Goal: Information Seeking & Learning: Check status

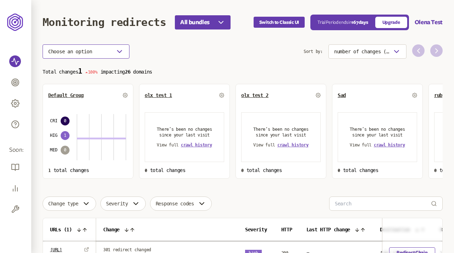
click at [115, 48] on button "Choose an option" at bounding box center [86, 51] width 87 height 14
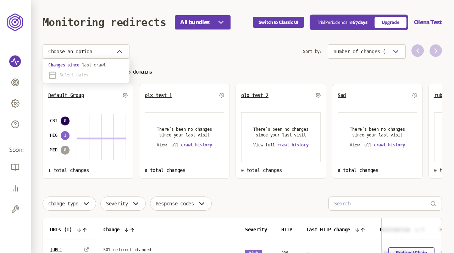
click at [72, 74] on span "Select dates" at bounding box center [74, 75] width 29 height 6
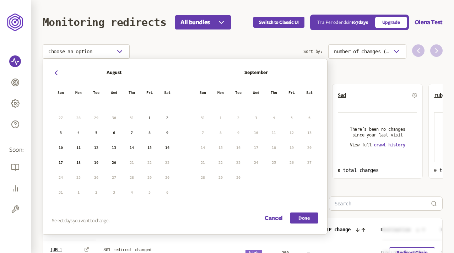
click at [78, 132] on button "4" at bounding box center [78, 132] width 11 height 11
click at [114, 132] on button "6" at bounding box center [114, 132] width 11 height 11
click at [306, 222] on button "Done" at bounding box center [304, 217] width 28 height 11
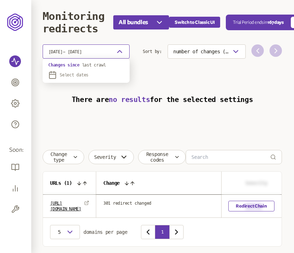
click at [113, 53] on button "[DATE] - [DATE]" at bounding box center [86, 51] width 87 height 14
click at [81, 75] on span "Select dates" at bounding box center [74, 75] width 29 height 6
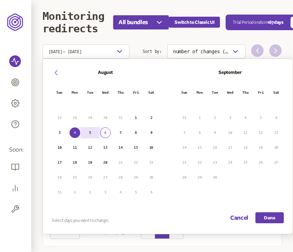
click at [57, 72] on icon "button" at bounding box center [56, 73] width 9 height 9
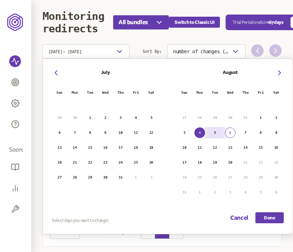
click at [89, 116] on button "1" at bounding box center [90, 118] width 11 height 11
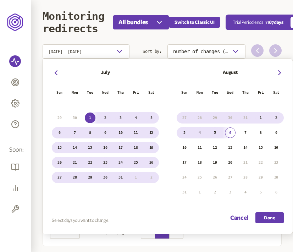
click at [121, 176] on button "31" at bounding box center [120, 177] width 11 height 11
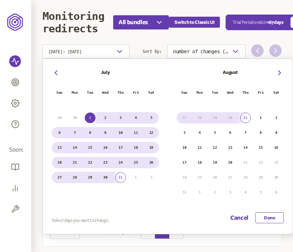
click at [271, 217] on button "Done" at bounding box center [270, 217] width 28 height 11
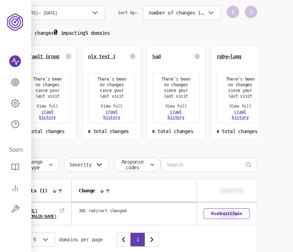
scroll to position [39, 0]
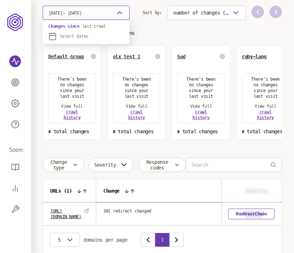
click at [109, 12] on button "1 Jul 2025 - 31 Jul 2025" at bounding box center [86, 13] width 87 height 14
click at [86, 24] on span "last crawl" at bounding box center [94, 26] width 24 height 5
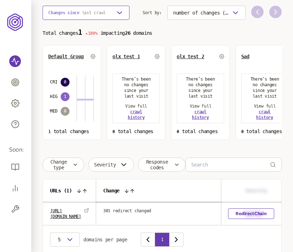
click at [91, 13] on span "last crawl" at bounding box center [94, 12] width 24 height 5
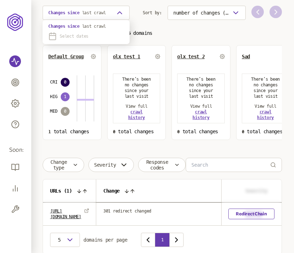
click at [72, 35] on span "Select dates" at bounding box center [74, 36] width 29 height 6
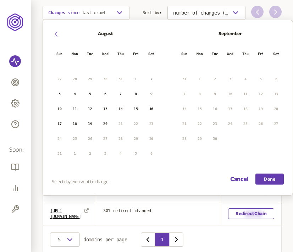
click at [53, 32] on icon "button" at bounding box center [56, 34] width 9 height 9
click at [88, 77] on button "1" at bounding box center [90, 79] width 11 height 11
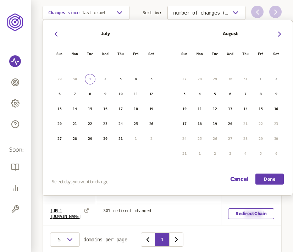
click at [119, 138] on button "31" at bounding box center [120, 139] width 11 height 11
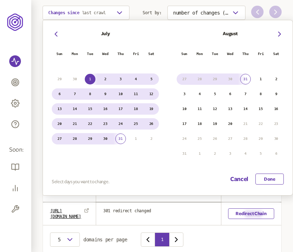
click at [263, 177] on button "Done" at bounding box center [270, 179] width 28 height 11
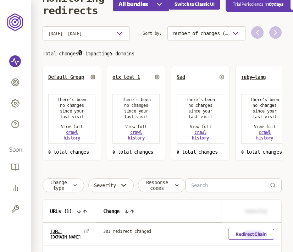
scroll to position [18, 0]
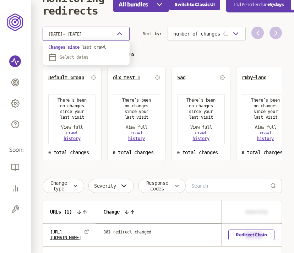
click at [118, 31] on icon "button" at bounding box center [119, 33] width 9 height 9
click at [84, 56] on span "Select dates" at bounding box center [74, 57] width 29 height 6
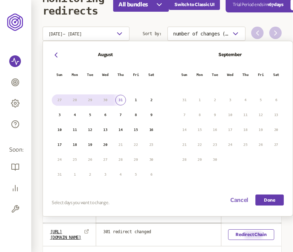
click at [235, 200] on button "Cancel" at bounding box center [239, 200] width 18 height 11
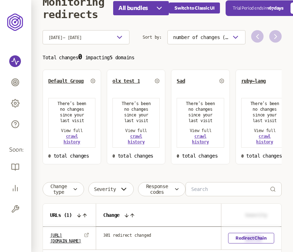
scroll to position [8, 0]
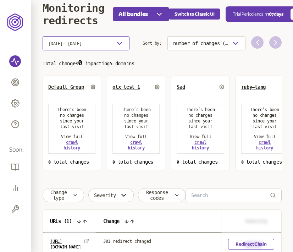
click at [118, 40] on icon "button" at bounding box center [119, 43] width 9 height 9
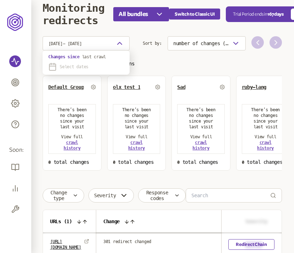
click at [73, 64] on span "Select dates" at bounding box center [74, 67] width 29 height 6
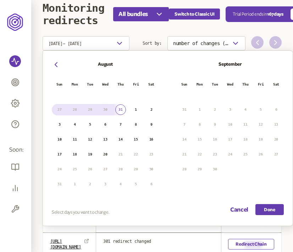
click at [137, 110] on button "1" at bounding box center [136, 109] width 11 height 11
click at [105, 123] on button "6" at bounding box center [105, 124] width 11 height 11
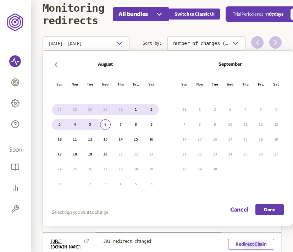
click at [56, 64] on icon "button" at bounding box center [56, 64] width 9 height 9
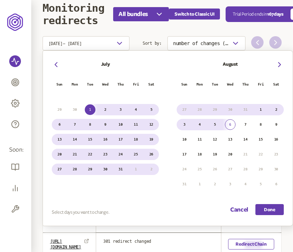
click at [185, 123] on button "3" at bounding box center [184, 124] width 11 height 11
click at [185, 124] on button "3" at bounding box center [184, 124] width 11 height 11
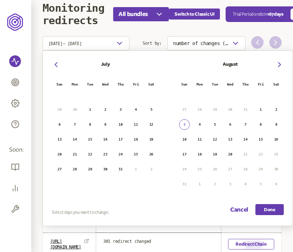
click at [185, 124] on button "3" at bounding box center [184, 124] width 11 height 11
click at [180, 124] on button "3" at bounding box center [184, 124] width 11 height 11
click at [230, 122] on button "6" at bounding box center [230, 124] width 11 height 11
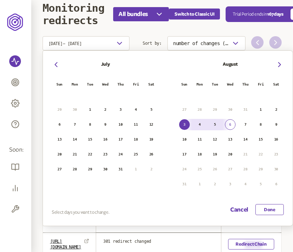
click at [266, 210] on button "Done" at bounding box center [270, 209] width 28 height 11
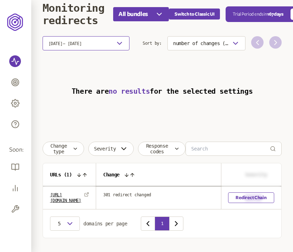
click at [118, 40] on icon "button" at bounding box center [119, 43] width 9 height 9
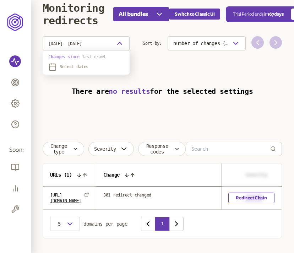
click at [88, 54] on span "last crawl" at bounding box center [94, 56] width 24 height 5
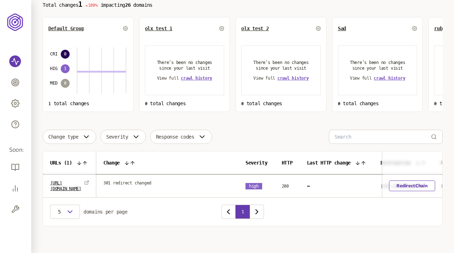
scroll to position [69, 0]
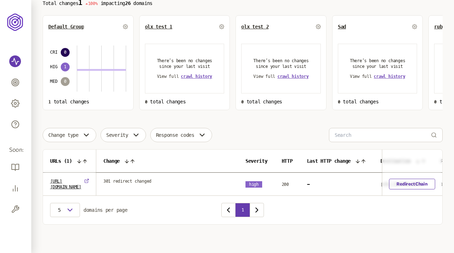
click at [89, 183] on icon at bounding box center [86, 180] width 5 height 5
click at [293, 135] on input at bounding box center [382, 134] width 96 height 13
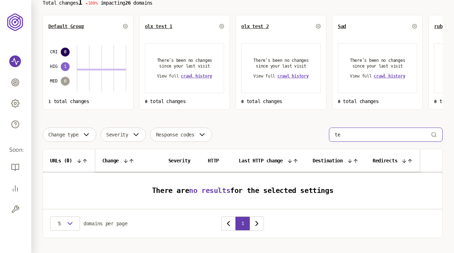
type input "t"
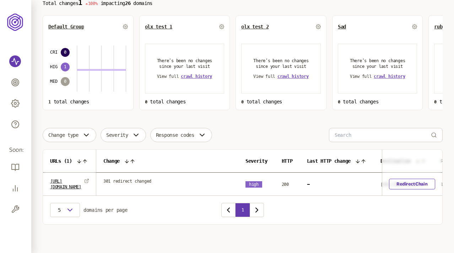
click at [293, 130] on div "Change type Severity Response codes" at bounding box center [243, 135] width 400 height 14
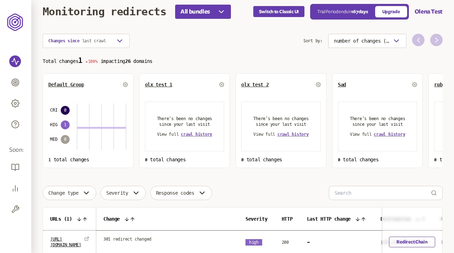
scroll to position [8, 0]
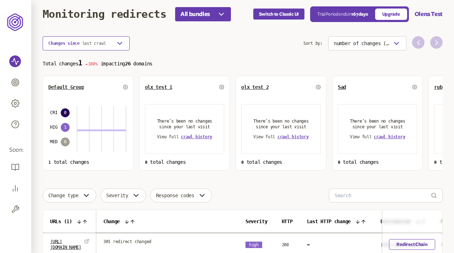
click at [115, 39] on div "button" at bounding box center [119, 43] width 9 height 9
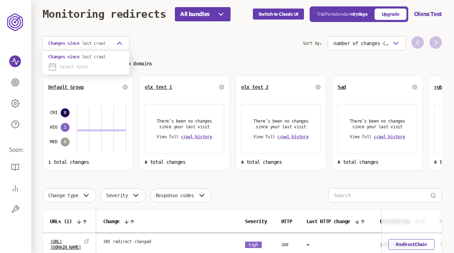
click at [80, 63] on p "Select dates" at bounding box center [86, 66] width 76 height 9
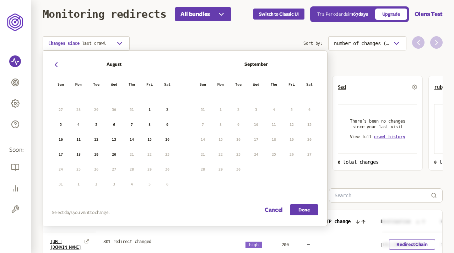
click at [61, 123] on button "3" at bounding box center [60, 124] width 11 height 11
click at [115, 125] on button "6" at bounding box center [114, 124] width 11 height 11
click at [293, 211] on button "Done" at bounding box center [304, 209] width 28 height 11
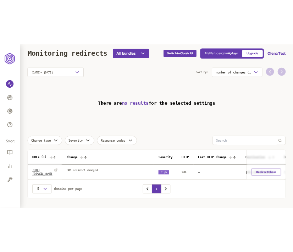
scroll to position [3, 0]
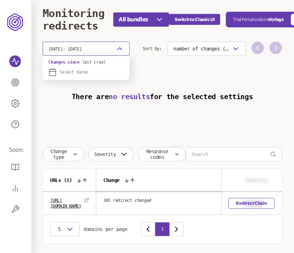
click at [114, 45] on button "3 Aug 2025 - 6 Aug 2025" at bounding box center [86, 49] width 87 height 14
click at [75, 71] on span "Select dates" at bounding box center [74, 72] width 29 height 6
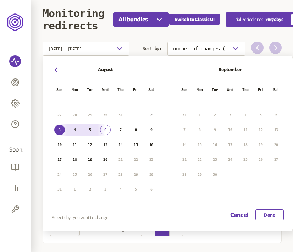
click at [272, 213] on button "Done" at bounding box center [270, 214] width 28 height 11
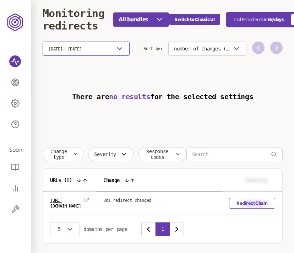
click at [121, 48] on icon "button" at bounding box center [119, 48] width 9 height 9
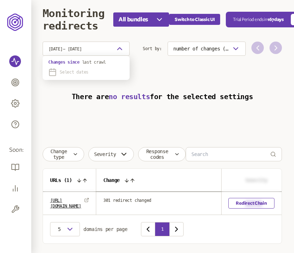
click at [69, 71] on span "Select dates" at bounding box center [74, 72] width 29 height 6
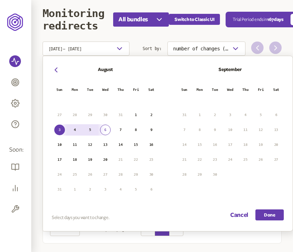
click at [104, 126] on button "6" at bounding box center [105, 130] width 11 height 11
click at [59, 158] on button "17" at bounding box center [59, 159] width 11 height 11
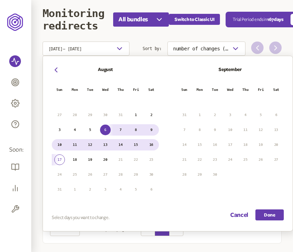
click at [106, 158] on button "20" at bounding box center [105, 159] width 11 height 11
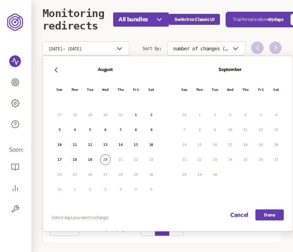
click at [59, 158] on button "17" at bounding box center [59, 159] width 11 height 11
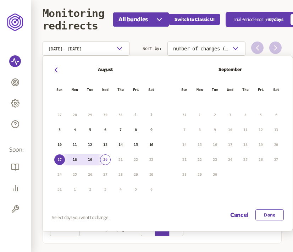
click at [269, 214] on button "Done" at bounding box center [270, 214] width 28 height 11
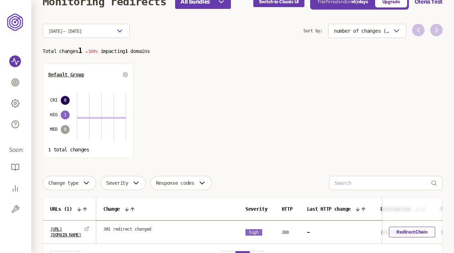
scroll to position [20, 0]
click at [125, 76] on icon at bounding box center [125, 74] width 1 height 1
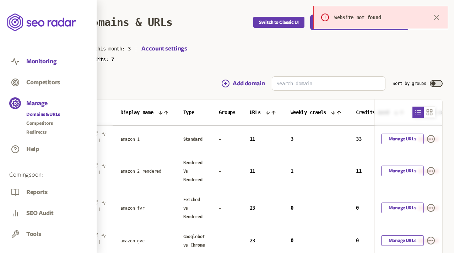
click at [42, 61] on button "Monitoring" at bounding box center [41, 62] width 30 height 8
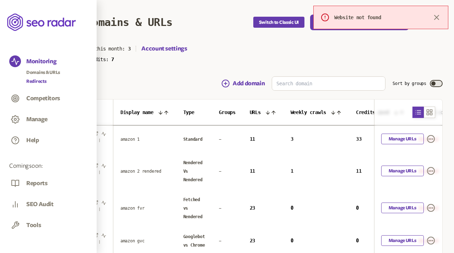
click at [34, 80] on link "Redirects" at bounding box center [43, 81] width 34 height 7
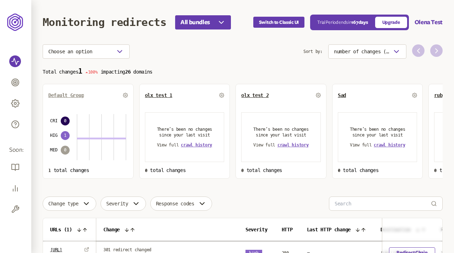
click at [67, 95] on span "Default Group" at bounding box center [66, 95] width 36 height 6
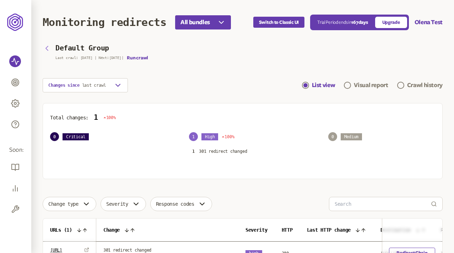
click at [47, 48] on icon "button" at bounding box center [47, 48] width 2 height 4
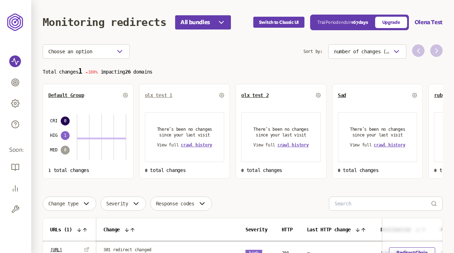
click at [158, 96] on span "olx test 1" at bounding box center [158, 95] width 27 height 6
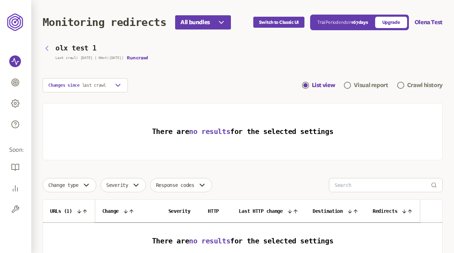
click at [49, 46] on icon "button" at bounding box center [47, 48] width 9 height 9
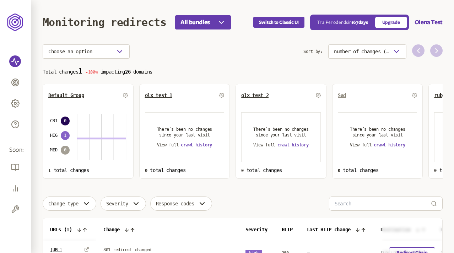
click at [293, 95] on span "Sad" at bounding box center [342, 95] width 8 height 6
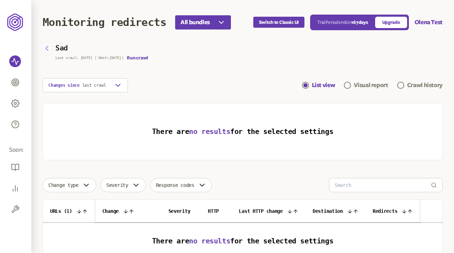
click at [47, 44] on icon "button" at bounding box center [47, 48] width 9 height 9
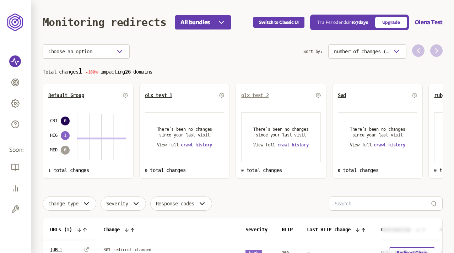
click at [252, 93] on span "olx test 2" at bounding box center [254, 95] width 27 height 6
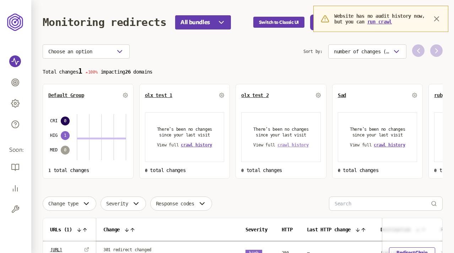
click at [291, 144] on span "crawl history" at bounding box center [292, 144] width 31 height 5
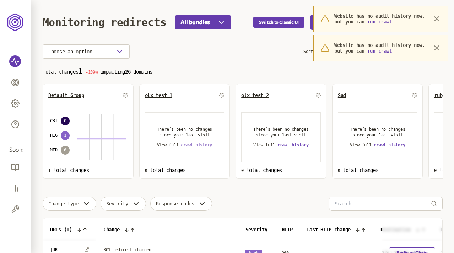
click at [194, 145] on span "crawl history" at bounding box center [196, 144] width 31 height 5
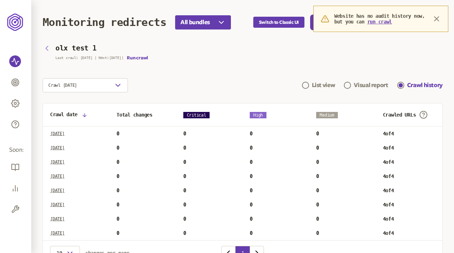
click at [46, 46] on icon "button" at bounding box center [47, 48] width 9 height 9
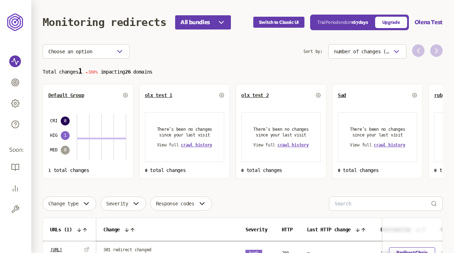
click at [212, 70] on p "Total changes 1 100% impacting 26 domains" at bounding box center [243, 71] width 400 height 8
click at [192, 64] on section "Choose an option Sort by: number of changes (high-low) Total changes 1 100% imp…" at bounding box center [243, 111] width 400 height 134
click at [226, 69] on p "Total changes 1 100% impacting 26 domains" at bounding box center [243, 71] width 400 height 8
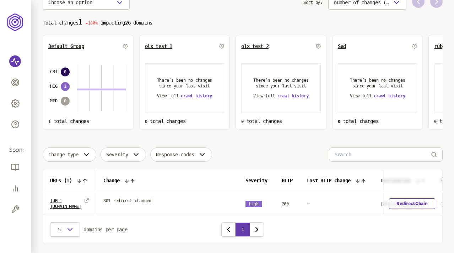
scroll to position [69, 0]
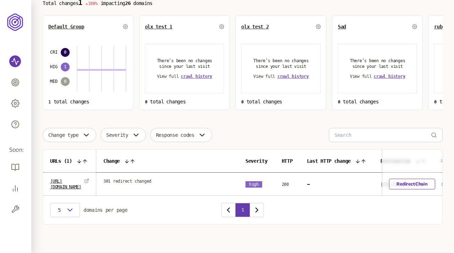
click at [283, 129] on div "Change type Severity Response codes" at bounding box center [243, 135] width 400 height 14
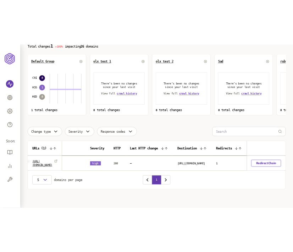
scroll to position [0, 0]
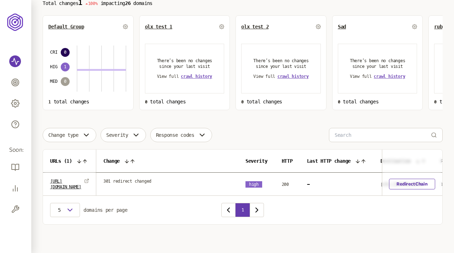
click at [249, 126] on div "Choose an option Sort by: number of changes (high-low) Total changes 1 100% imp…" at bounding box center [243, 100] width 400 height 249
click at [83, 160] on icon at bounding box center [85, 161] width 6 height 6
click at [82, 160] on icon at bounding box center [79, 161] width 6 height 6
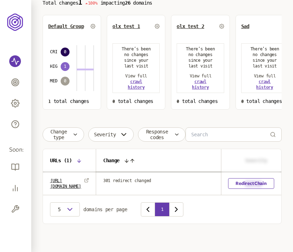
click at [83, 160] on th "URLs ( 1 )" at bounding box center [69, 160] width 53 height 23
click at [81, 160] on icon at bounding box center [79, 161] width 6 height 6
click at [81, 160] on icon at bounding box center [78, 160] width 3 height 3
click at [135, 160] on icon at bounding box center [133, 161] width 6 height 6
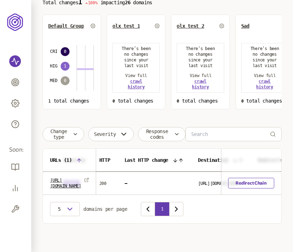
scroll to position [0, 185]
click at [176, 160] on icon at bounding box center [173, 161] width 6 height 6
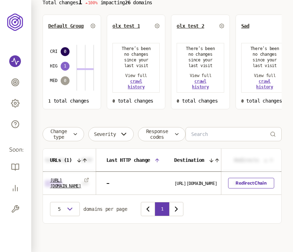
scroll to position [0, 201]
click at [159, 162] on icon at bounding box center [157, 161] width 6 height 6
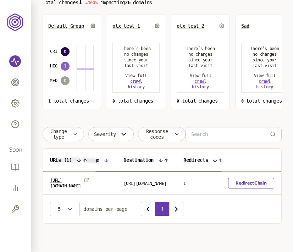
scroll to position [0, 251]
click at [176, 158] on th "Destination" at bounding box center [146, 160] width 60 height 23
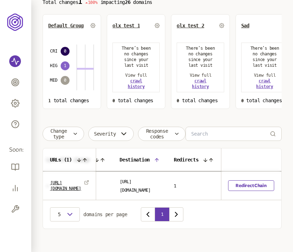
scroll to position [0, 296]
click at [154, 161] on icon at bounding box center [157, 160] width 6 height 6
click at [209, 158] on icon at bounding box center [211, 160] width 6 height 6
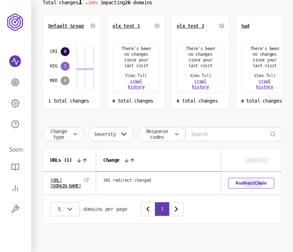
scroll to position [0, 290]
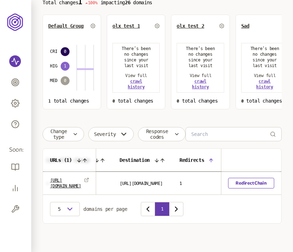
click at [212, 160] on icon at bounding box center [211, 160] width 3 height 3
click at [71, 135] on button "Change type" at bounding box center [64, 134] width 42 height 14
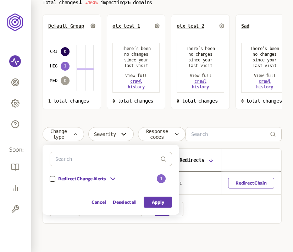
click at [53, 177] on button "button" at bounding box center [53, 179] width 6 height 6
click at [112, 179] on icon at bounding box center [113, 179] width 9 height 9
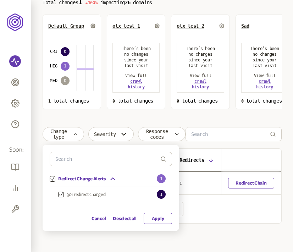
click at [160, 219] on button "Apply" at bounding box center [158, 218] width 28 height 11
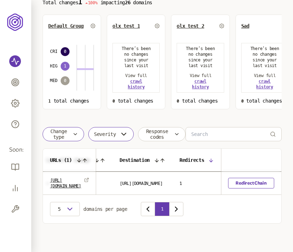
click at [121, 134] on icon "button" at bounding box center [124, 134] width 9 height 9
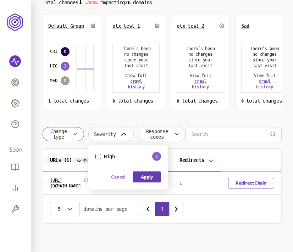
click at [121, 175] on button "Cancel" at bounding box center [118, 177] width 14 height 11
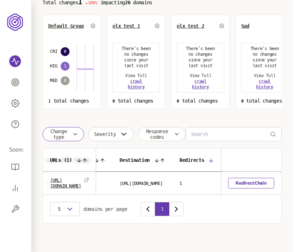
click at [69, 134] on span "Change type" at bounding box center [58, 134] width 21 height 11
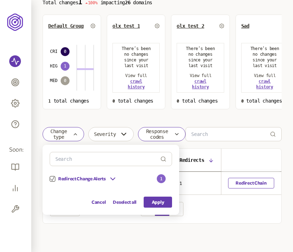
click at [148, 137] on span "Response codes" at bounding box center [157, 134] width 27 height 11
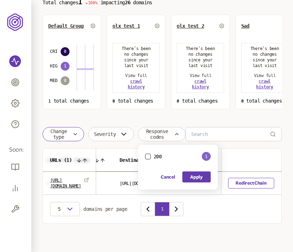
click at [149, 156] on button "200" at bounding box center [148, 157] width 6 height 6
click at [202, 176] on button "Apply" at bounding box center [197, 177] width 28 height 11
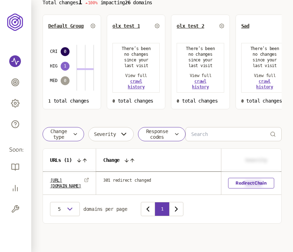
click at [152, 139] on span "Response codes" at bounding box center [157, 134] width 27 height 11
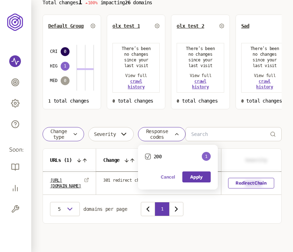
click at [169, 175] on button "Cancel" at bounding box center [168, 177] width 14 height 11
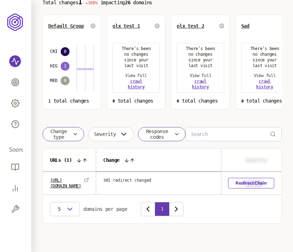
click at [157, 133] on span "Response codes" at bounding box center [157, 134] width 27 height 11
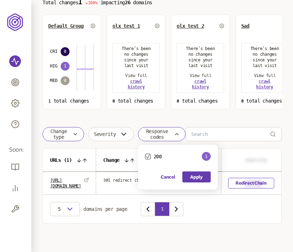
click at [150, 156] on icon "button" at bounding box center [148, 156] width 4 height 4
click at [122, 132] on icon "button" at bounding box center [124, 134] width 9 height 9
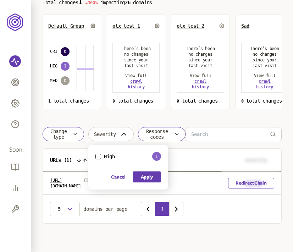
click at [60, 130] on span "Change type" at bounding box center [58, 134] width 21 height 11
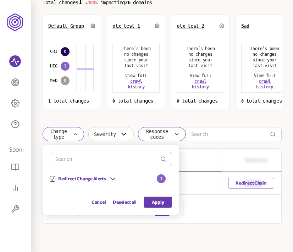
click at [142, 116] on div "Choose an option Sort by: number of changes (high-low) Total changes 1 100% imp…" at bounding box center [162, 99] width 239 height 249
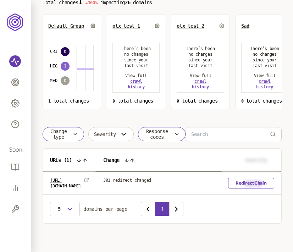
click at [167, 135] on span "Response codes" at bounding box center [157, 134] width 27 height 11
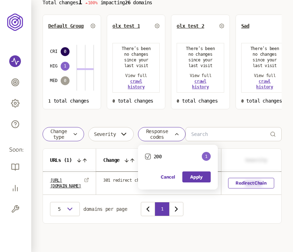
click at [153, 156] on label "200" at bounding box center [153, 157] width 17 height 6
click at [151, 156] on button "200" at bounding box center [148, 157] width 6 height 6
click at [205, 179] on button "Apply" at bounding box center [197, 177] width 28 height 11
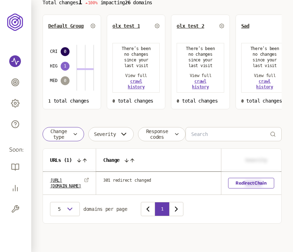
click at [75, 135] on icon "button" at bounding box center [75, 134] width 3 height 1
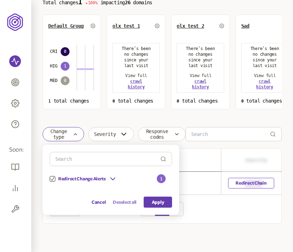
click at [123, 201] on button "Deselect all" at bounding box center [125, 202] width 24 height 11
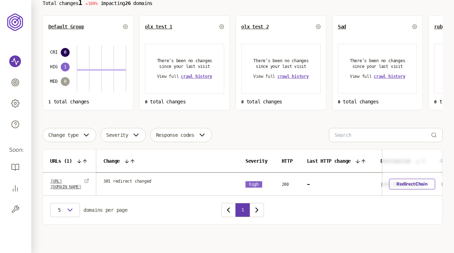
click at [64, 183] on link "[URL][DOMAIN_NAME]" at bounding box center [65, 183] width 31 height 11
click at [293, 181] on link "Redirect Chain" at bounding box center [412, 184] width 46 height 11
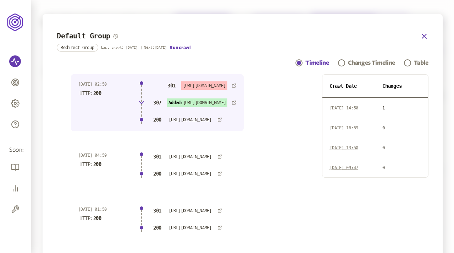
click at [293, 34] on icon "button" at bounding box center [424, 36] width 9 height 9
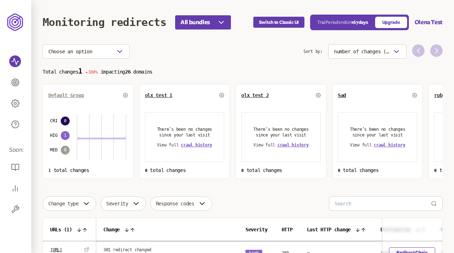
click at [74, 96] on span "Default Group" at bounding box center [66, 95] width 36 height 6
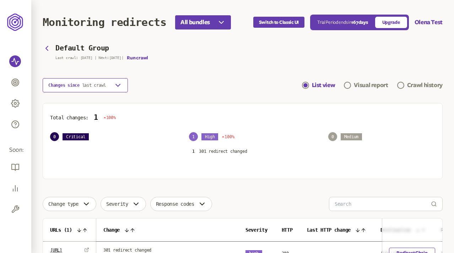
click at [113, 85] on button "Changes since last crawl" at bounding box center [85, 85] width 85 height 14
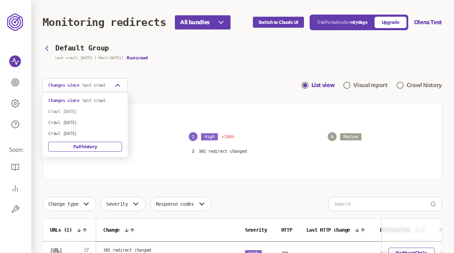
click at [79, 110] on div "Crawl 13th Aug 2025" at bounding box center [85, 112] width 74 height 6
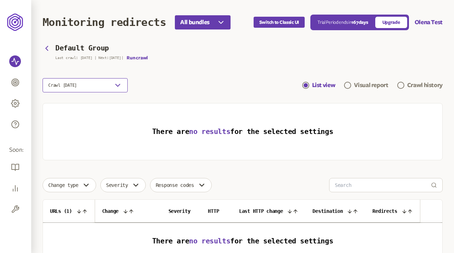
click at [116, 88] on icon "button" at bounding box center [118, 85] width 9 height 9
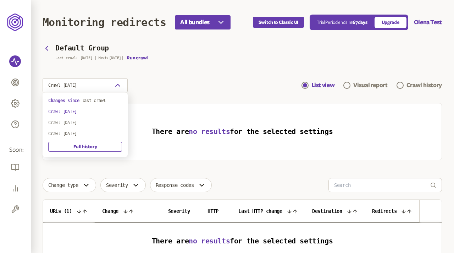
click at [77, 120] on div "Crawl 8th Aug 2025" at bounding box center [85, 123] width 74 height 6
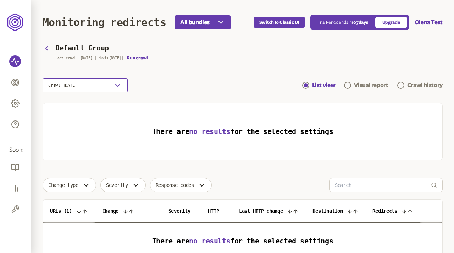
click at [106, 88] on button "Crawl 8th Aug 2025" at bounding box center [85, 85] width 85 height 14
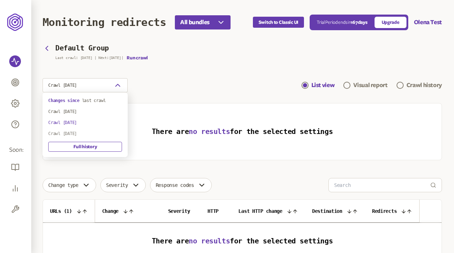
click at [81, 131] on div "Crawl 31st Jul 2025" at bounding box center [85, 134] width 74 height 6
click at [120, 85] on icon "button" at bounding box center [118, 85] width 9 height 9
click at [79, 147] on link "Full history" at bounding box center [85, 147] width 74 height 10
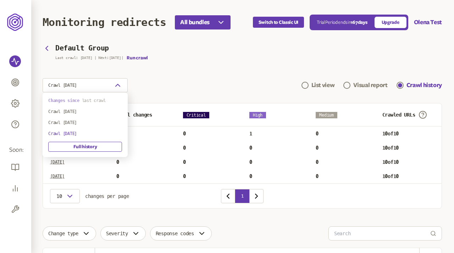
click at [91, 98] on span "last crawl" at bounding box center [94, 100] width 24 height 5
click at [115, 83] on icon "button" at bounding box center [118, 85] width 9 height 9
click at [88, 100] on span "last crawl" at bounding box center [94, 100] width 24 height 5
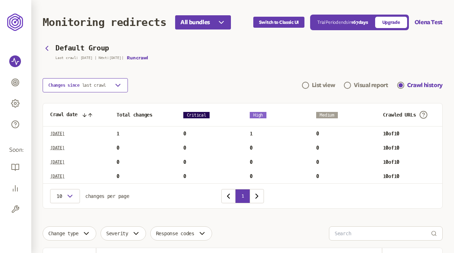
click at [118, 87] on icon "button" at bounding box center [118, 85] width 9 height 9
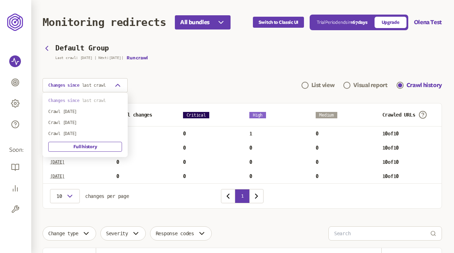
click at [85, 102] on span "last crawl" at bounding box center [94, 100] width 24 height 5
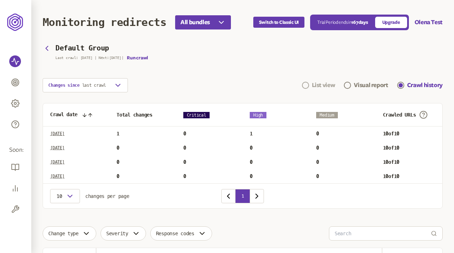
click at [293, 84] on div "List view" at bounding box center [323, 85] width 23 height 9
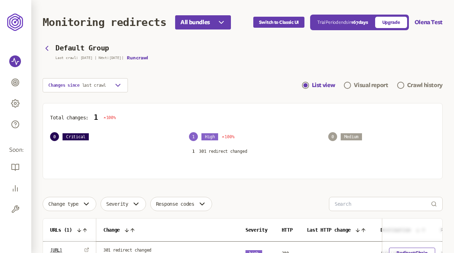
click at [244, 75] on section "Default Group Last crawl: 19 Aug | Next: 5 Aug | Run crawl Changes since last c…" at bounding box center [243, 68] width 400 height 48
click at [104, 84] on span "last crawl" at bounding box center [94, 85] width 24 height 5
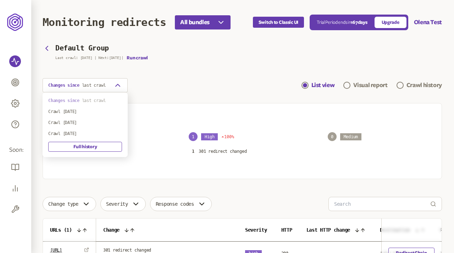
click at [86, 101] on span "last crawl" at bounding box center [94, 100] width 24 height 5
click at [114, 85] on icon "button" at bounding box center [118, 85] width 9 height 9
click at [80, 110] on div "Crawl 13th Aug 2025" at bounding box center [85, 112] width 74 height 6
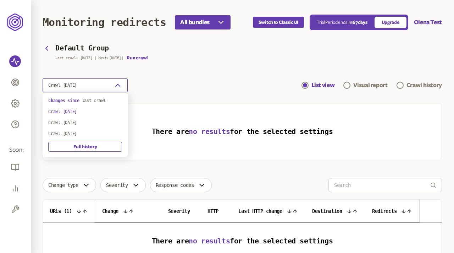
click at [113, 86] on button "Crawl 13th Aug 2025" at bounding box center [85, 85] width 85 height 14
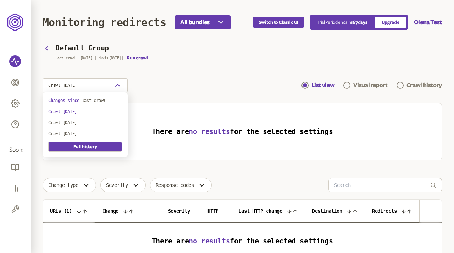
click at [80, 145] on link "Full history" at bounding box center [85, 147] width 74 height 10
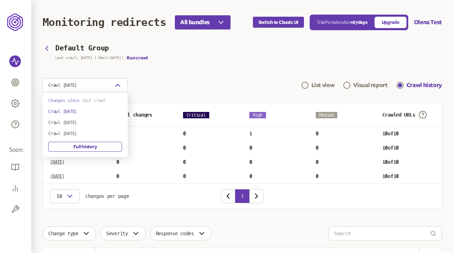
click at [82, 100] on p "Changes since last crawl" at bounding box center [85, 101] width 74 height 6
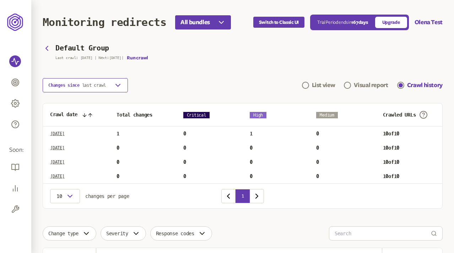
click at [116, 89] on icon "button" at bounding box center [118, 85] width 9 height 9
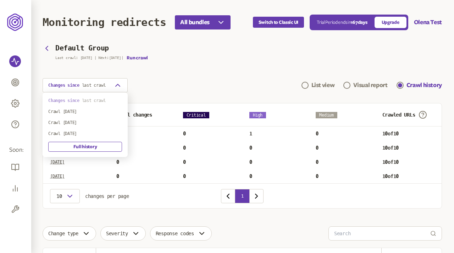
click at [83, 102] on span "last crawl" at bounding box center [94, 100] width 24 height 5
click at [117, 81] on icon "button" at bounding box center [118, 85] width 9 height 9
click at [118, 85] on icon "button" at bounding box center [118, 85] width 9 height 9
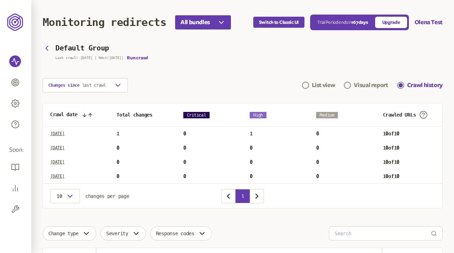
click at [154, 85] on div "Changes since last crawl List view Visual report Crawl history" at bounding box center [243, 85] width 400 height 14
click at [293, 84] on div "List view" at bounding box center [323, 85] width 23 height 9
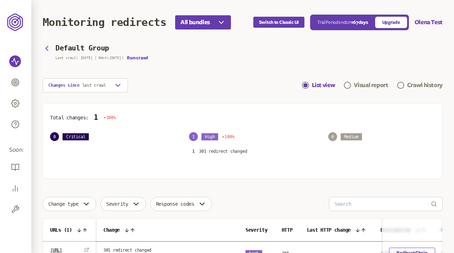
click at [211, 75] on section "Default Group Last crawl: 19 Aug | Next: 5 Aug | Run crawl Changes since last c…" at bounding box center [243, 68] width 400 height 48
click at [212, 153] on p "301 redirect changed" at bounding box center [223, 151] width 48 height 6
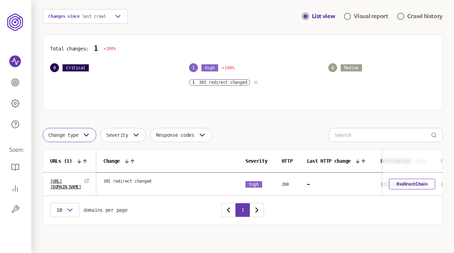
click at [258, 82] on icon "button" at bounding box center [256, 83] width 6 height 6
click at [228, 81] on p "301 redirect changed" at bounding box center [223, 83] width 48 height 6
click at [87, 136] on icon "button" at bounding box center [86, 135] width 9 height 9
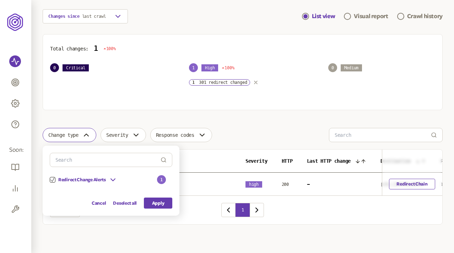
click at [87, 136] on icon "button" at bounding box center [86, 135] width 9 height 9
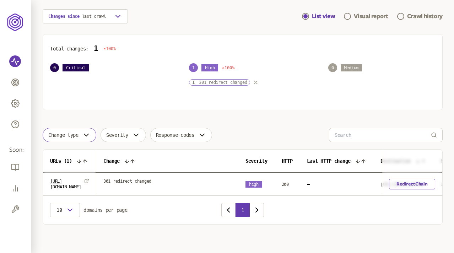
click at [217, 82] on p "301 redirect changed" at bounding box center [223, 83] width 48 height 6
click at [257, 81] on icon "button" at bounding box center [256, 83] width 6 height 6
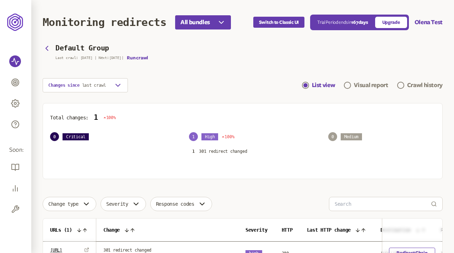
click at [209, 67] on section "Default Group Last crawl: 19 Aug | Next: 5 Aug | Run crawl Changes since last c…" at bounding box center [243, 68] width 400 height 48
click at [160, 108] on div "Total changes: 1 100% 0 Critical 1 High 100% 1 301 redirect changed 0 Medium" at bounding box center [243, 141] width 400 height 76
click at [215, 151] on p "301 redirect changed" at bounding box center [223, 151] width 48 height 6
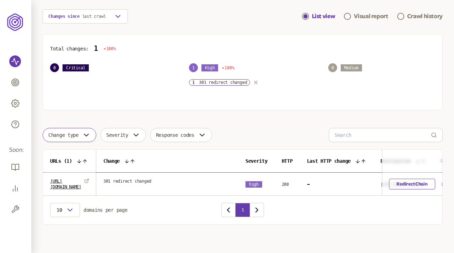
scroll to position [55, 0]
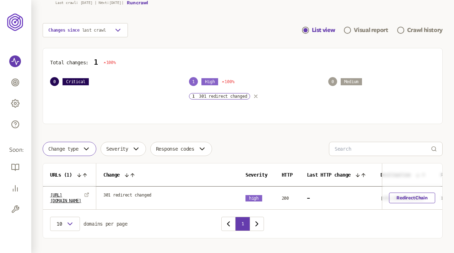
click at [256, 93] on button "button" at bounding box center [256, 96] width 6 height 6
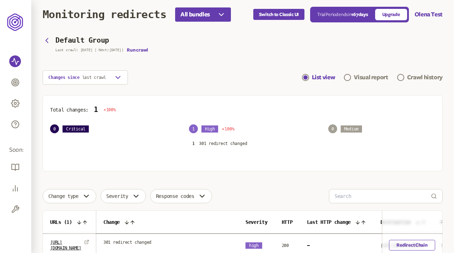
scroll to position [4, 0]
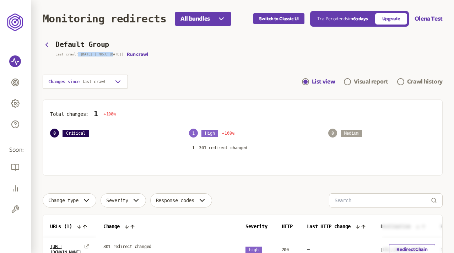
drag, startPoint x: 116, startPoint y: 53, endPoint x: 77, endPoint y: 53, distance: 38.3
click at [77, 53] on p "Last crawl: 19 Aug | Next: 5 Aug |" at bounding box center [89, 54] width 68 height 4
drag, startPoint x: 99, startPoint y: 45, endPoint x: 72, endPoint y: 45, distance: 27.7
click at [72, 45] on h3 "Default Group" at bounding box center [82, 44] width 54 height 8
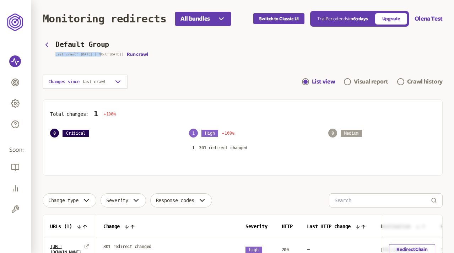
drag, startPoint x: 56, startPoint y: 54, endPoint x: 100, endPoint y: 54, distance: 44.0
click at [100, 54] on p "Last crawl: 19 Aug | Next: 5 Aug |" at bounding box center [89, 54] width 68 height 4
click at [203, 72] on section "Default Group Last crawl: 19 Aug | Next: 5 Aug | Run crawl Changes since last c…" at bounding box center [243, 65] width 400 height 48
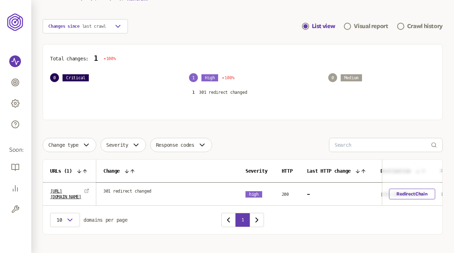
scroll to position [69, 0]
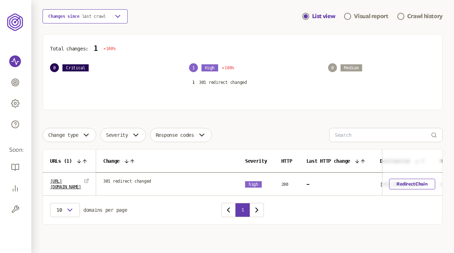
click at [109, 15] on button "Changes since last crawl" at bounding box center [85, 16] width 85 height 14
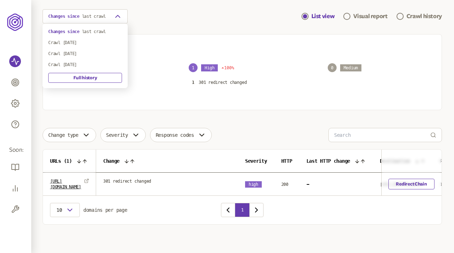
click at [152, 24] on main "Monitoring redirects All bundles Switch to Classic UI Trial Period ends in 167 …" at bounding box center [242, 92] width 423 height 322
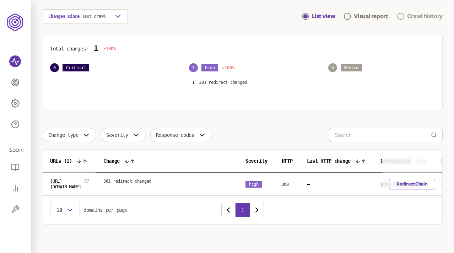
click at [293, 15] on div "Crawl history" at bounding box center [425, 16] width 36 height 9
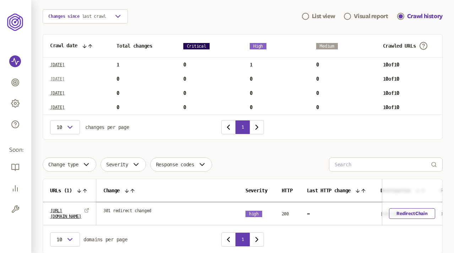
click at [65, 76] on p "Wed Aug 13 2025" at bounding box center [57, 79] width 15 height 6
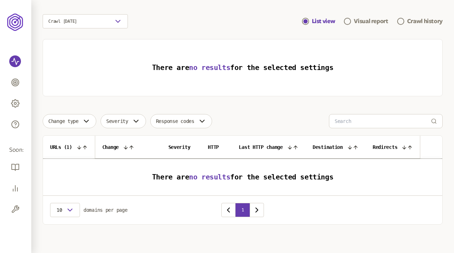
scroll to position [64, 0]
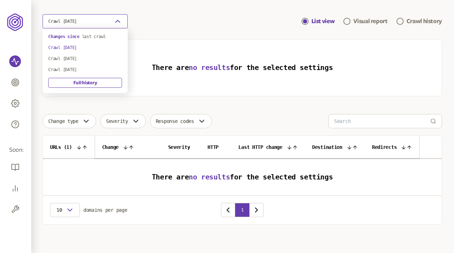
click at [112, 23] on button "Crawl 13th Aug 2025" at bounding box center [85, 21] width 85 height 14
click at [81, 37] on p "Changes since last crawl" at bounding box center [85, 37] width 74 height 6
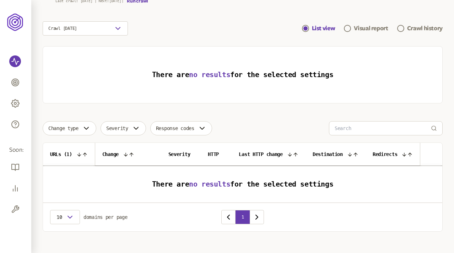
scroll to position [64, 0]
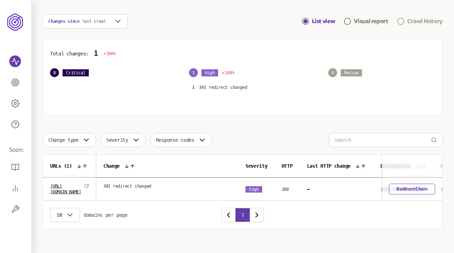
click at [293, 21] on div "Crawl history" at bounding box center [425, 21] width 36 height 9
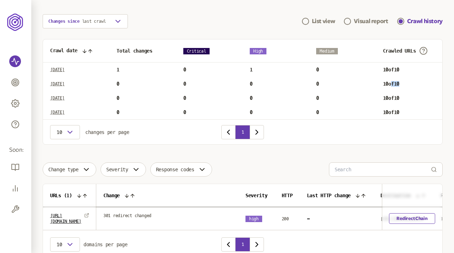
drag, startPoint x: 405, startPoint y: 82, endPoint x: 391, endPoint y: 82, distance: 14.2
click at [293, 82] on span "10 of 10" at bounding box center [391, 84] width 16 height 6
click at [65, 70] on p "Tue Aug 19 2025" at bounding box center [57, 70] width 15 height 6
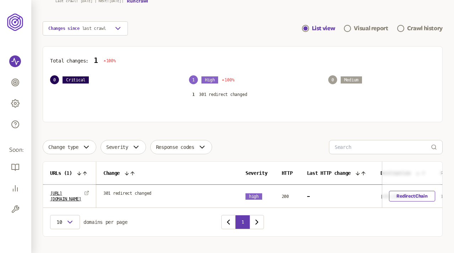
scroll to position [64, 0]
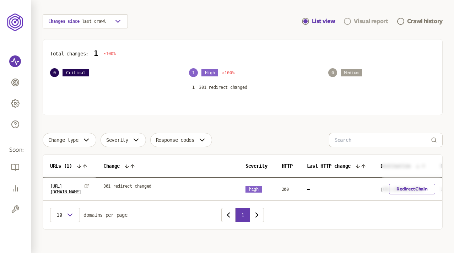
click at [293, 20] on div "Visual report" at bounding box center [371, 21] width 34 height 9
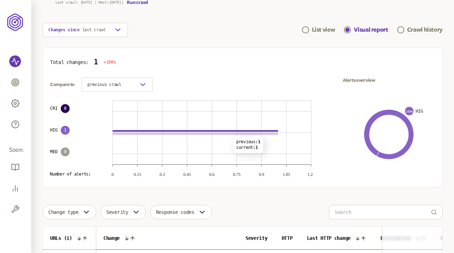
scroll to position [49, 0]
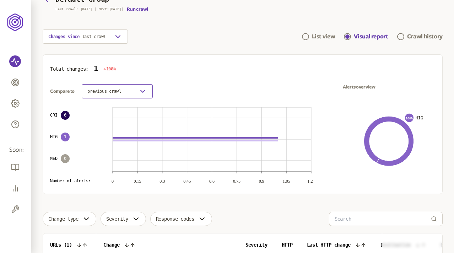
click at [132, 92] on button "previous crawl" at bounding box center [117, 91] width 71 height 14
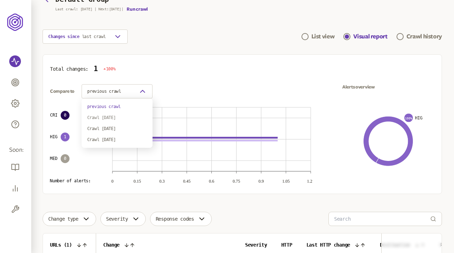
click at [107, 116] on div "Crawl 13th Aug 2025" at bounding box center [117, 118] width 60 height 6
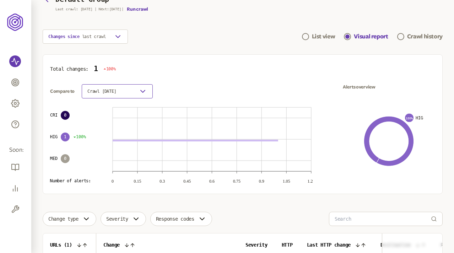
click at [137, 91] on button "Crawl 13th Aug 2025" at bounding box center [117, 91] width 71 height 14
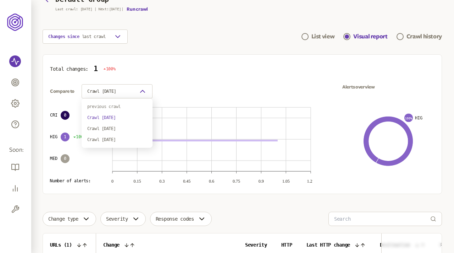
click at [107, 106] on div "previous crawl" at bounding box center [117, 107] width 60 height 6
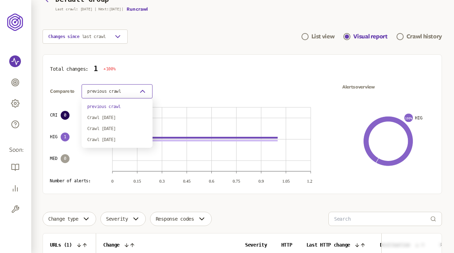
click at [130, 87] on button "previous crawl" at bounding box center [117, 91] width 71 height 14
click at [105, 117] on div "Crawl 13th Aug 2025" at bounding box center [117, 118] width 60 height 6
click at [116, 91] on span "Crawl 13th Aug 2025" at bounding box center [101, 91] width 29 height 6
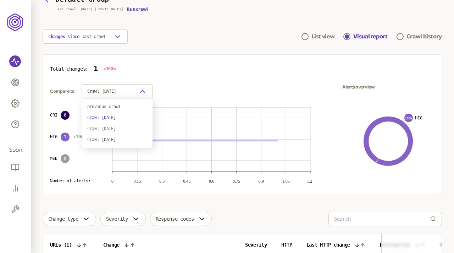
click at [108, 126] on div "Crawl 8th Aug 2025" at bounding box center [117, 129] width 60 height 6
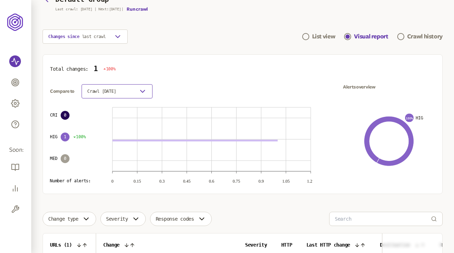
click at [116, 91] on span "Crawl 8th Aug 2025" at bounding box center [101, 91] width 29 height 6
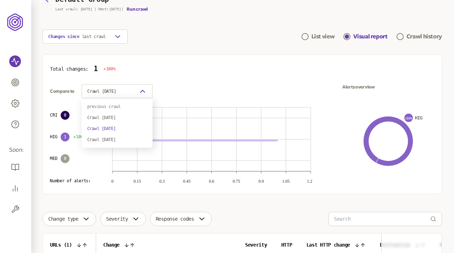
click at [108, 106] on div "previous crawl" at bounding box center [117, 107] width 60 height 6
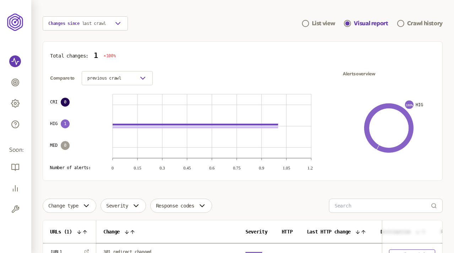
scroll to position [62, 0]
click at [236, 66] on div "Total changes: 1 100% Compare to previous crawl CRI 0 HIG 1 MED 0 Number of ale…" at bounding box center [243, 111] width 400 height 140
click at [139, 74] on div "button" at bounding box center [142, 78] width 9 height 9
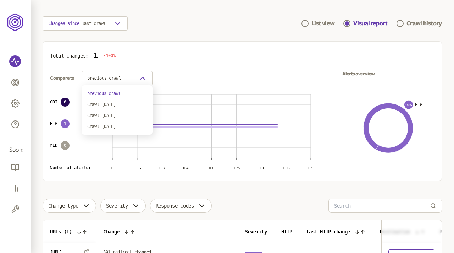
click at [210, 29] on main "Monitoring redirects All bundles Switch to Classic UI Trial Period ends in 167 …" at bounding box center [242, 130] width 423 height 385
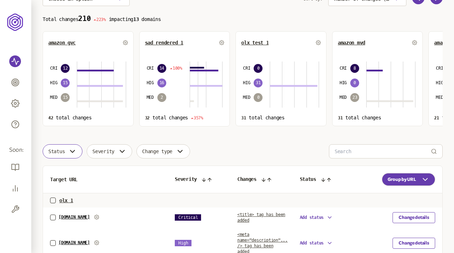
click at [69, 150] on icon "button" at bounding box center [72, 151] width 9 height 9
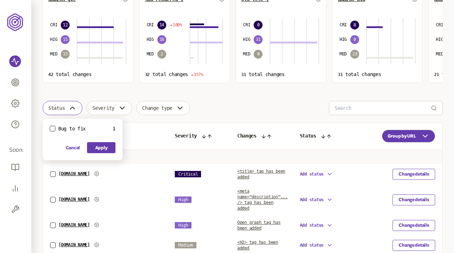
scroll to position [111, 0]
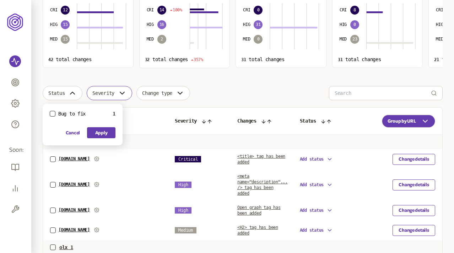
click at [103, 89] on button "Severity" at bounding box center [109, 93] width 45 height 14
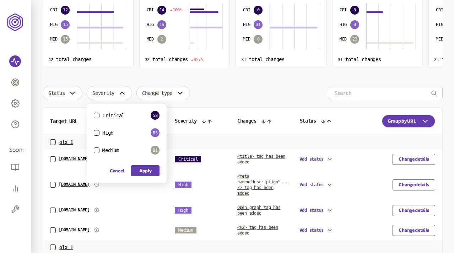
click at [99, 131] on button "High" at bounding box center [97, 133] width 6 height 6
click at [147, 170] on button "Apply" at bounding box center [145, 170] width 28 height 11
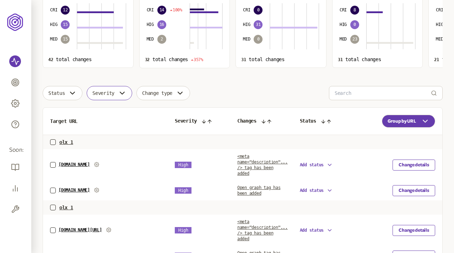
click at [113, 92] on span "Severity" at bounding box center [103, 93] width 22 height 6
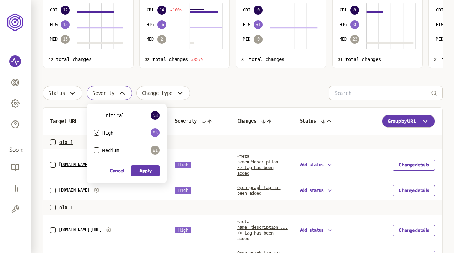
click at [97, 132] on icon "button" at bounding box center [96, 133] width 4 height 4
click at [172, 92] on span "Change type" at bounding box center [157, 93] width 30 height 6
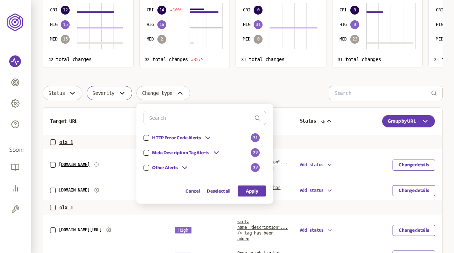
click at [147, 137] on button "button" at bounding box center [146, 138] width 6 height 6
click at [251, 190] on button "Apply" at bounding box center [252, 190] width 28 height 11
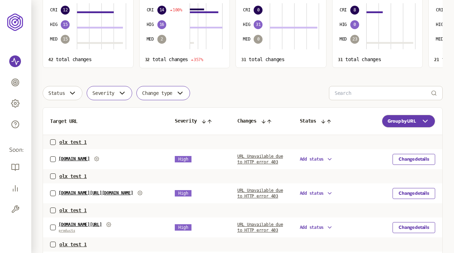
click at [184, 93] on icon "button" at bounding box center [180, 93] width 9 height 9
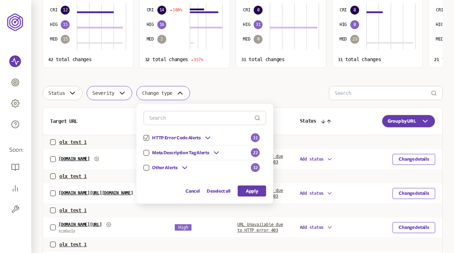
click at [148, 136] on icon "button" at bounding box center [146, 138] width 4 height 4
click at [149, 136] on button "button" at bounding box center [146, 138] width 6 height 6
click at [205, 134] on div "HTTP Error Code Alerts" at bounding box center [177, 137] width 69 height 9
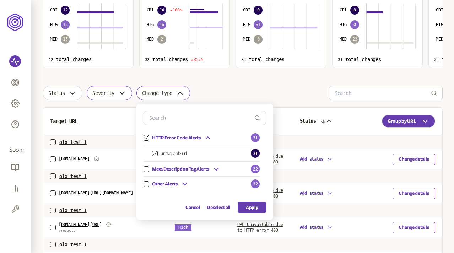
click at [218, 169] on icon at bounding box center [216, 169] width 4 height 2
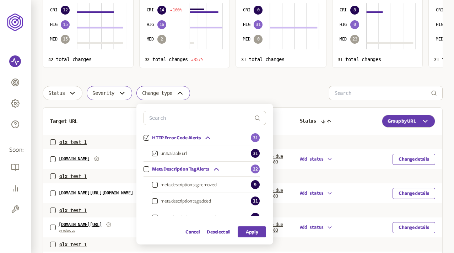
click at [218, 168] on icon at bounding box center [216, 169] width 4 height 2
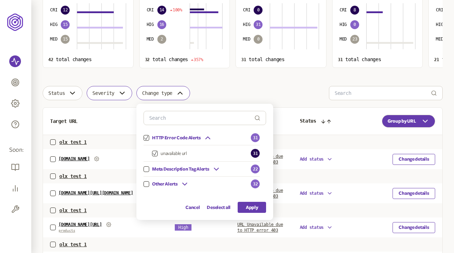
click at [147, 168] on button "button" at bounding box center [146, 169] width 6 height 6
click at [148, 137] on icon "button" at bounding box center [146, 138] width 4 height 4
click at [210, 135] on icon at bounding box center [207, 138] width 9 height 9
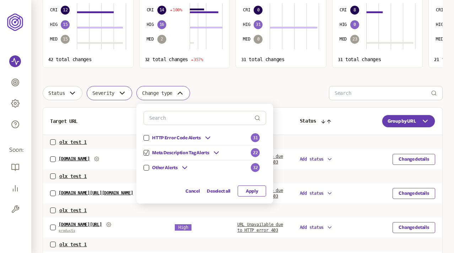
click at [258, 191] on button "Apply" at bounding box center [252, 190] width 28 height 11
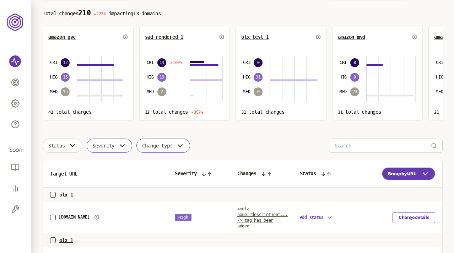
scroll to position [29, 0]
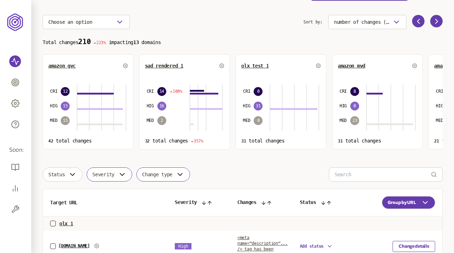
click at [178, 171] on button "Change type" at bounding box center [163, 174] width 54 height 14
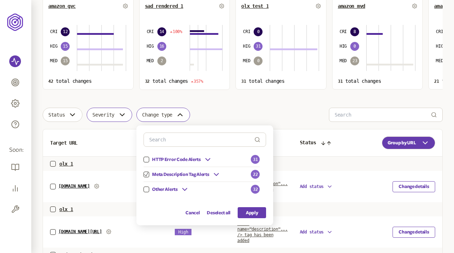
scroll to position [102, 0]
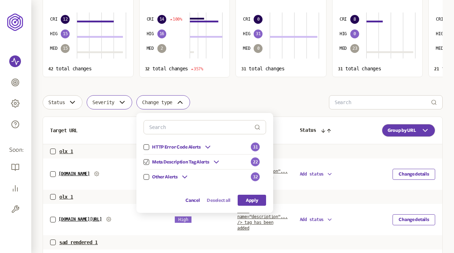
click at [218, 199] on button "Deselect all" at bounding box center [219, 200] width 24 height 11
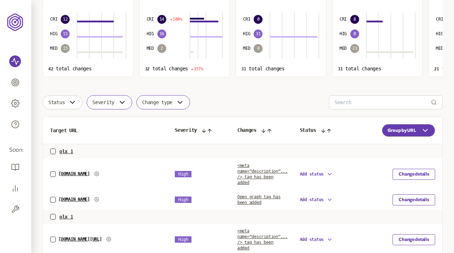
click at [184, 103] on icon "button" at bounding box center [180, 102] width 9 height 9
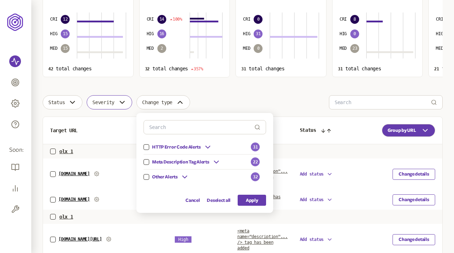
click at [272, 100] on div "Status Severity Change type HTTP Error Code Alerts 31 Meta Description Tag Aler…" at bounding box center [243, 102] width 400 height 14
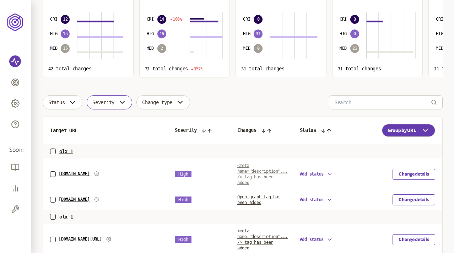
click at [253, 172] on span "<meta name="description"... /> tag has been added" at bounding box center [262, 174] width 50 height 22
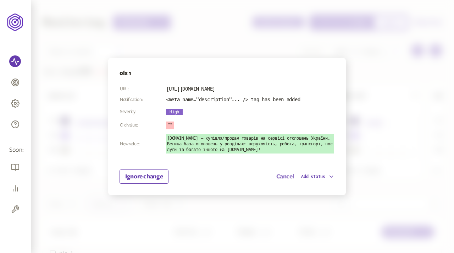
click at [277, 177] on button "Cancel" at bounding box center [286, 176] width 18 height 9
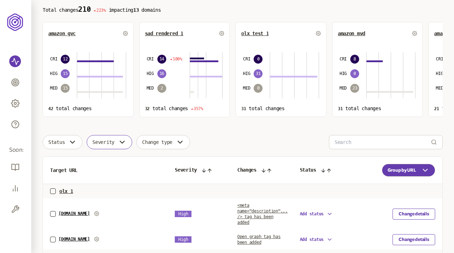
scroll to position [47, 0]
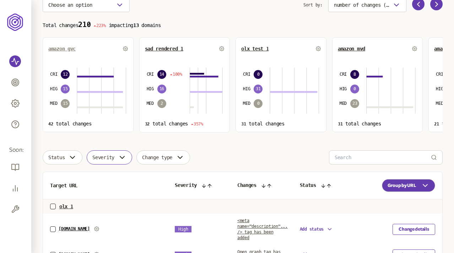
click at [56, 50] on span "amazon gvc" at bounding box center [61, 49] width 27 height 6
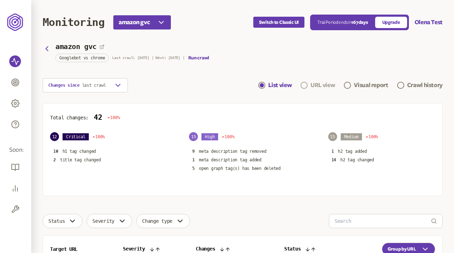
click at [319, 86] on div "URL view" at bounding box center [322, 85] width 25 height 9
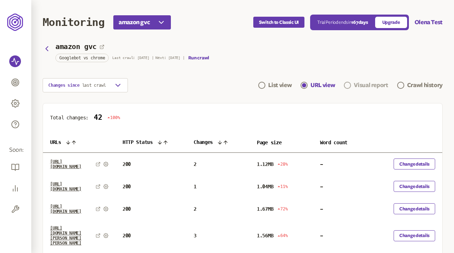
click at [367, 82] on div "Visual report" at bounding box center [371, 85] width 34 height 9
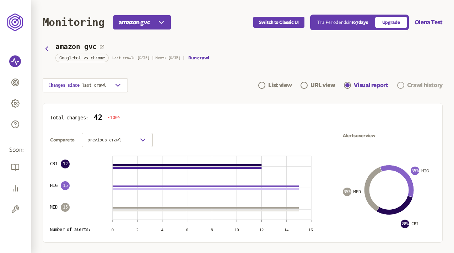
click at [408, 87] on div "Crawl history" at bounding box center [425, 85] width 36 height 9
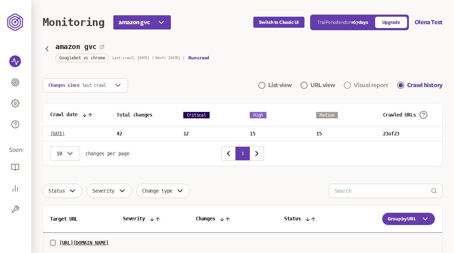
click at [374, 85] on div "Visual report" at bounding box center [371, 85] width 34 height 9
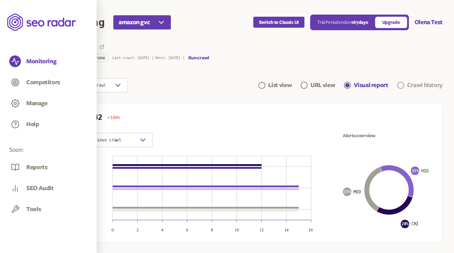
click at [414, 85] on div "Crawl history" at bounding box center [425, 85] width 36 height 9
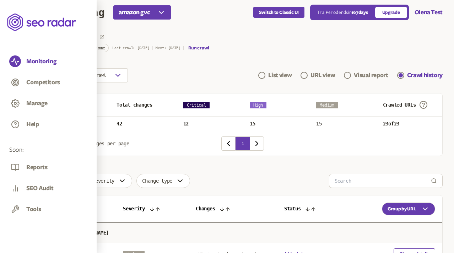
scroll to position [6, 0]
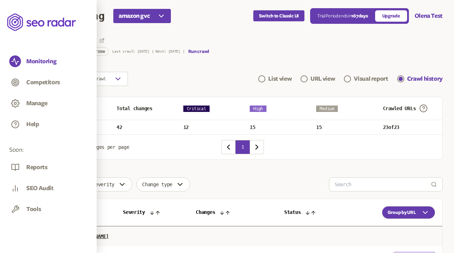
click at [245, 49] on div "amazon gvc Googlebot vs chrome Last crawl: 1 Apr | Next: 19 Apr | Run crawl" at bounding box center [243, 46] width 400 height 16
click at [279, 78] on div "List view" at bounding box center [279, 79] width 23 height 9
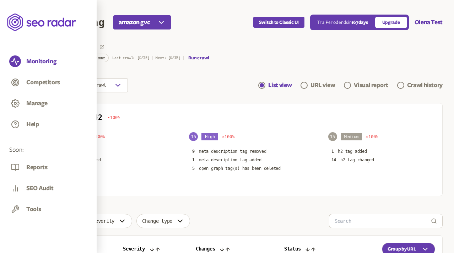
click at [220, 86] on div "Changes since last crawl List view URL view Visual report Crawl history" at bounding box center [243, 85] width 400 height 14
click at [217, 31] on header "Monitoring amazon gvc Switch to Classic UI Trial Period ends in 167 days Upgrad…" at bounding box center [243, 22] width 400 height 44
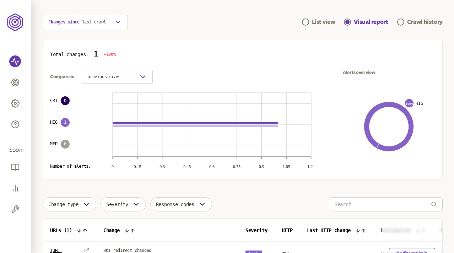
scroll to position [64, 0]
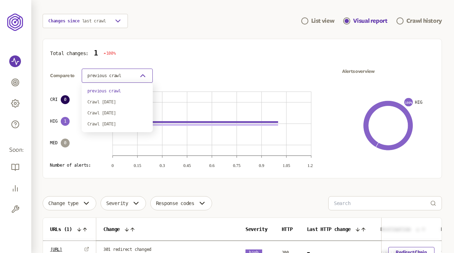
click at [138, 70] on button "previous crawl" at bounding box center [117, 76] width 71 height 14
click at [115, 101] on div "Crawl [DATE]" at bounding box center [117, 102] width 60 height 6
click at [145, 78] on icon "button" at bounding box center [142, 75] width 9 height 9
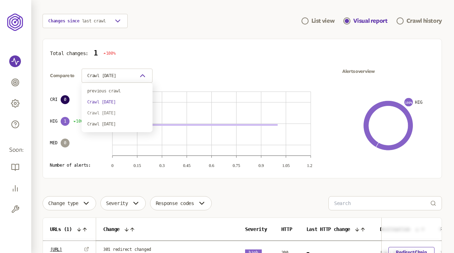
click at [117, 111] on div "Crawl [DATE]" at bounding box center [117, 113] width 60 height 6
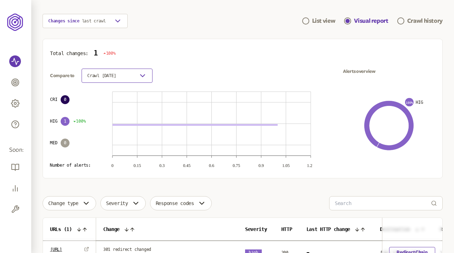
click at [127, 79] on button "Crawl [DATE]" at bounding box center [117, 76] width 71 height 14
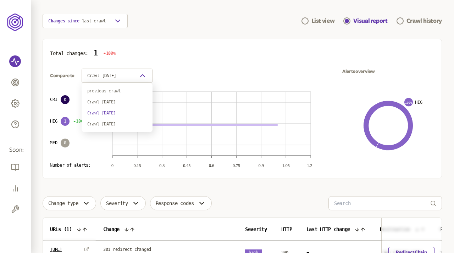
click at [107, 91] on div "previous crawl" at bounding box center [117, 91] width 60 height 6
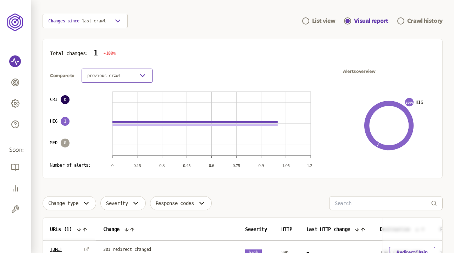
click at [142, 74] on icon "button" at bounding box center [142, 75] width 9 height 9
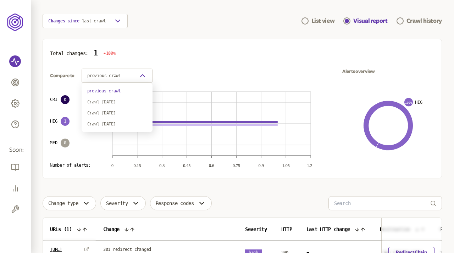
click at [113, 99] on div "Crawl [DATE]" at bounding box center [117, 102] width 60 height 6
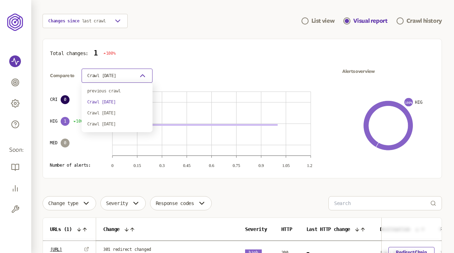
click at [116, 77] on span "Crawl [DATE]" at bounding box center [101, 76] width 29 height 6
click at [111, 94] on div "previous crawl Crawl 13th Aug 2025 Crawl 8th Aug 2025 Crawl 31st Jul 2025" at bounding box center [117, 107] width 71 height 49
click at [104, 89] on div "previous crawl" at bounding box center [117, 91] width 60 height 6
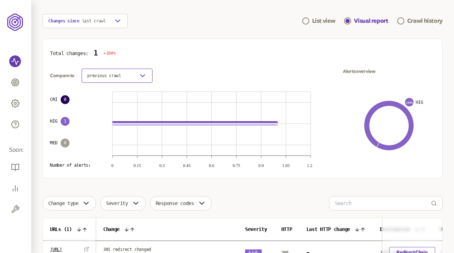
click at [122, 78] on button "previous crawl" at bounding box center [117, 76] width 71 height 14
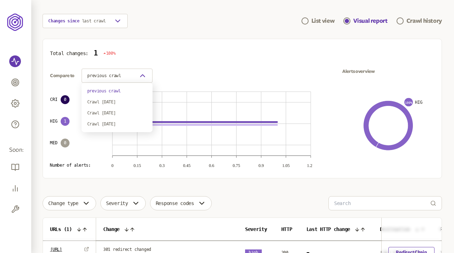
click at [182, 64] on div "Total changes: 1 100% Compare to previous crawl CRI 0 HIG 1 MED 0 Number of ale…" at bounding box center [243, 109] width 400 height 140
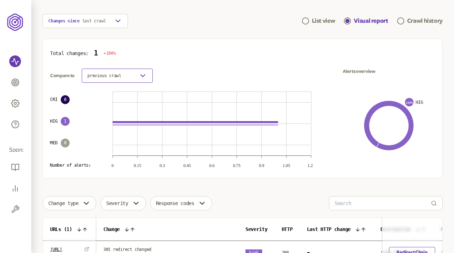
click at [136, 75] on button "previous crawl" at bounding box center [117, 76] width 71 height 14
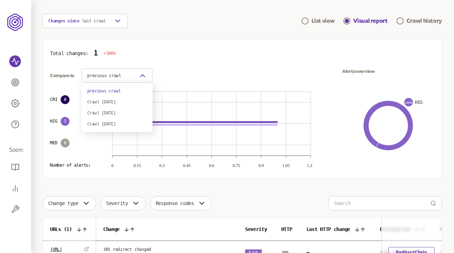
click at [177, 58] on div "Total changes: 1 100% Compare to previous crawl CRI 0 HIG 1 MED 0 Number of ale…" at bounding box center [243, 109] width 400 height 140
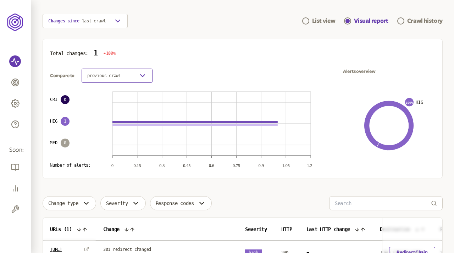
click at [135, 72] on button "previous crawl" at bounding box center [117, 76] width 71 height 14
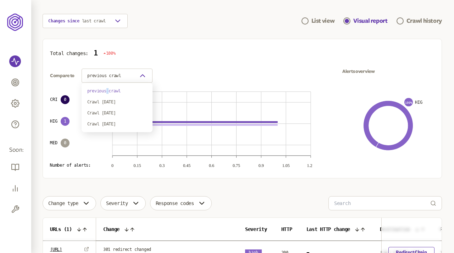
copy div
drag, startPoint x: 88, startPoint y: 91, endPoint x: 128, endPoint y: 91, distance: 39.8
click at [128, 91] on div "previous crawl" at bounding box center [117, 91] width 60 height 6
click at [127, 75] on button "previous crawl" at bounding box center [117, 76] width 71 height 14
click at [231, 46] on div "Total changes: 1 100% Compare to previous crawl CRI 0 HIG 1 MED 0 Number of ale…" at bounding box center [243, 109] width 400 height 140
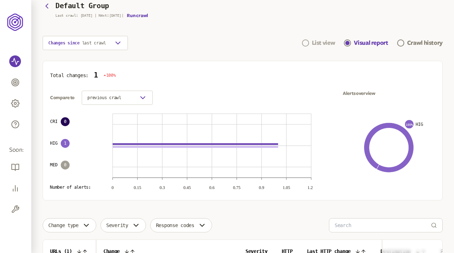
scroll to position [35, 0]
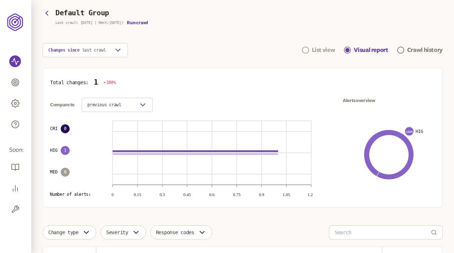
click at [320, 50] on div "List view" at bounding box center [323, 50] width 23 height 9
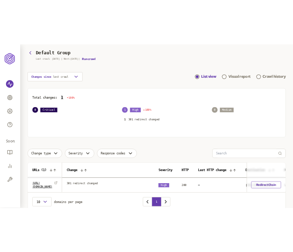
scroll to position [69, 0]
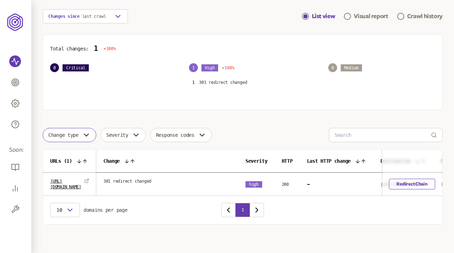
click at [76, 134] on span "Change type" at bounding box center [63, 135] width 30 height 6
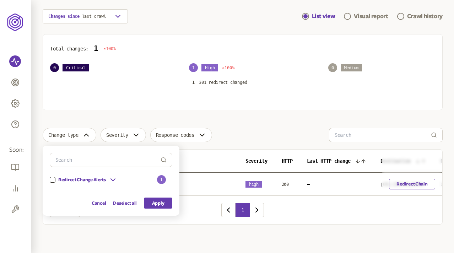
click at [54, 179] on button "button" at bounding box center [53, 180] width 6 height 6
click at [156, 201] on button "Apply" at bounding box center [158, 202] width 28 height 11
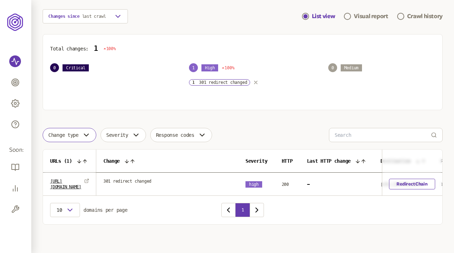
click at [85, 135] on icon "button" at bounding box center [86, 135] width 9 height 9
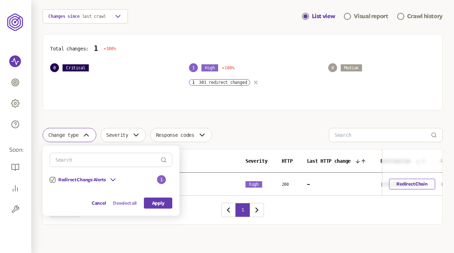
click at [123, 203] on button "Deselect all" at bounding box center [125, 202] width 24 height 11
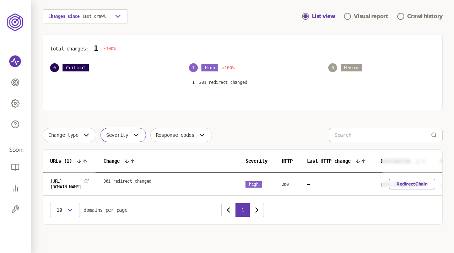
click at [138, 134] on icon "button" at bounding box center [136, 135] width 9 height 9
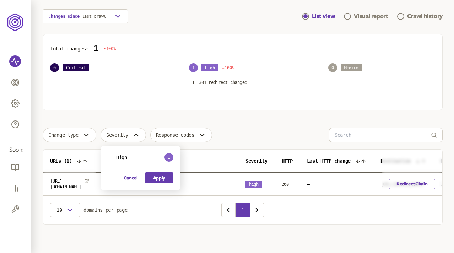
click at [113, 155] on button "High" at bounding box center [111, 157] width 6 height 6
click at [162, 177] on button "Apply" at bounding box center [159, 177] width 28 height 11
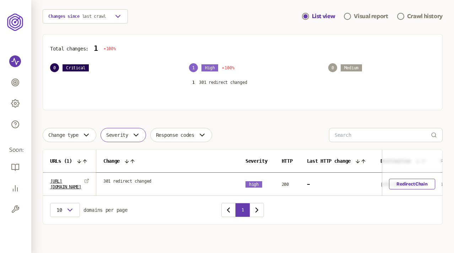
click at [132, 131] on button "Severity" at bounding box center [122, 135] width 45 height 14
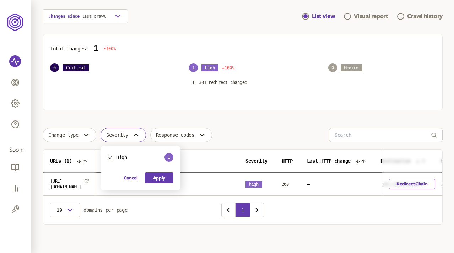
click at [113, 158] on icon "button" at bounding box center [110, 157] width 4 height 4
click at [131, 176] on button "Cancel" at bounding box center [131, 177] width 14 height 11
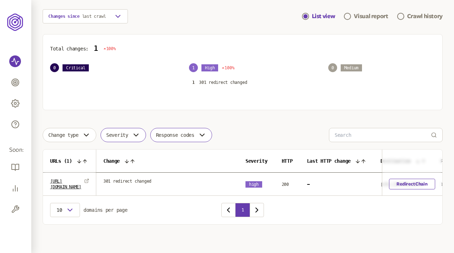
click at [189, 132] on span "Response codes" at bounding box center [175, 135] width 38 height 6
click at [163, 156] on button "200" at bounding box center [160, 157] width 6 height 6
click at [217, 178] on button "Apply" at bounding box center [209, 177] width 28 height 11
click at [205, 133] on icon "button" at bounding box center [202, 135] width 9 height 9
click at [162, 155] on icon "button" at bounding box center [160, 157] width 4 height 4
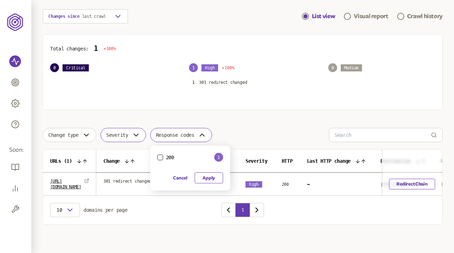
click at [215, 178] on button "Apply" at bounding box center [209, 177] width 28 height 11
click at [140, 135] on icon "button" at bounding box center [136, 135] width 9 height 9
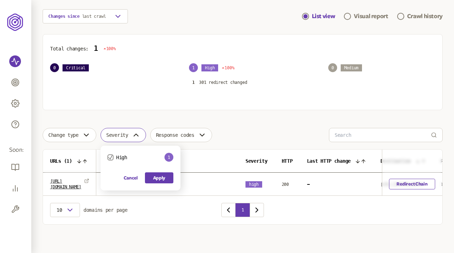
click at [112, 156] on icon "button" at bounding box center [110, 157] width 4 height 4
click at [165, 177] on button "Apply" at bounding box center [159, 177] width 28 height 11
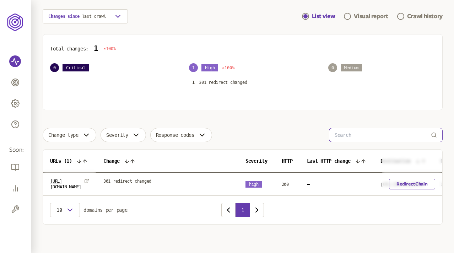
click at [344, 133] on input at bounding box center [382, 134] width 96 height 13
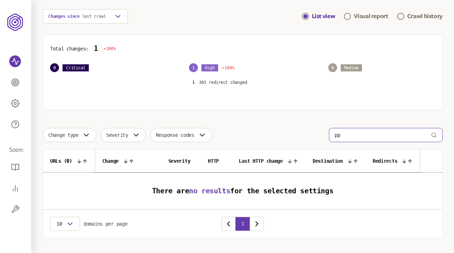
type input "р"
type input "о"
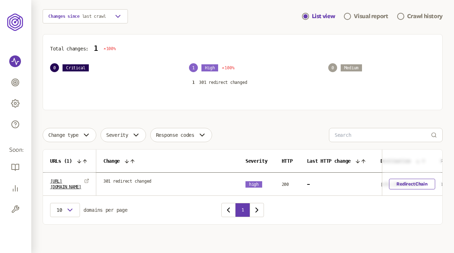
click at [305, 131] on div "Change type Severity Response codes" at bounding box center [243, 135] width 400 height 14
click at [130, 162] on icon at bounding box center [127, 161] width 6 height 6
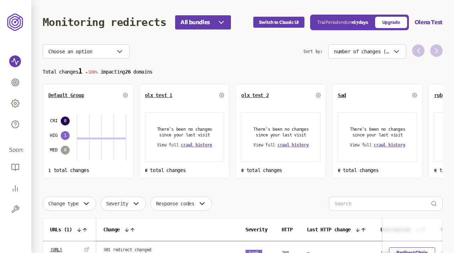
click at [74, 92] on div "Default Group" at bounding box center [88, 94] width 80 height 11
click at [75, 94] on span "Default Group" at bounding box center [66, 95] width 36 height 6
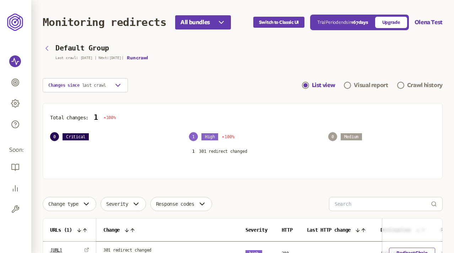
click at [44, 47] on icon "button" at bounding box center [47, 48] width 9 height 9
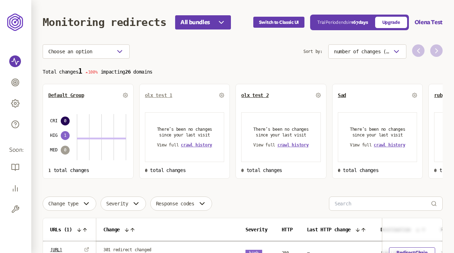
click at [156, 93] on span "olx test 1" at bounding box center [158, 95] width 27 height 6
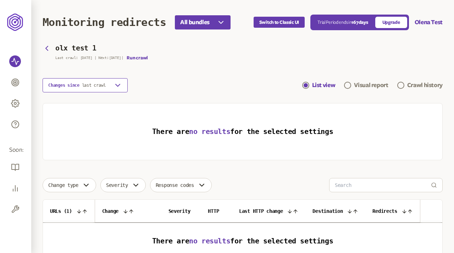
click at [115, 83] on icon "button" at bounding box center [118, 85] width 9 height 9
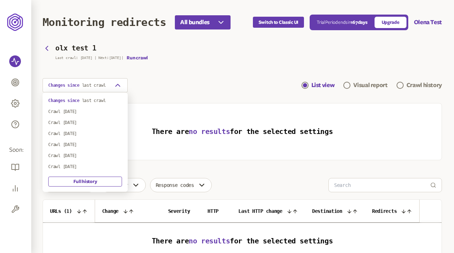
click at [175, 76] on section "olx test 1 Last crawl: [DATE] | Next: [DATE] | Run crawl Changes since last cra…" at bounding box center [243, 68] width 400 height 48
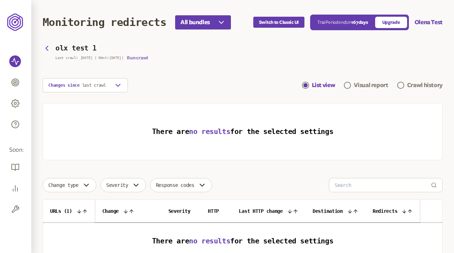
click at [142, 57] on button "Run crawl" at bounding box center [137, 58] width 21 height 6
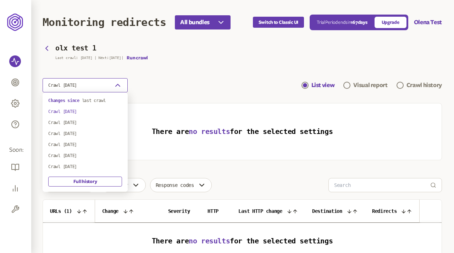
click at [105, 85] on button "Crawl [DATE]" at bounding box center [85, 85] width 85 height 14
click at [83, 100] on span "last crawl" at bounding box center [94, 100] width 24 height 5
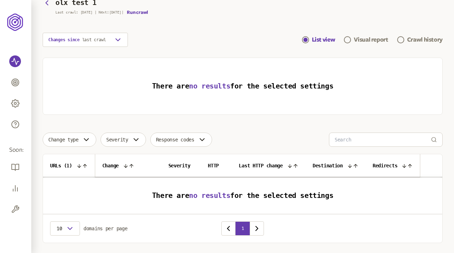
scroll to position [46, 0]
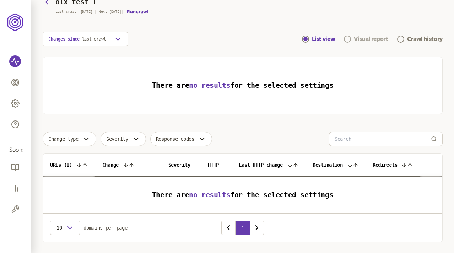
click at [383, 36] on div "Visual report" at bounding box center [371, 39] width 34 height 9
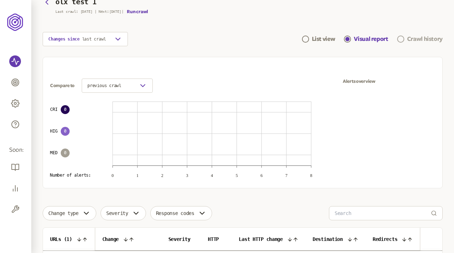
click at [418, 38] on div "Crawl history" at bounding box center [425, 39] width 36 height 9
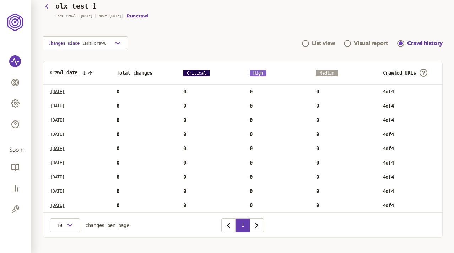
scroll to position [42, 0]
click at [89, 73] on icon at bounding box center [90, 73] width 6 height 6
click at [87, 71] on icon at bounding box center [85, 73] width 6 height 6
click at [86, 72] on icon at bounding box center [85, 73] width 6 height 6
click at [87, 72] on icon at bounding box center [85, 73] width 6 height 6
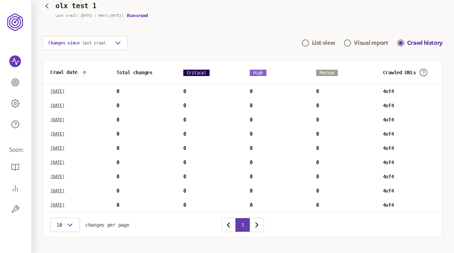
click at [87, 72] on icon at bounding box center [85, 73] width 6 height 6
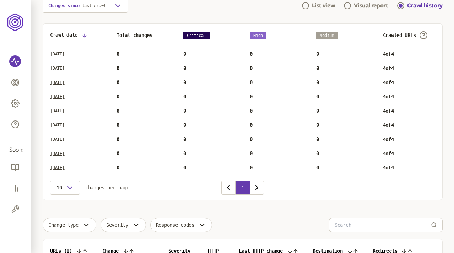
scroll to position [52, 0]
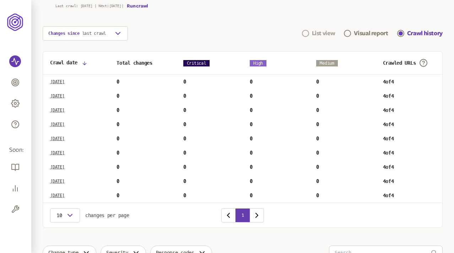
click at [319, 31] on div "List view" at bounding box center [323, 33] width 23 height 9
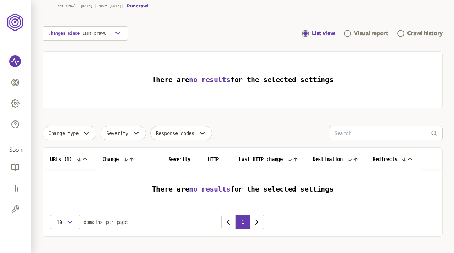
click at [225, 29] on div "Changes since last crawl List view Visual report Crawl history" at bounding box center [243, 33] width 400 height 14
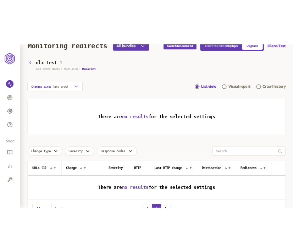
scroll to position [64, 0]
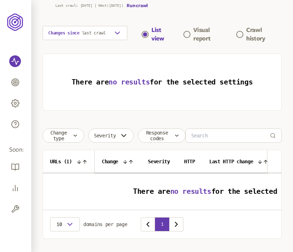
scroll to position [68, 0]
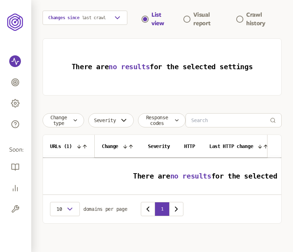
click at [217, 99] on main "Monitoring redirects All bundles Switch to Classic UI Trial Period ends [DATE] …" at bounding box center [162, 93] width 262 height 320
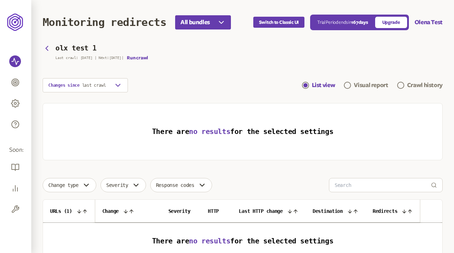
scroll to position [64, 0]
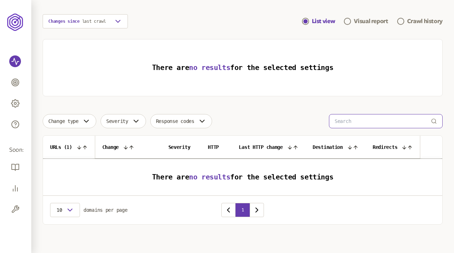
click at [293, 123] on input at bounding box center [382, 120] width 96 height 13
type input "t"
click at [293, 112] on main "Monitoring redirects All bundles Switch to Classic UI Trial Period ends in 167 …" at bounding box center [242, 94] width 423 height 317
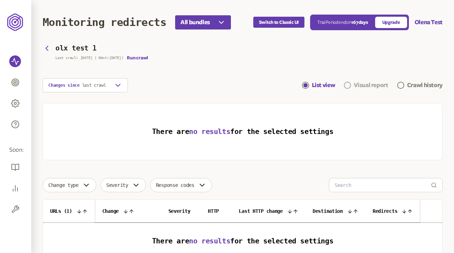
click at [293, 85] on div "Visual report" at bounding box center [371, 85] width 34 height 9
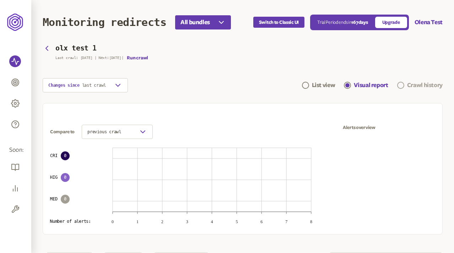
click at [293, 87] on link "Crawl history" at bounding box center [419, 85] width 45 height 9
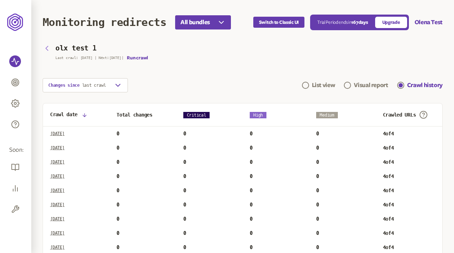
click at [47, 48] on icon "button" at bounding box center [47, 48] width 9 height 9
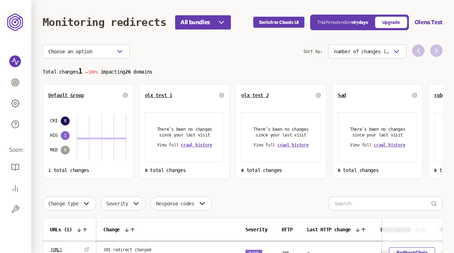
scroll to position [69, 0]
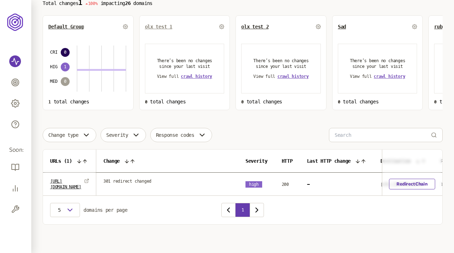
click at [163, 28] on link "olx test 1" at bounding box center [158, 27] width 27 height 6
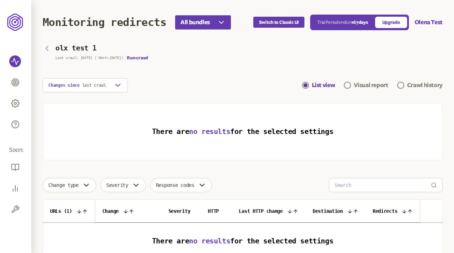
click at [47, 45] on icon "button" at bounding box center [47, 48] width 9 height 9
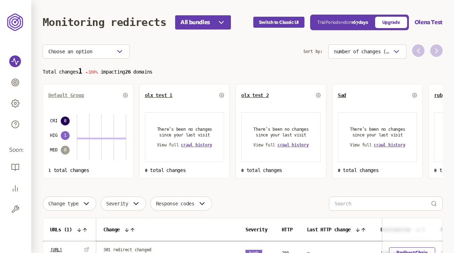
click at [77, 94] on span "Default Group" at bounding box center [66, 95] width 36 height 6
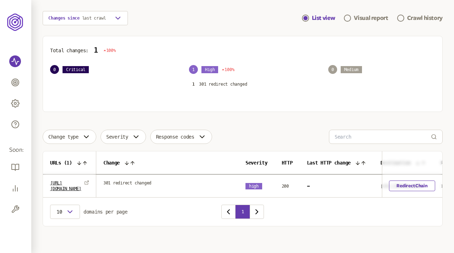
scroll to position [69, 0]
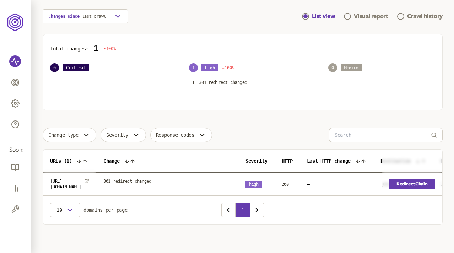
click at [293, 182] on link "Redirect Chain" at bounding box center [412, 184] width 46 height 11
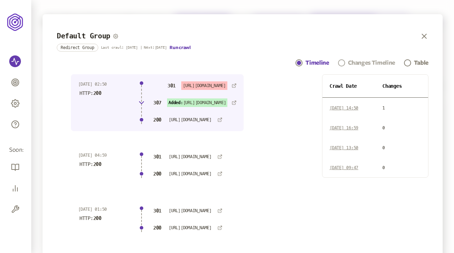
click at [293, 62] on div "Changes Timeline" at bounding box center [371, 63] width 47 height 9
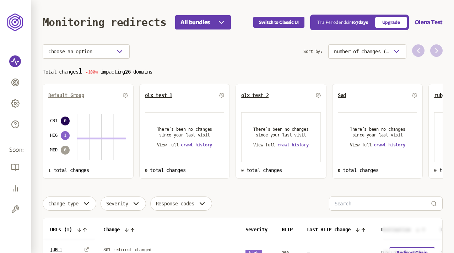
click at [58, 93] on span "Default Group" at bounding box center [66, 95] width 36 height 6
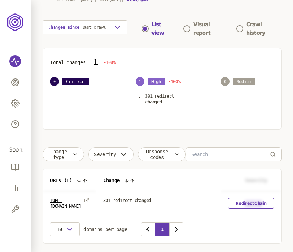
scroll to position [78, 0]
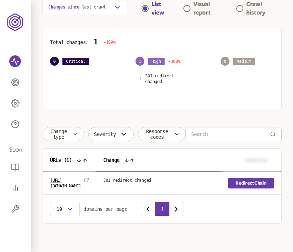
click at [248, 181] on link "Redirect Chain" at bounding box center [252, 183] width 46 height 11
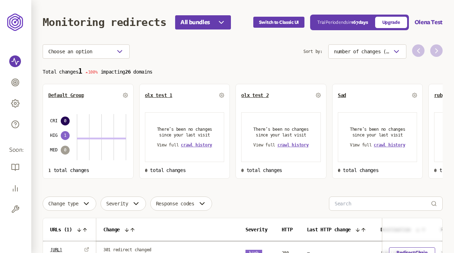
scroll to position [69, 0]
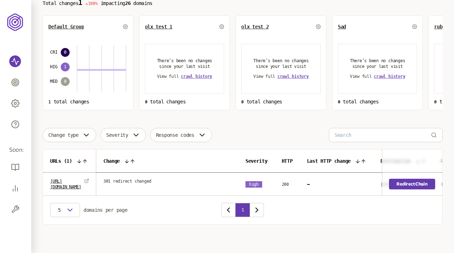
click at [420, 183] on link "Redirect Chain" at bounding box center [412, 184] width 46 height 11
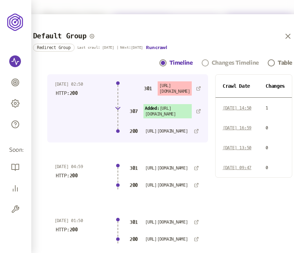
click at [233, 62] on div "Changes Timeline" at bounding box center [235, 63] width 47 height 9
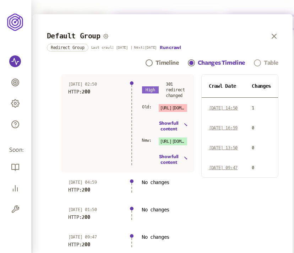
click at [268, 62] on link "Table" at bounding box center [266, 63] width 25 height 9
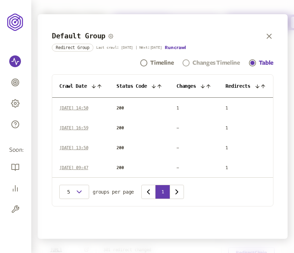
click at [223, 62] on div "Changes Timeline" at bounding box center [215, 63] width 47 height 9
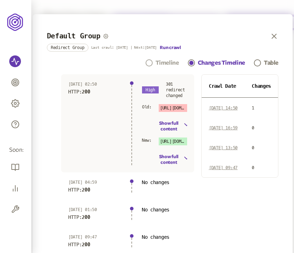
click at [172, 60] on div "Timeline" at bounding box center [167, 63] width 23 height 9
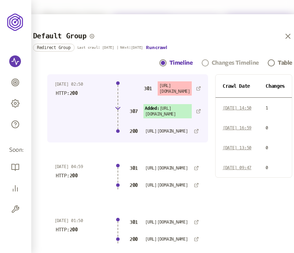
click at [225, 63] on div "Changes Timeline" at bounding box center [235, 63] width 47 height 9
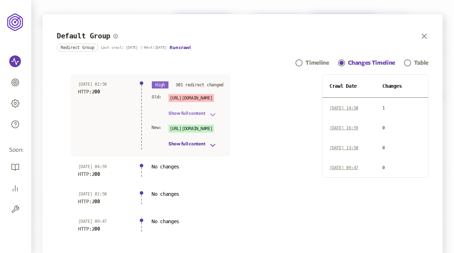
click at [212, 113] on icon "button" at bounding box center [213, 114] width 9 height 9
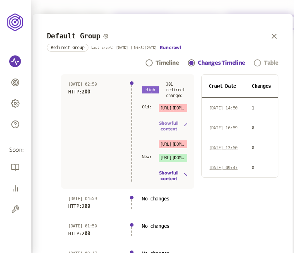
click at [270, 62] on link "Table" at bounding box center [266, 63] width 25 height 9
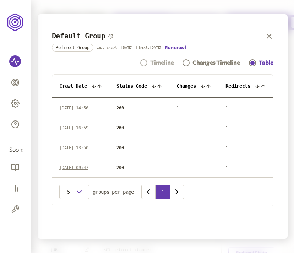
click at [158, 62] on div "Timeline" at bounding box center [161, 63] width 23 height 9
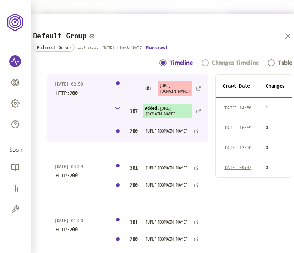
click at [218, 60] on div "Changes Timeline" at bounding box center [235, 63] width 47 height 9
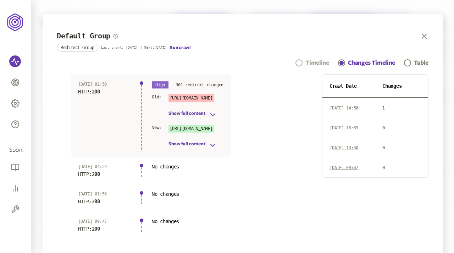
click at [312, 59] on div "Timeline" at bounding box center [317, 63] width 23 height 9
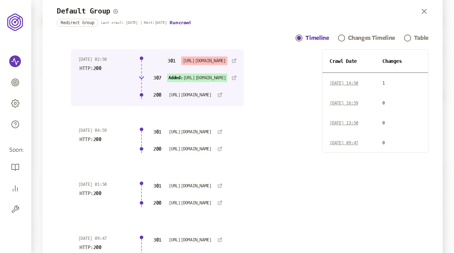
scroll to position [25, 0]
click at [343, 37] on span "Navigation" at bounding box center [341, 38] width 7 height 7
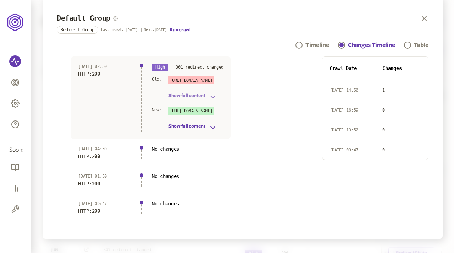
click at [202, 96] on button "Show full content" at bounding box center [193, 97] width 49 height 9
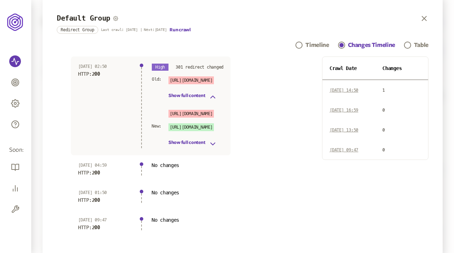
click at [209, 137] on div "http://www.amazon.com/ Show full content" at bounding box center [193, 135] width 49 height 25
click at [209, 142] on icon "button" at bounding box center [213, 144] width 9 height 9
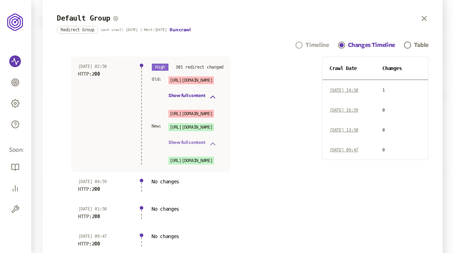
click at [311, 43] on div "Timeline" at bounding box center [317, 45] width 23 height 9
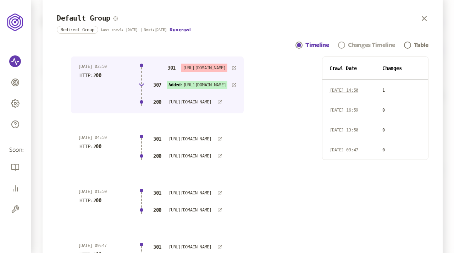
click at [374, 46] on div "Changes Timeline" at bounding box center [371, 45] width 47 height 9
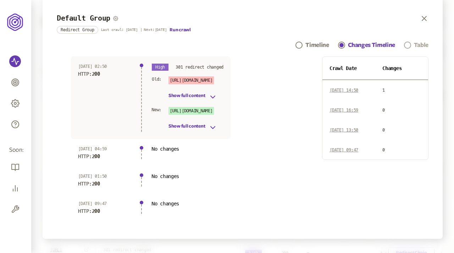
click at [418, 44] on div "Table" at bounding box center [421, 45] width 15 height 9
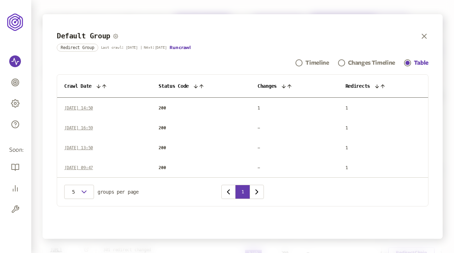
click at [199, 88] on icon at bounding box center [196, 86] width 6 height 6
click at [201, 86] on icon at bounding box center [199, 86] width 6 height 6
click at [287, 85] on icon at bounding box center [284, 86] width 3 height 3
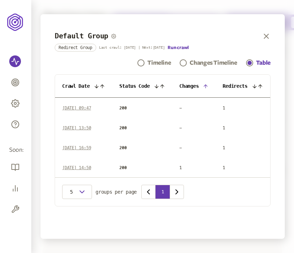
click at [257, 85] on icon at bounding box center [255, 86] width 6 height 6
click at [156, 87] on icon at bounding box center [157, 86] width 6 height 6
click at [158, 84] on icon at bounding box center [157, 86] width 6 height 6
click at [157, 85] on icon at bounding box center [157, 86] width 6 height 6
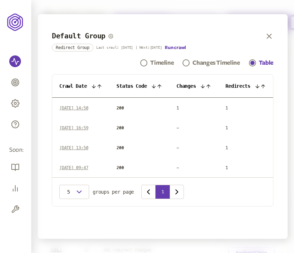
click at [97, 85] on icon at bounding box center [100, 86] width 6 height 6
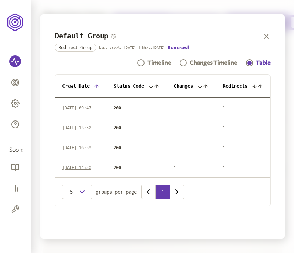
click at [96, 85] on icon at bounding box center [97, 86] width 6 height 6
click at [83, 87] on span "Crawl Date" at bounding box center [75, 86] width 27 height 6
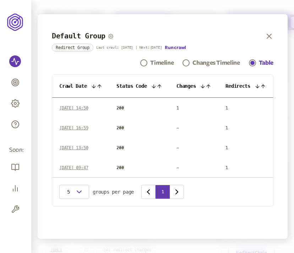
click at [86, 109] on span "19 Aug 25 | 14:50" at bounding box center [73, 107] width 29 height 5
click at [85, 128] on span "13 Aug 25 | 16:59" at bounding box center [73, 127] width 29 height 5
click at [83, 148] on span "08 Aug 25 | 13:50" at bounding box center [73, 147] width 29 height 5
click at [173, 46] on button "Run crawl" at bounding box center [175, 48] width 21 height 6
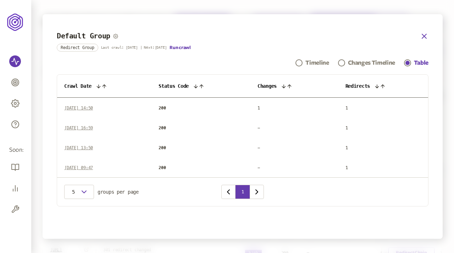
click at [424, 33] on icon "button" at bounding box center [424, 36] width 9 height 9
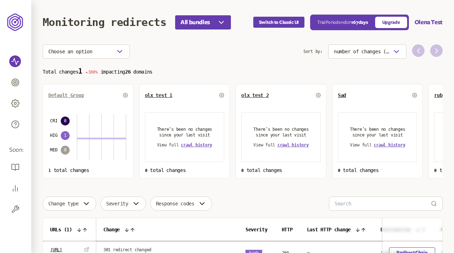
click at [55, 94] on span "Default Group" at bounding box center [66, 95] width 36 height 6
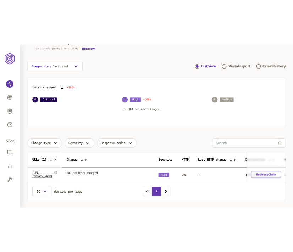
scroll to position [69, 0]
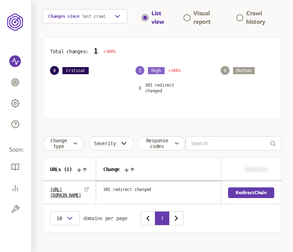
click at [253, 189] on link "Redirect Chain" at bounding box center [252, 192] width 46 height 11
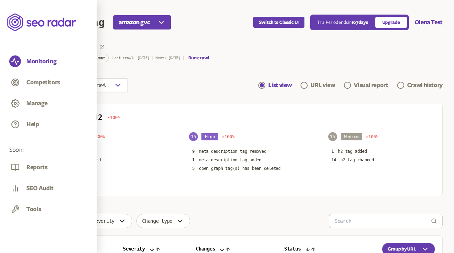
click at [218, 40] on header "Monitoring amazon gvc Switch to Classic UI Trial Period ends [DATE] Upgrade Ole…" at bounding box center [243, 22] width 400 height 44
click at [354, 28] on div "Switch to Classic UI Trial Period ends [DATE] Upgrade Olena Test" at bounding box center [347, 23] width 189 height 16
click at [354, 21] on button "Olena Test" at bounding box center [429, 22] width 28 height 9
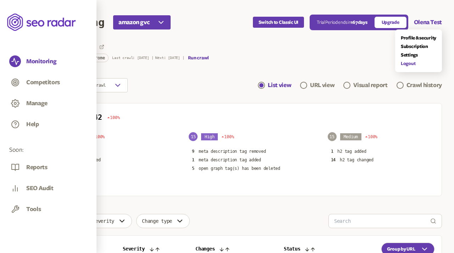
click at [354, 64] on link "Logout" at bounding box center [419, 64] width 36 height 6
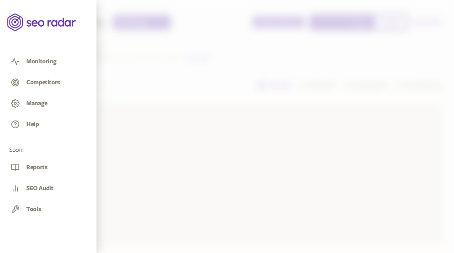
scroll to position [53, 0]
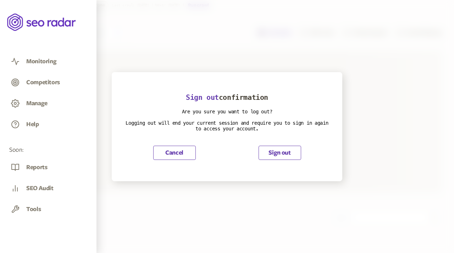
click at [279, 148] on button "Sign out" at bounding box center [280, 153] width 43 height 14
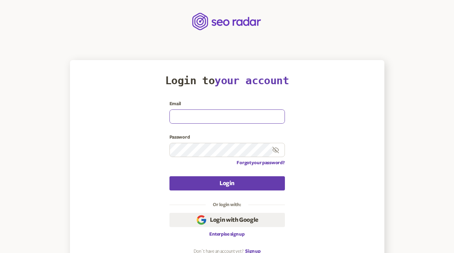
type input "[EMAIL_ADDRESS][DOMAIN_NAME]"
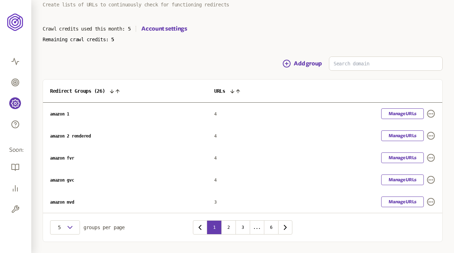
scroll to position [37, 0]
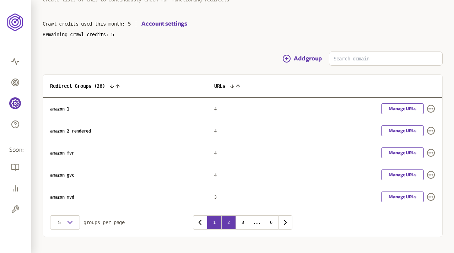
click at [230, 213] on button "2" at bounding box center [228, 222] width 14 height 14
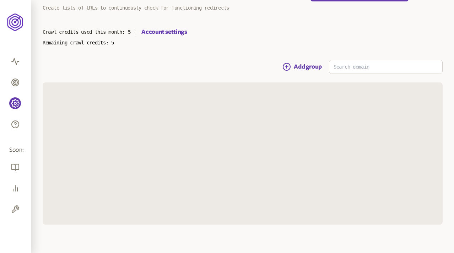
scroll to position [37, 0]
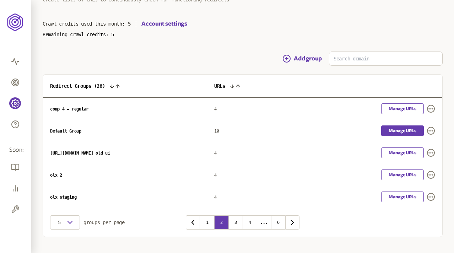
click at [354, 130] on link "Manage URLs" at bounding box center [402, 130] width 43 height 11
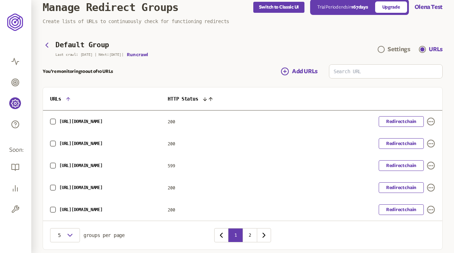
scroll to position [16, 0]
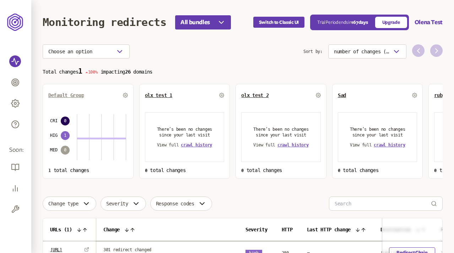
click at [74, 94] on span "Default Group" at bounding box center [66, 95] width 36 height 6
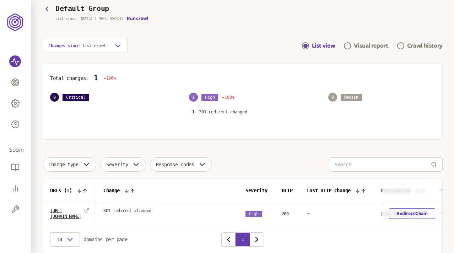
scroll to position [52, 0]
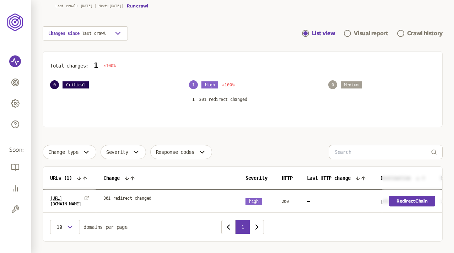
click at [405, 199] on link "Redirect Chain" at bounding box center [412, 201] width 46 height 11
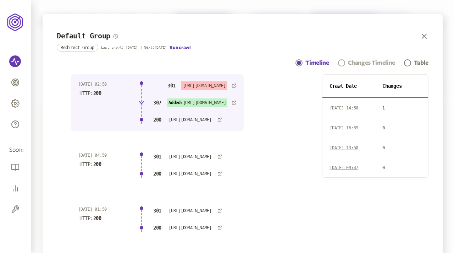
click at [368, 61] on div "Changes Timeline" at bounding box center [371, 63] width 47 height 9
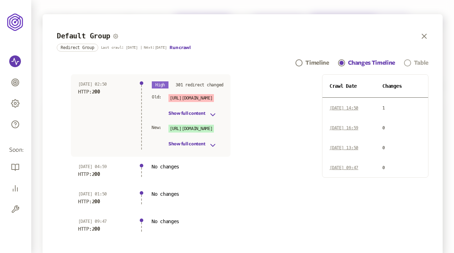
click at [413, 62] on link "Table" at bounding box center [416, 63] width 25 height 9
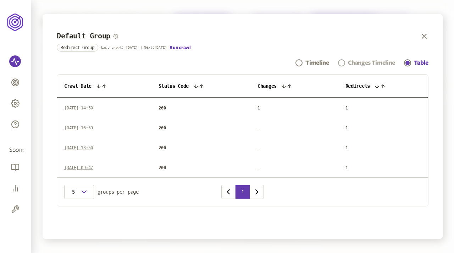
click at [364, 59] on div "Changes Timeline" at bounding box center [371, 63] width 47 height 9
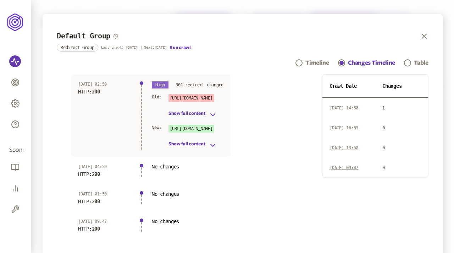
click at [313, 58] on div "Default Group Redirect Group Last crawl: 19 Aug | Next: 5 Aug Run crawl Timelin…" at bounding box center [243, 135] width 401 height 242
click at [314, 60] on div "Timeline" at bounding box center [317, 63] width 23 height 9
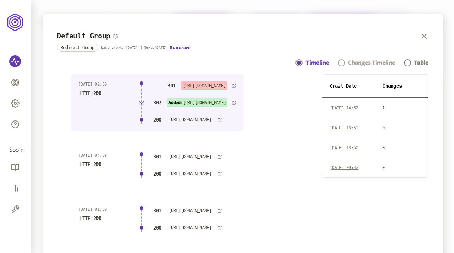
click at [363, 60] on div "Changes Timeline" at bounding box center [371, 63] width 47 height 9
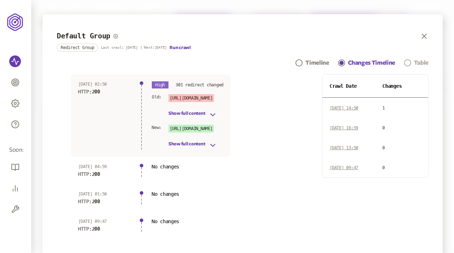
click at [408, 62] on span "Navigation" at bounding box center [407, 62] width 7 height 7
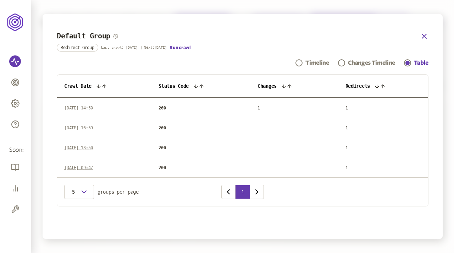
click at [424, 35] on icon "button" at bounding box center [425, 36] width 4 height 4
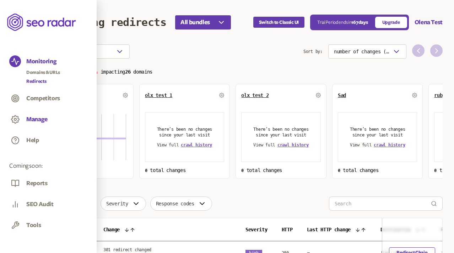
click at [38, 118] on button "Manage" at bounding box center [36, 119] width 21 height 8
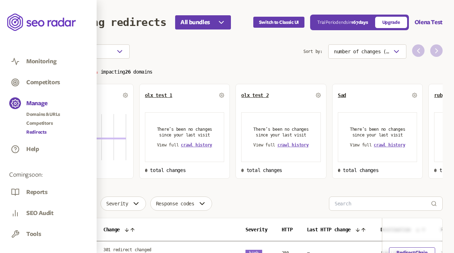
click at [37, 131] on link "Redirects" at bounding box center [43, 132] width 34 height 7
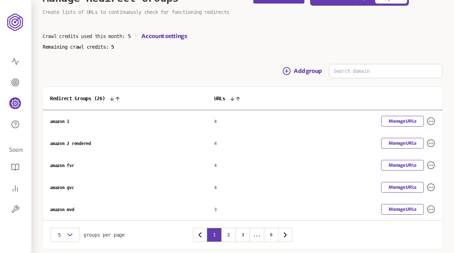
scroll to position [26, 0]
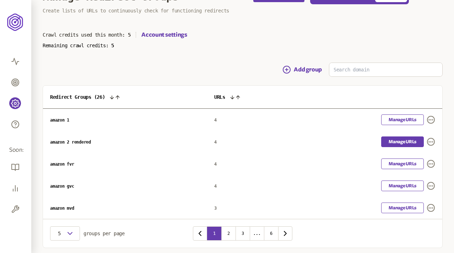
click at [405, 141] on link "Manage URLs" at bounding box center [402, 141] width 43 height 11
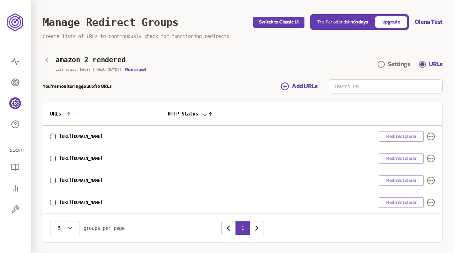
click at [46, 59] on icon "button" at bounding box center [47, 60] width 2 height 4
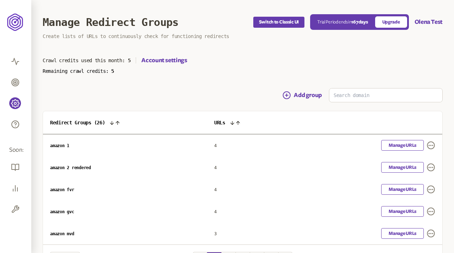
scroll to position [49, 0]
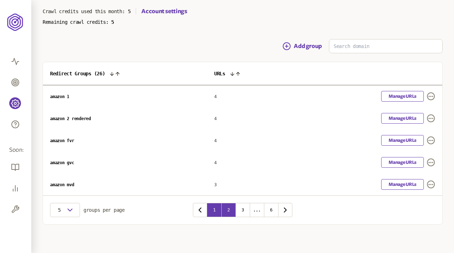
click at [226, 209] on button "2" at bounding box center [228, 210] width 14 height 14
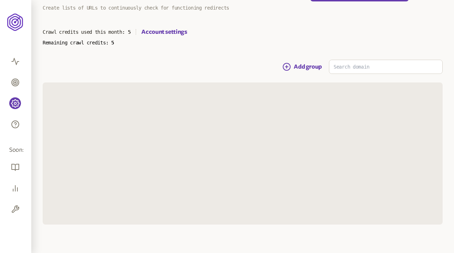
scroll to position [49, 0]
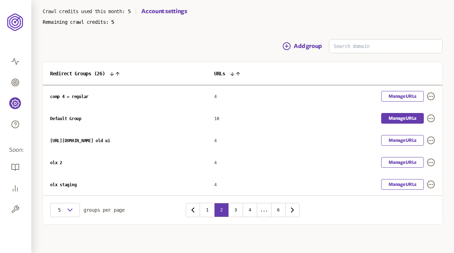
click at [400, 118] on link "Manage URLs" at bounding box center [402, 118] width 43 height 11
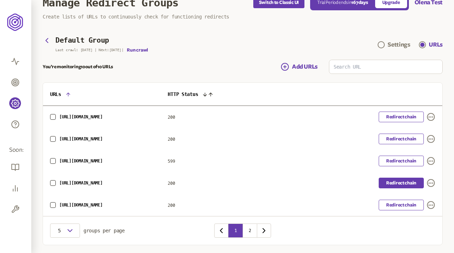
scroll to position [40, 0]
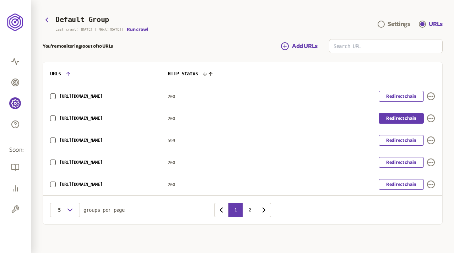
click at [399, 115] on link "Redirect chain" at bounding box center [401, 118] width 45 height 11
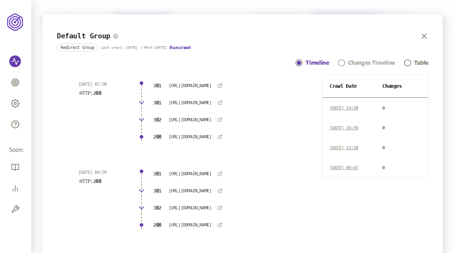
click at [370, 59] on div "Changes Timeline" at bounding box center [371, 63] width 47 height 9
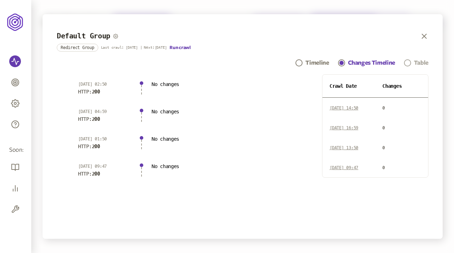
click at [410, 62] on span "Navigation" at bounding box center [407, 62] width 7 height 7
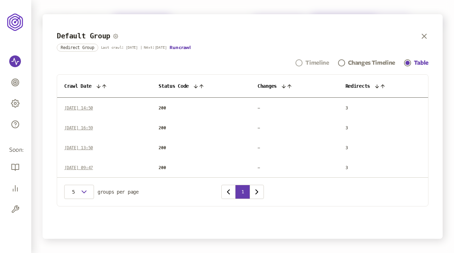
click at [317, 62] on div "Timeline" at bounding box center [317, 63] width 23 height 9
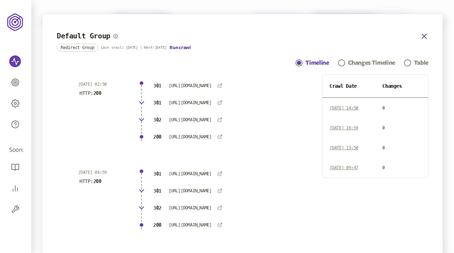
click at [424, 36] on icon "button" at bounding box center [425, 36] width 4 height 4
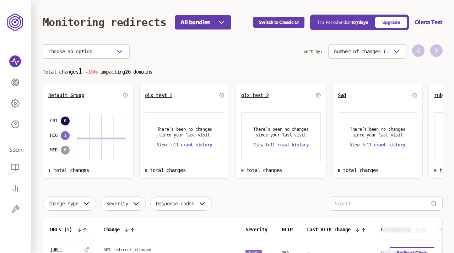
click at [219, 56] on div "Choose an option" at bounding box center [173, 51] width 261 height 14
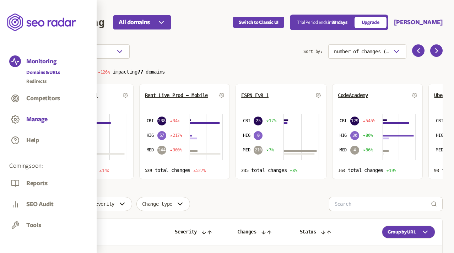
click at [29, 116] on button "Manage" at bounding box center [36, 119] width 21 height 8
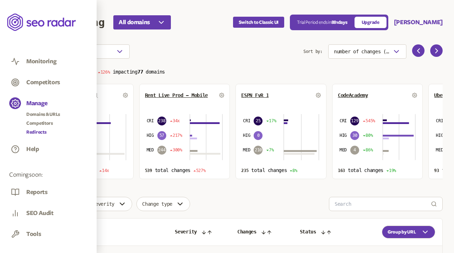
click at [37, 130] on link "Redirects" at bounding box center [43, 132] width 34 height 7
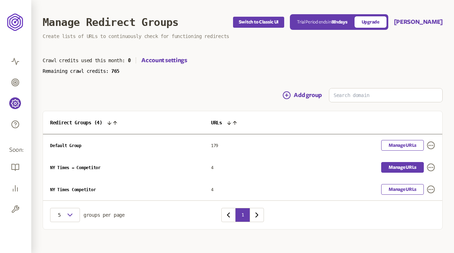
click at [398, 168] on link "Manage URLs" at bounding box center [402, 167] width 43 height 11
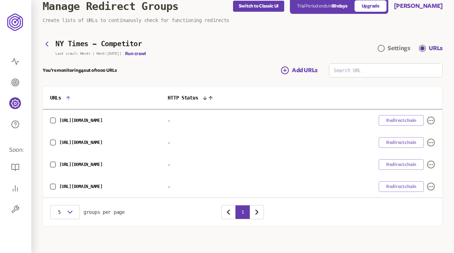
scroll to position [18, 0]
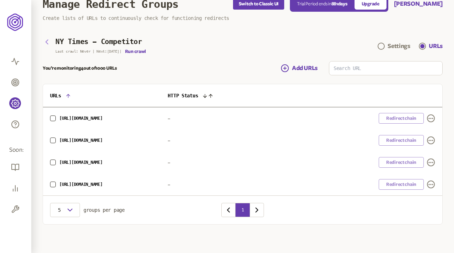
click at [46, 39] on icon "button" at bounding box center [47, 42] width 9 height 9
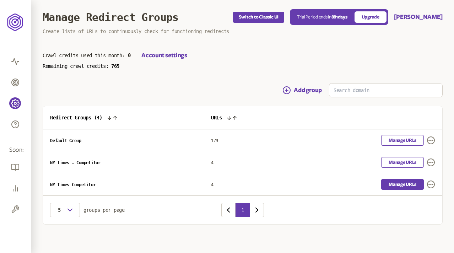
click at [399, 185] on link "Manage URLs" at bounding box center [402, 184] width 43 height 11
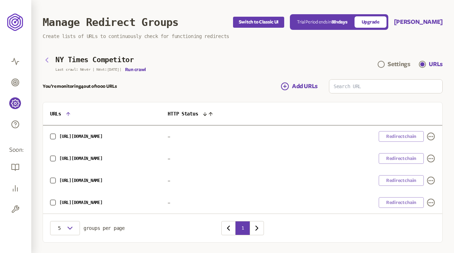
click at [48, 58] on icon "button" at bounding box center [47, 60] width 2 height 4
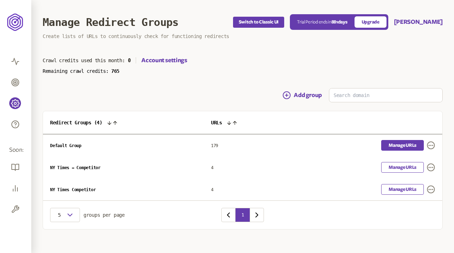
click at [386, 144] on link "Manage URLs" at bounding box center [402, 145] width 43 height 11
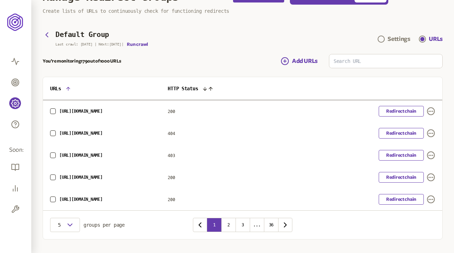
scroll to position [40, 0]
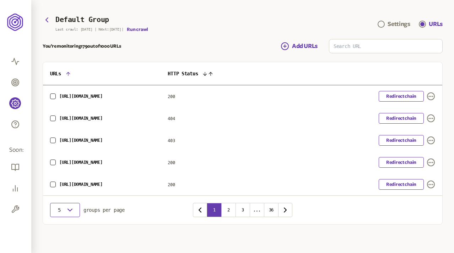
click at [59, 209] on span "5" at bounding box center [59, 210] width 7 height 6
click at [59, 239] on div "20" at bounding box center [65, 241] width 18 height 6
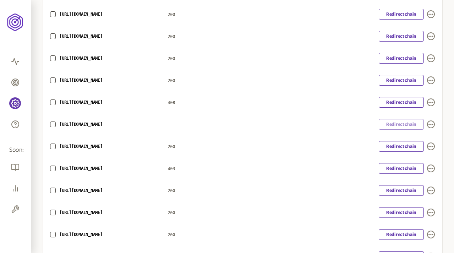
scroll to position [370, 0]
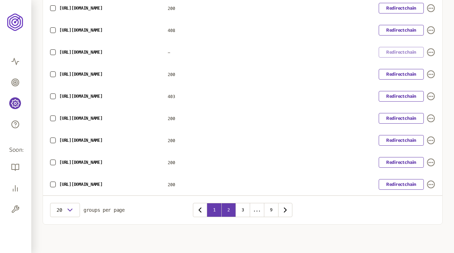
click at [225, 212] on button "2" at bounding box center [228, 210] width 14 height 14
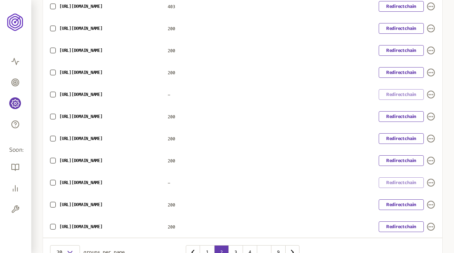
scroll to position [352, 0]
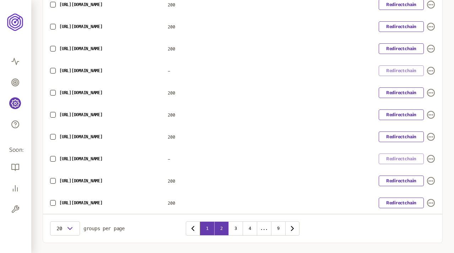
click at [208, 222] on button "1" at bounding box center [207, 228] width 14 height 14
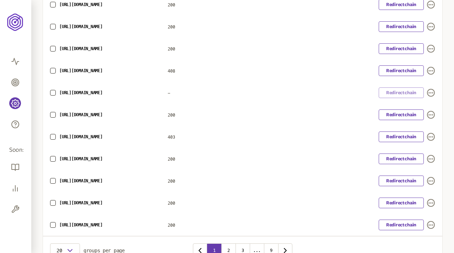
scroll to position [370, 0]
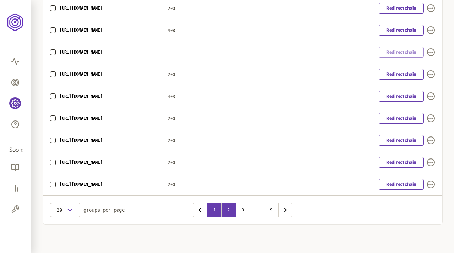
click at [226, 209] on button "2" at bounding box center [228, 210] width 14 height 14
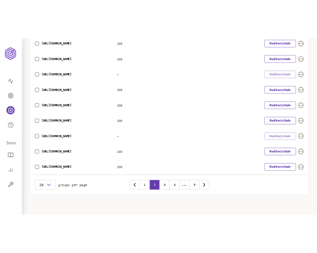
scroll to position [392, 0]
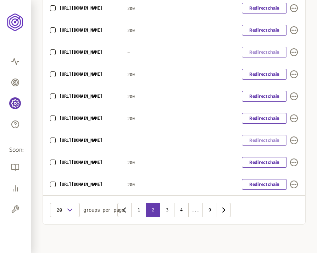
click at [152, 210] on button "2" at bounding box center [153, 210] width 14 height 14
click at [138, 210] on button "1" at bounding box center [139, 210] width 14 height 14
click at [159, 208] on button "2" at bounding box center [160, 210] width 14 height 14
click at [167, 210] on button "3" at bounding box center [167, 210] width 14 height 14
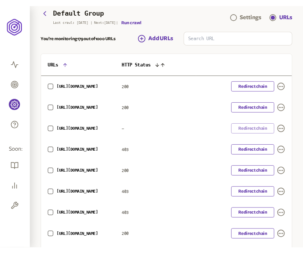
scroll to position [73, 0]
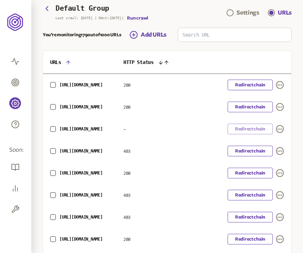
drag, startPoint x: 59, startPoint y: 129, endPoint x: 115, endPoint y: 129, distance: 56.5
click at [103, 129] on span "[URL][DOMAIN_NAME]" at bounding box center [80, 128] width 43 height 5
copy span "[URL][DOMAIN_NAME]"
click at [266, 39] on input at bounding box center [234, 34] width 113 height 13
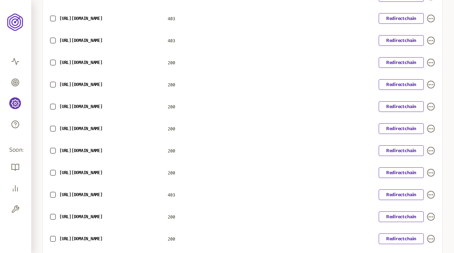
scroll to position [0, 0]
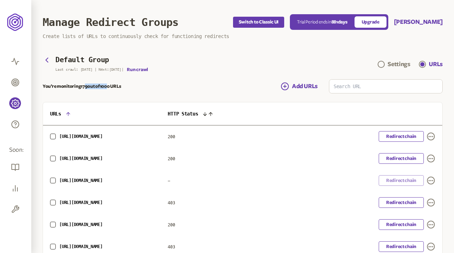
drag, startPoint x: 109, startPoint y: 87, endPoint x: 85, endPoint y: 87, distance: 24.9
click at [85, 87] on p "You’re monitoring 179 out of 1000 URLs" at bounding box center [82, 86] width 78 height 6
click at [47, 58] on icon "button" at bounding box center [47, 60] width 9 height 9
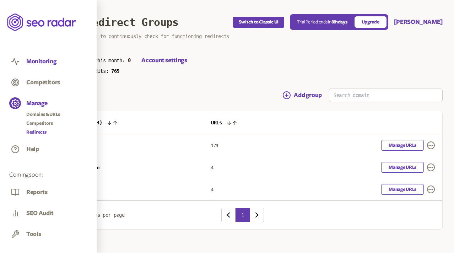
click at [50, 60] on button "Monitoring" at bounding box center [41, 62] width 30 height 8
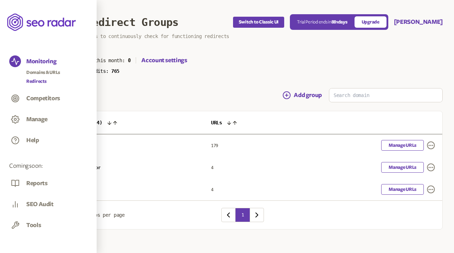
click at [36, 79] on link "Redirects" at bounding box center [43, 81] width 34 height 7
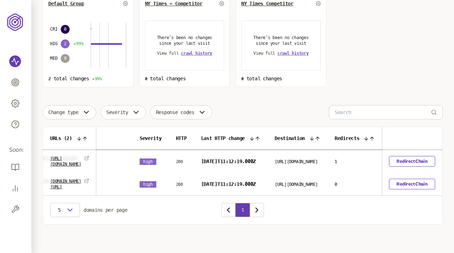
scroll to position [0, 145]
click at [402, 180] on link "Redirect Chain" at bounding box center [412, 184] width 46 height 11
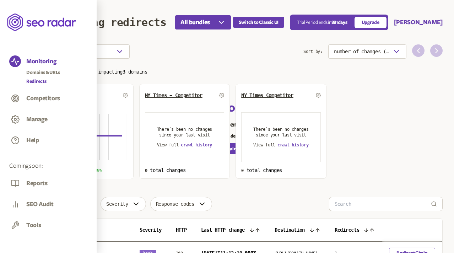
click at [40, 78] on link "Redirects" at bounding box center [43, 81] width 34 height 7
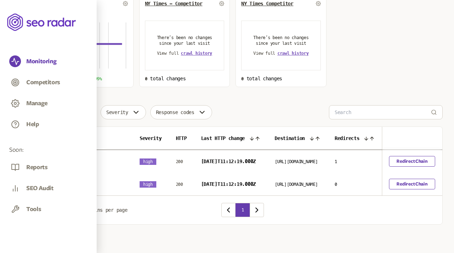
scroll to position [104, 0]
click at [404, 179] on link "Redirect Chain" at bounding box center [412, 184] width 46 height 11
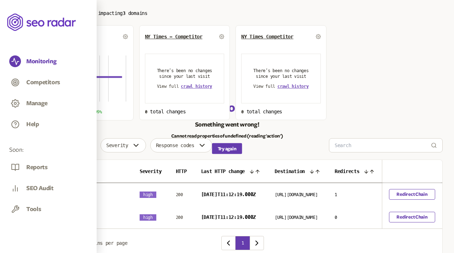
scroll to position [56, 0]
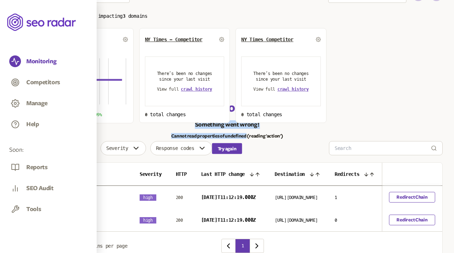
drag, startPoint x: 245, startPoint y: 135, endPoint x: 195, endPoint y: 124, distance: 51.9
click at [195, 124] on section "Whoops! Something went wrong! Cannot read properties of undefined (reading 'act…" at bounding box center [227, 126] width 112 height 55
click at [261, 137] on p "Cannot read properties of undefined (reading 'action')" at bounding box center [227, 136] width 112 height 6
click at [379, 67] on section "Total changes 2 99% impacting 3 domains Default Group CRI 0 HIG 2 99% MED 0 2 t…" at bounding box center [243, 67] width 400 height 112
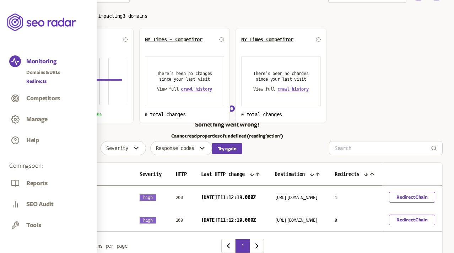
click at [36, 80] on link "Redirects" at bounding box center [43, 81] width 34 height 7
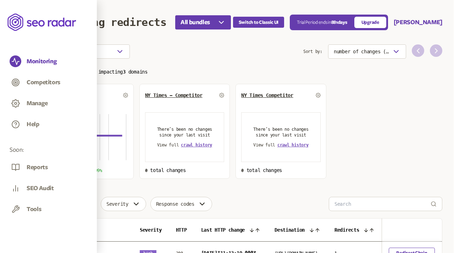
scroll to position [104, 0]
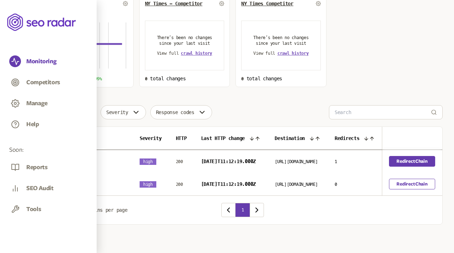
click at [406, 156] on link "Redirect Chain" at bounding box center [412, 161] width 46 height 11
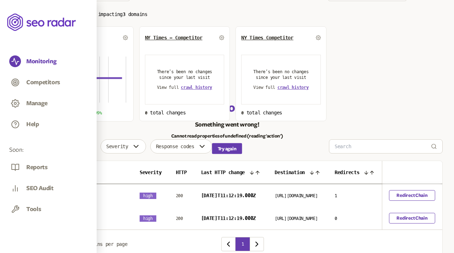
scroll to position [56, 0]
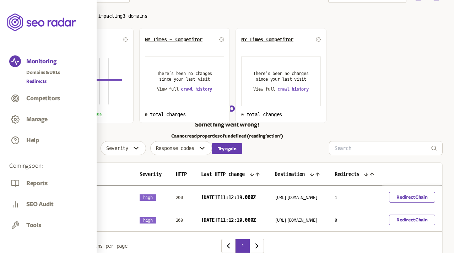
click at [38, 83] on link "Redirects" at bounding box center [43, 81] width 34 height 7
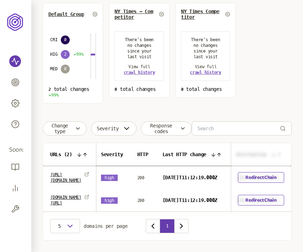
scroll to position [110, 0]
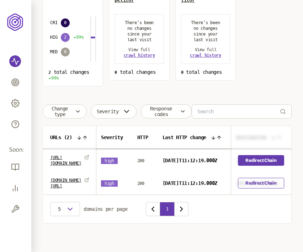
click at [254, 155] on link "Redirect Chain" at bounding box center [261, 160] width 46 height 11
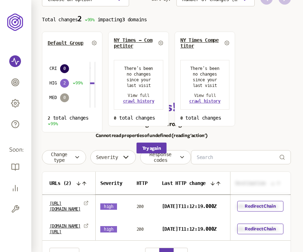
scroll to position [0, 1]
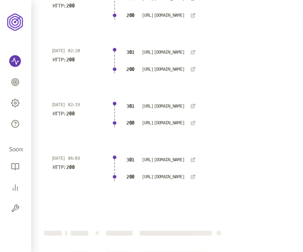
scroll to position [454, 0]
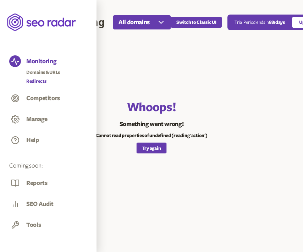
click at [36, 82] on link "Redirects" at bounding box center [43, 81] width 34 height 7
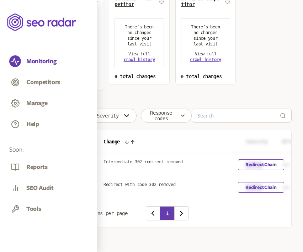
scroll to position [110, 0]
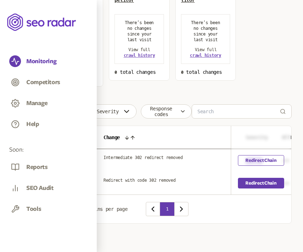
click at [259, 179] on link "Redirect Chain" at bounding box center [261, 183] width 46 height 11
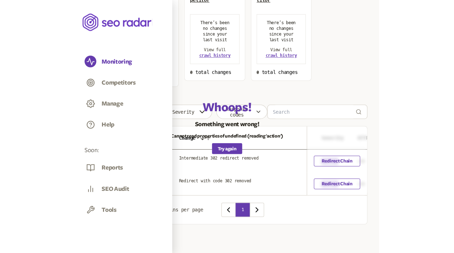
scroll to position [104, 0]
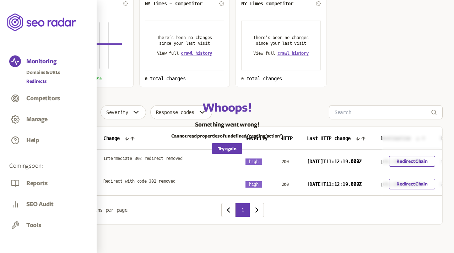
click at [42, 78] on link "Redirects" at bounding box center [43, 81] width 34 height 7
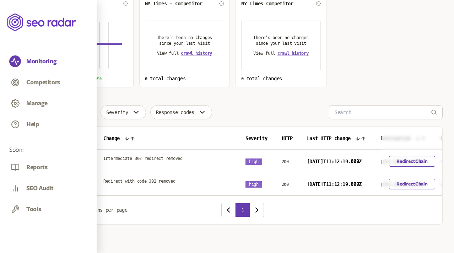
click at [74, 109] on span "Change type" at bounding box center [63, 112] width 30 height 6
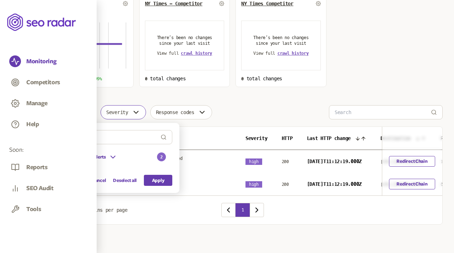
click at [121, 109] on span "Severity" at bounding box center [117, 112] width 22 height 6
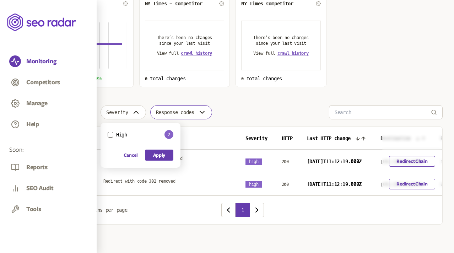
click at [177, 109] on span "Response codes" at bounding box center [175, 112] width 38 height 6
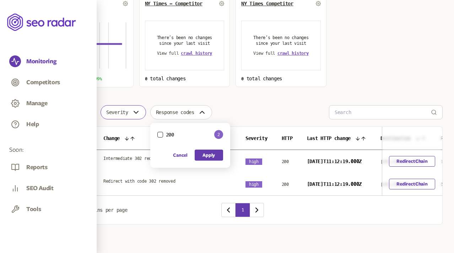
click at [126, 109] on span "Severity" at bounding box center [117, 112] width 22 height 6
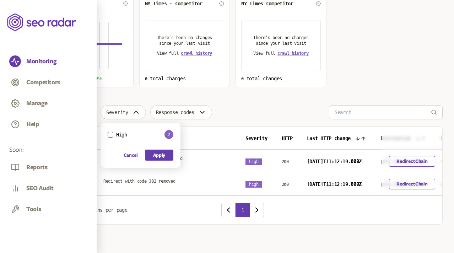
click at [199, 83] on div "Choose an option Sort by: number of changes (high-low) Total changes 2 99% impa…" at bounding box center [243, 89] width 400 height 272
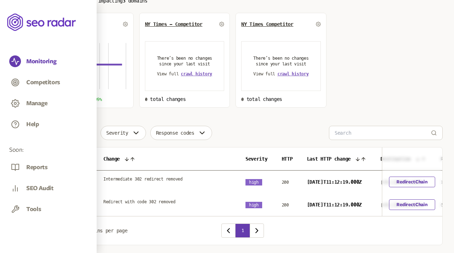
scroll to position [30, 0]
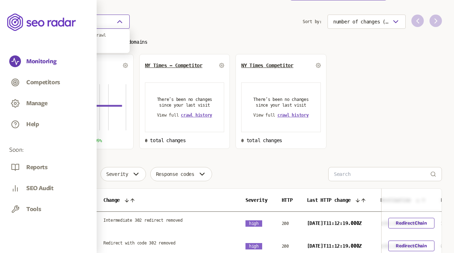
click at [96, 21] on button "Choose an option" at bounding box center [86, 22] width 87 height 14
click at [79, 45] on span "Select dates" at bounding box center [74, 45] width 29 height 6
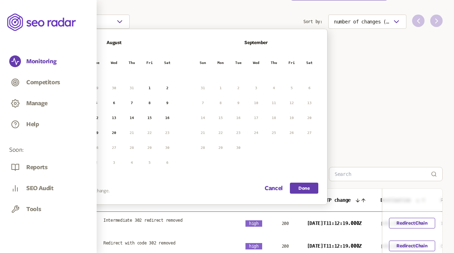
click at [56, 43] on icon "button" at bounding box center [56, 43] width 9 height 9
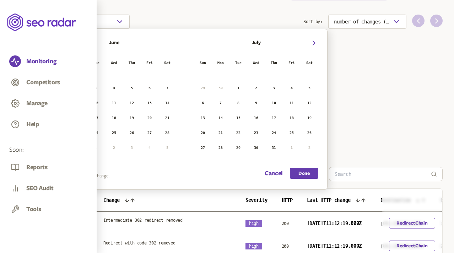
click at [56, 43] on icon "button" at bounding box center [56, 43] width 9 height 9
click at [55, 43] on icon "button" at bounding box center [56, 43] width 2 height 4
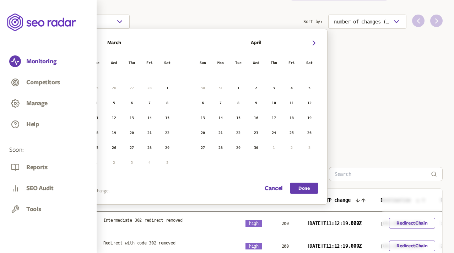
click at [55, 43] on icon "button" at bounding box center [56, 43] width 2 height 4
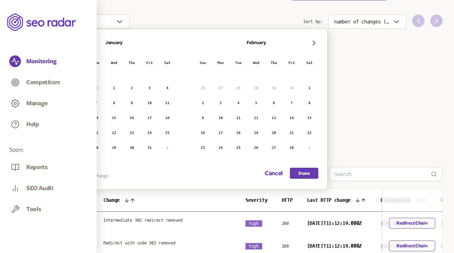
click at [55, 43] on icon "button" at bounding box center [56, 43] width 2 height 4
click at [55, 42] on icon "button" at bounding box center [56, 43] width 9 height 9
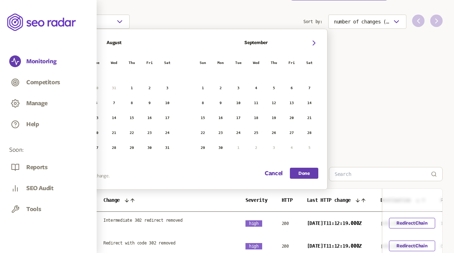
click at [55, 42] on icon "button" at bounding box center [56, 43] width 9 height 9
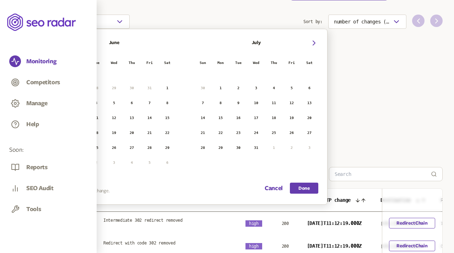
click at [55, 42] on icon "button" at bounding box center [56, 43] width 9 height 9
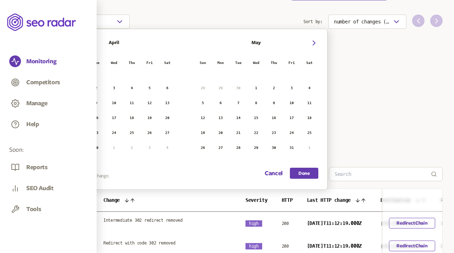
click at [55, 42] on icon "button" at bounding box center [56, 43] width 9 height 9
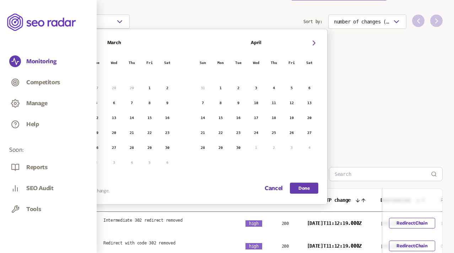
click at [55, 42] on icon "button" at bounding box center [56, 43] width 9 height 9
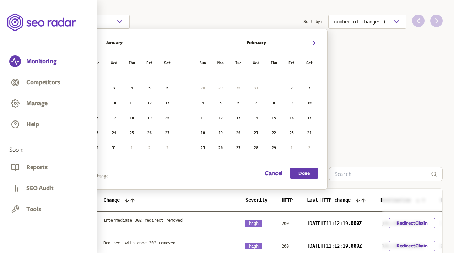
click at [78, 87] on button "1" at bounding box center [78, 88] width 11 height 11
click at [114, 145] on button "31" at bounding box center [114, 147] width 11 height 11
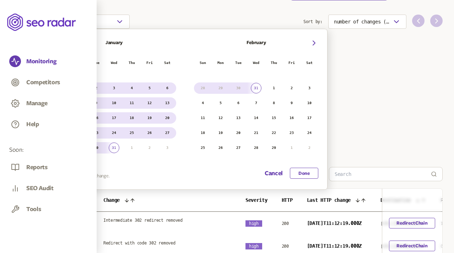
click at [303, 173] on button "Done" at bounding box center [304, 173] width 28 height 11
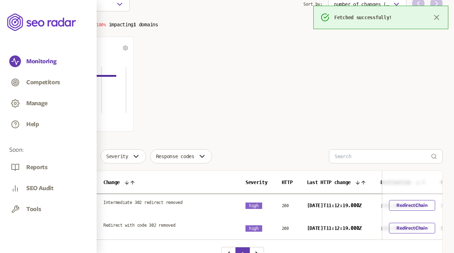
scroll to position [17, 0]
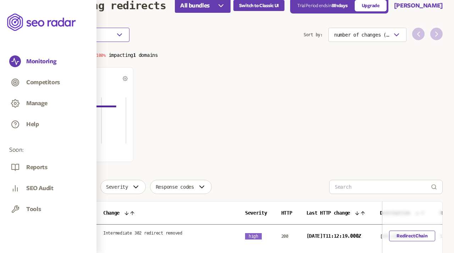
click at [113, 36] on button "1 Jan 2024 - 31 Jan 2024" at bounding box center [86, 35] width 87 height 14
click at [169, 54] on section "1 Jan 2024 - 31 Jan 2024 Sort by: number of changes (high-low) Total changes 64…" at bounding box center [243, 95] width 400 height 134
click at [109, 34] on button "1 Jan 2024 - 31 Jan 2024" at bounding box center [86, 35] width 87 height 14
click at [71, 57] on span "Select dates" at bounding box center [74, 58] width 29 height 6
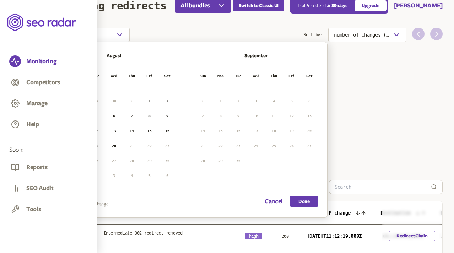
click at [54, 55] on icon "button" at bounding box center [56, 56] width 9 height 9
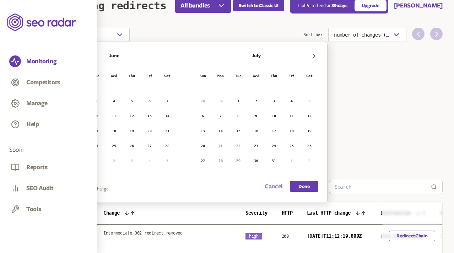
click at [276, 184] on button "Cancel" at bounding box center [274, 186] width 18 height 11
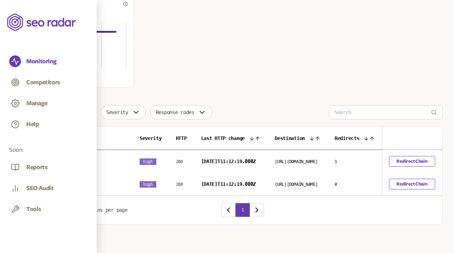
scroll to position [0, 104]
drag, startPoint x: 260, startPoint y: 157, endPoint x: 230, endPoint y: 149, distance: 31.2
click at [230, 158] on span "[DATE]T11:12:19.000Z" at bounding box center [230, 161] width 55 height 6
click at [245, 158] on span "[DATE]T11:12:19.000Z" at bounding box center [230, 161] width 55 height 6
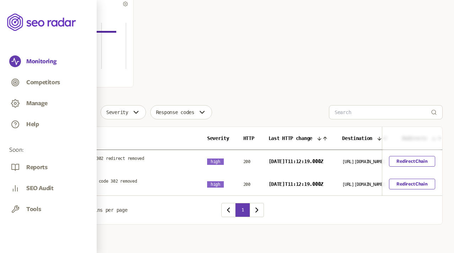
scroll to position [0, 0]
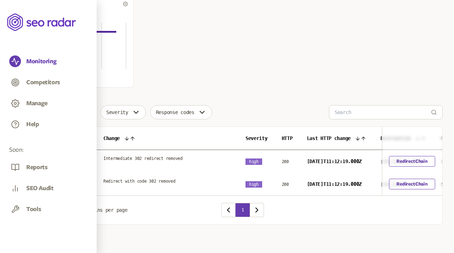
click at [242, 93] on div "1 Jan 2024 - 31 Jan 2024 Sort by: number of changes (high-low) Total changes 64…" at bounding box center [243, 88] width 400 height 271
copy link "http://ifood.com.br/"
drag, startPoint x: 348, startPoint y: 157, endPoint x: 326, endPoint y: 151, distance: 22.1
click at [303, 158] on span "[DATE]T11:12:19.000Z" at bounding box center [334, 161] width 55 height 6
click at [190, 72] on section "Total changes 645 100% impacting 1 domains Default Group CRI 481 HIG 164 MED 0 …" at bounding box center [243, 31] width 400 height 111
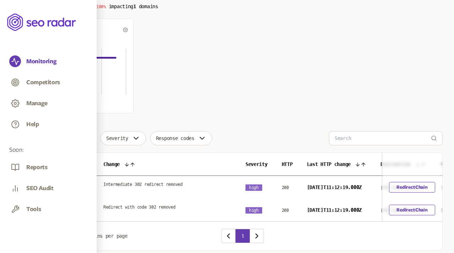
scroll to position [63, 0]
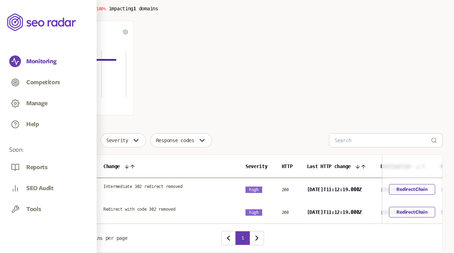
click at [179, 31] on section "Total changes 645 100% impacting 1 domains Default Group CRI 481 HIG 164 MED 0 …" at bounding box center [243, 59] width 400 height 111
click at [60, 33] on span "Default Group" at bounding box center [66, 32] width 36 height 6
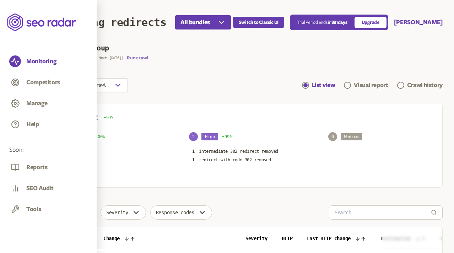
click at [141, 60] on button "Run crawl" at bounding box center [137, 58] width 21 height 6
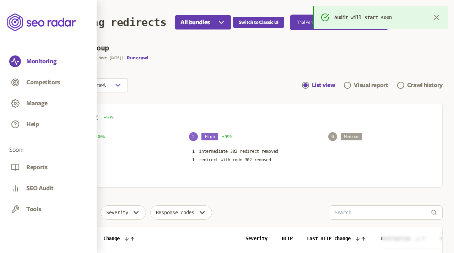
click at [47, 48] on icon "button" at bounding box center [47, 48] width 9 height 9
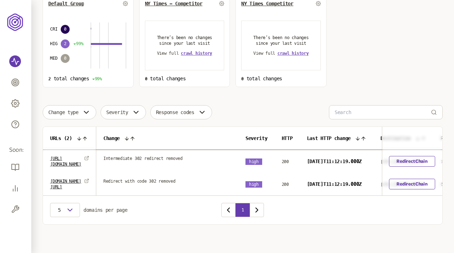
scroll to position [104, 0]
drag, startPoint x: 354, startPoint y: 158, endPoint x: 328, endPoint y: 148, distance: 27.3
click at [328, 158] on span "[DATE]T11:12:19.000Z" at bounding box center [334, 161] width 55 height 6
click at [334, 158] on span "[DATE]T11:12:19.000Z" at bounding box center [334, 161] width 55 height 6
click at [366, 63] on section "Total changes 2 99% impacting 3 domains Default Group CRI 0 HIG 2 99% MED 0 2 t…" at bounding box center [243, 31] width 400 height 112
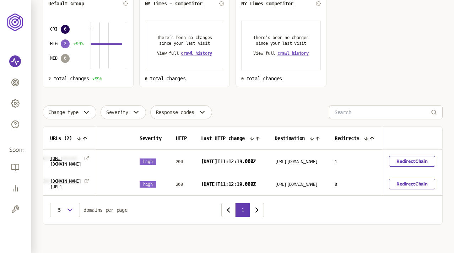
scroll to position [0, 145]
click at [216, 86] on div "Choose an option Sort by: number of changes (high-low) Total changes 2 99% impa…" at bounding box center [243, 89] width 400 height 272
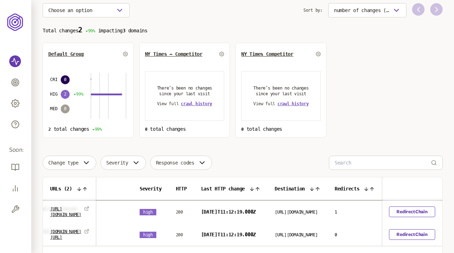
scroll to position [0, 0]
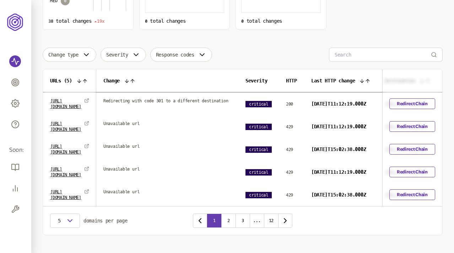
scroll to position [130, 0]
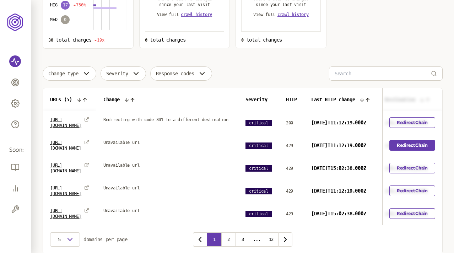
click at [405, 151] on link "Redirect Chain" at bounding box center [412, 145] width 46 height 11
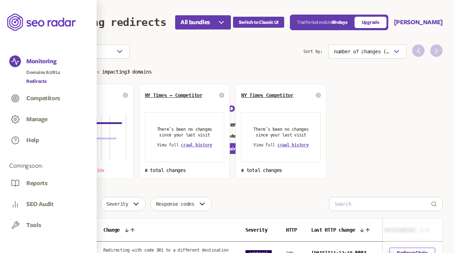
click at [38, 81] on link "Redirects" at bounding box center [43, 81] width 34 height 7
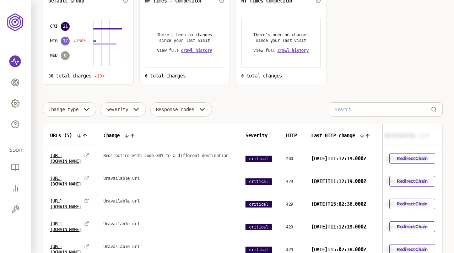
scroll to position [99, 0]
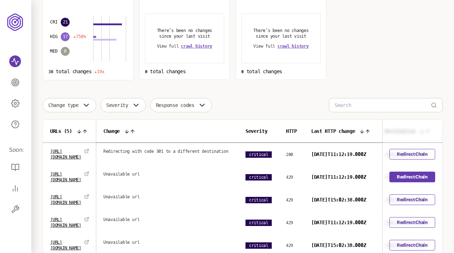
click at [403, 182] on link "Redirect Chain" at bounding box center [412, 177] width 46 height 11
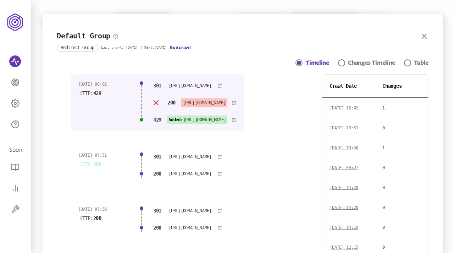
click at [237, 165] on div "301 [URL][DOMAIN_NAME] 200 [URL][DOMAIN_NAME]" at bounding box center [194, 165] width 85 height 26
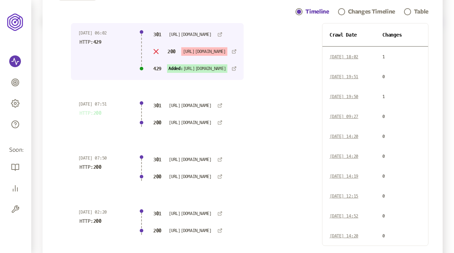
scroll to position [40, 0]
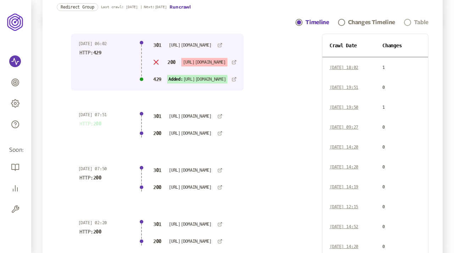
click at [414, 21] on div "Table" at bounding box center [421, 22] width 15 height 9
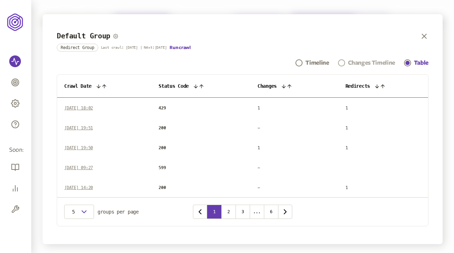
click at [357, 63] on div "Changes Timeline" at bounding box center [371, 63] width 47 height 9
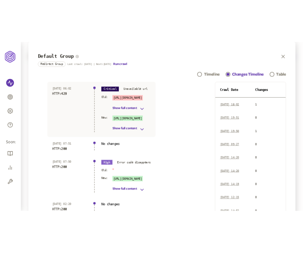
scroll to position [14, 0]
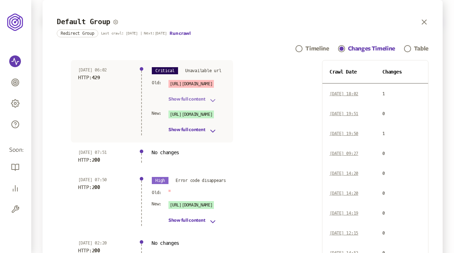
click at [213, 97] on icon "button" at bounding box center [213, 100] width 9 height 9
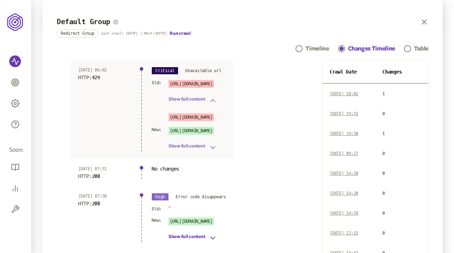
click at [212, 146] on icon "button" at bounding box center [213, 147] width 9 height 9
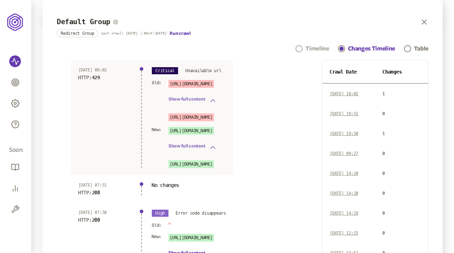
click at [314, 49] on div "Timeline" at bounding box center [317, 48] width 23 height 9
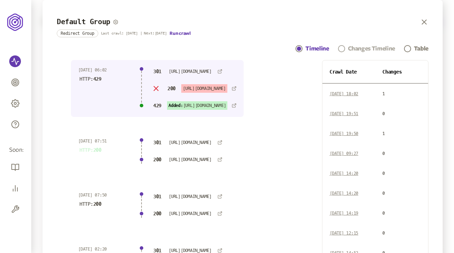
click at [354, 48] on div "Changes Timeline" at bounding box center [371, 48] width 47 height 9
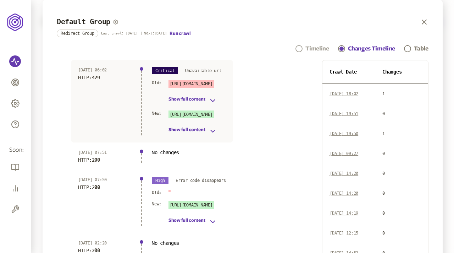
click at [312, 48] on div "Timeline" at bounding box center [317, 48] width 23 height 9
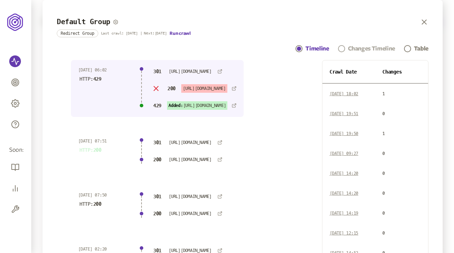
click at [355, 47] on div "Changes Timeline" at bounding box center [371, 48] width 47 height 9
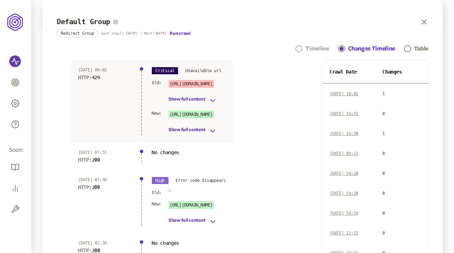
click at [315, 47] on div "Timeline" at bounding box center [317, 48] width 23 height 9
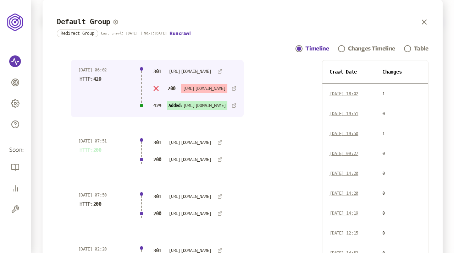
click at [173, 61] on div "20 Aug 2025 | 06:02 HTTP: 429 301 http://expedia.ch/ 200 https://www.expedia.ch…" at bounding box center [157, 88] width 173 height 57
drag, startPoint x: 108, startPoint y: 77, endPoint x: 79, endPoint y: 76, distance: 28.4
click at [79, 76] on div "20 Aug 2025 | 06:02 HTTP: 429" at bounding box center [104, 88] width 53 height 43
click at [125, 63] on div "20 Aug 2025 | 06:02 HTTP: 429 301 http://expedia.ch/ 200 https://www.expedia.ch…" at bounding box center [157, 88] width 173 height 57
click at [358, 49] on div "Changes Timeline" at bounding box center [371, 48] width 47 height 9
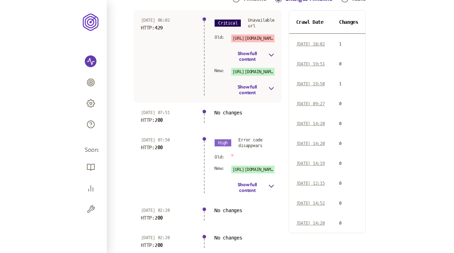
scroll to position [66, 0]
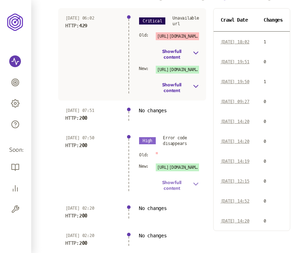
click at [192, 183] on icon "button" at bounding box center [195, 184] width 7 height 9
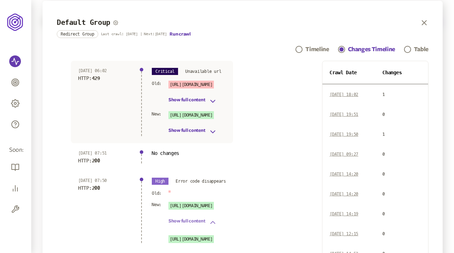
scroll to position [14, 0]
click at [303, 50] on link "Table" at bounding box center [416, 49] width 25 height 9
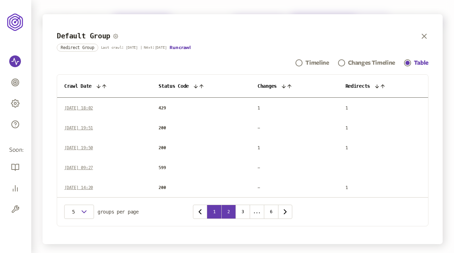
click at [230, 211] on button "2" at bounding box center [229, 212] width 14 height 14
click at [209, 210] on button "1" at bounding box center [207, 212] width 14 height 14
click at [303, 36] on icon "button" at bounding box center [425, 36] width 4 height 4
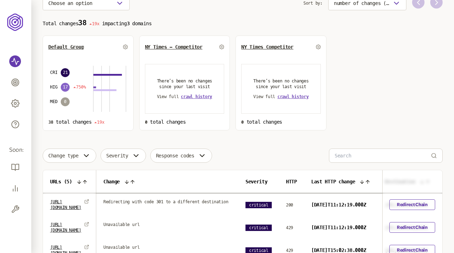
click at [231, 143] on div "Choose an option Sort by: number of changes (high-low) Total changes 38 19x imp…" at bounding box center [243, 166] width 400 height 340
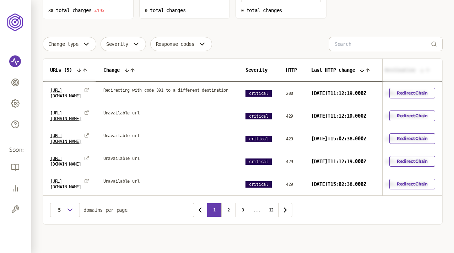
click at [289, 44] on div "Change type Severity Response codes" at bounding box center [243, 44] width 400 height 14
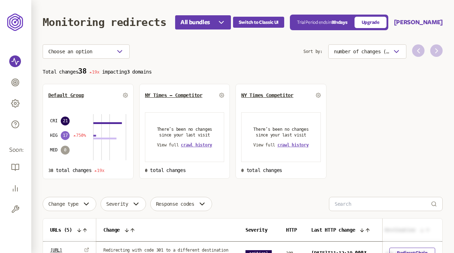
click at [267, 37] on header "Monitoring redirects All bundles Switch to Classic UI Trial Period ends [DATE] …" at bounding box center [243, 22] width 400 height 44
click at [230, 67] on p "Total changes 38 19x impacting 3 domains" at bounding box center [243, 71] width 400 height 8
click at [213, 70] on p "Total changes 38 19x impacting 3 domains" at bounding box center [243, 71] width 400 height 8
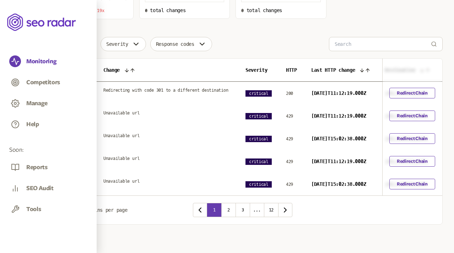
scroll to position [189, 0]
click at [53, 210] on button "5" at bounding box center [65, 210] width 30 height 14
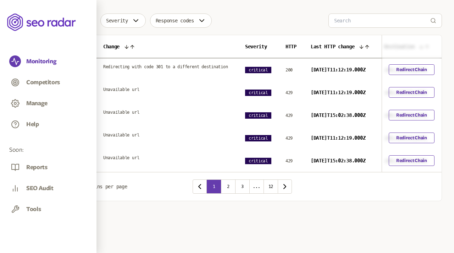
click at [64, 235] on div "10" at bounding box center [65, 238] width 18 height 6
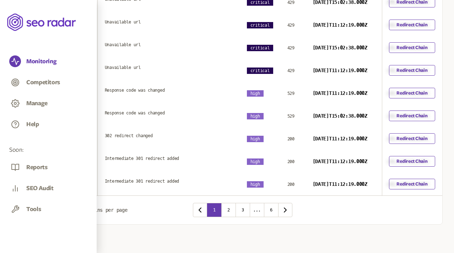
scroll to position [331, 0]
click at [228, 206] on button "2" at bounding box center [228, 210] width 14 height 14
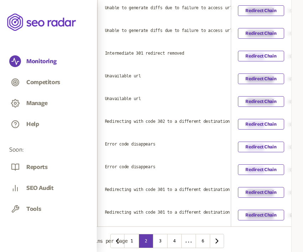
scroll to position [337, 0]
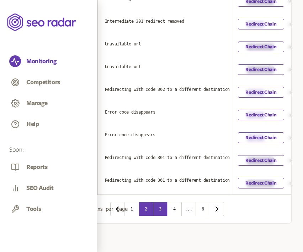
click at [162, 210] on button "3" at bounding box center [160, 209] width 14 height 14
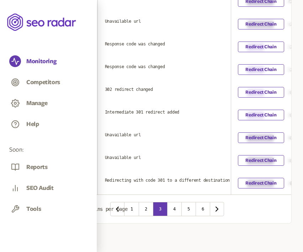
scroll to position [337, 0]
click at [71, 208] on icon "button" at bounding box center [70, 209] width 9 height 9
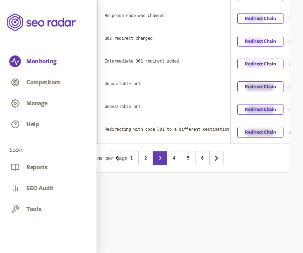
click at [57, 227] on div "5" at bounding box center [65, 230] width 18 height 6
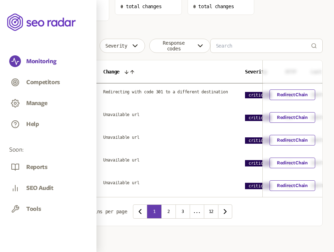
scroll to position [163, 0]
click at [69, 49] on span "Change type" at bounding box center [62, 45] width 29 height 11
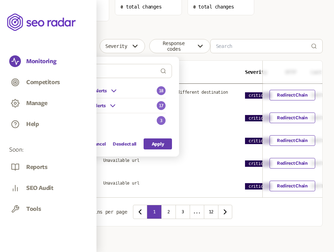
click at [75, 120] on span "Other Alerts" at bounding box center [71, 121] width 26 height 6
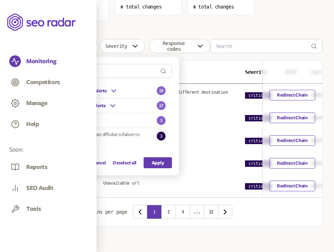
click at [75, 120] on span "Other Alerts" at bounding box center [71, 121] width 26 height 6
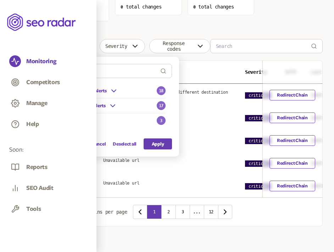
click at [103, 102] on div "Redirect Change Alerts" at bounding box center [83, 105] width 67 height 9
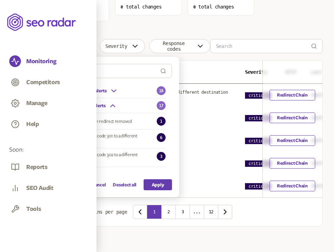
click at [61, 138] on button "redirecting with code 301 to a different destination" at bounding box center [61, 139] width 6 height 6
click at [154, 186] on button "Apply" at bounding box center [158, 184] width 28 height 11
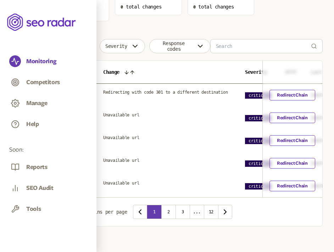
click at [67, 216] on icon "button" at bounding box center [70, 212] width 9 height 9
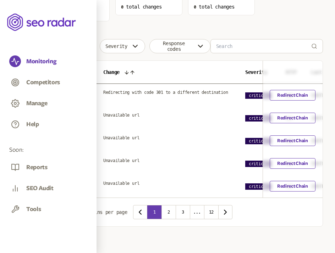
click at [63, 218] on div "10" at bounding box center [65, 220] width 18 height 6
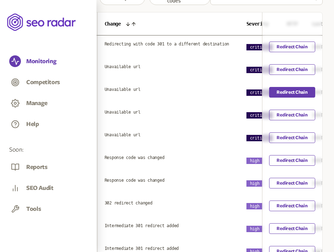
scroll to position [205, 0]
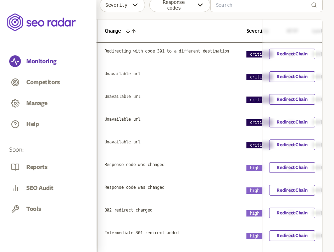
click at [85, 9] on icon "button" at bounding box center [85, 5] width 9 height 9
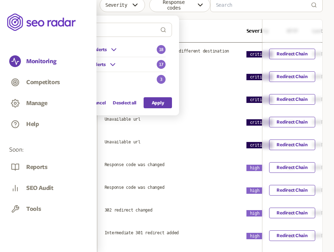
scroll to position [202, 0]
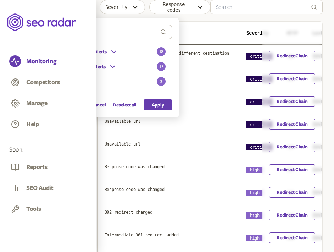
click at [78, 69] on span "Redirect Change Alerts" at bounding box center [82, 67] width 48 height 6
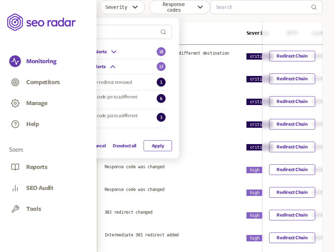
click at [155, 146] on button "Apply" at bounding box center [158, 145] width 28 height 11
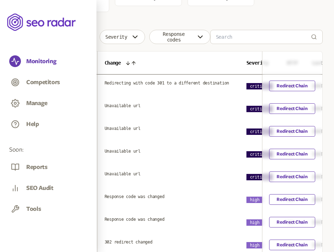
scroll to position [170, 0]
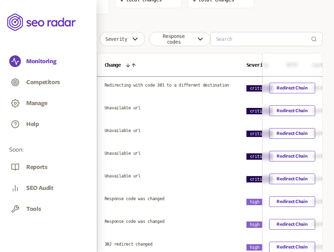
click at [72, 37] on span "Change type" at bounding box center [62, 38] width 29 height 11
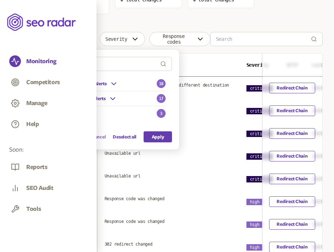
click at [98, 135] on button "Cancel" at bounding box center [99, 136] width 14 height 11
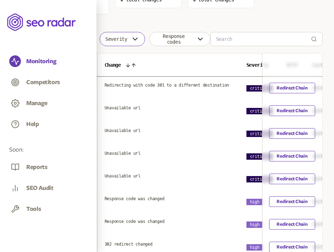
click at [123, 39] on span "Severity" at bounding box center [116, 39] width 22 height 6
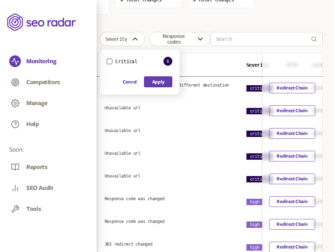
click at [65, 39] on span "Change type" at bounding box center [62, 38] width 29 height 11
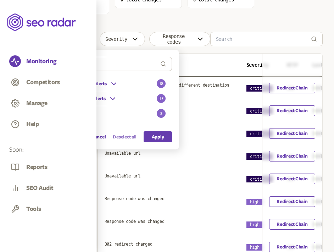
click at [123, 136] on button "Deselect all" at bounding box center [125, 136] width 24 height 11
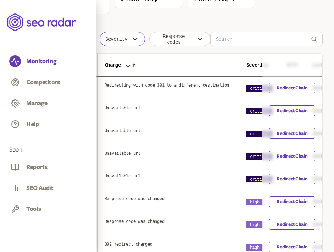
click at [130, 39] on button "Severity" at bounding box center [122, 39] width 45 height 14
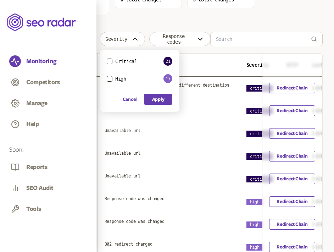
click at [110, 77] on button "High" at bounding box center [110, 79] width 6 height 6
click at [168, 100] on button "Apply" at bounding box center [158, 99] width 28 height 11
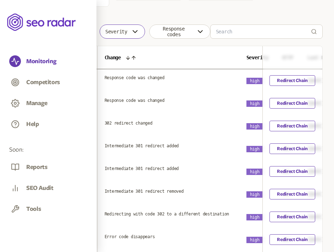
scroll to position [174, 0]
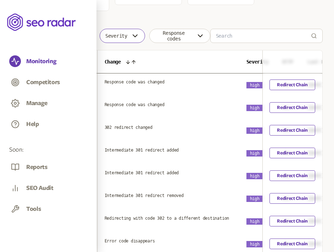
click at [130, 37] on button "Severity" at bounding box center [122, 36] width 45 height 14
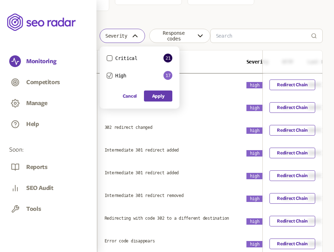
click at [130, 38] on button "Severity" at bounding box center [122, 36] width 45 height 14
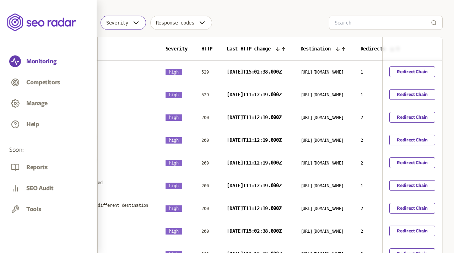
scroll to position [331, 0]
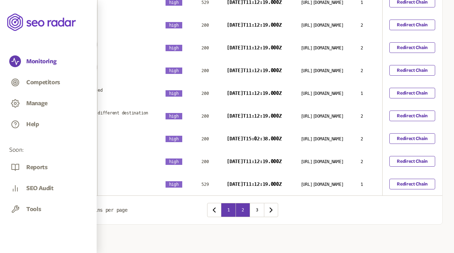
click at [243, 211] on button "2" at bounding box center [242, 210] width 14 height 14
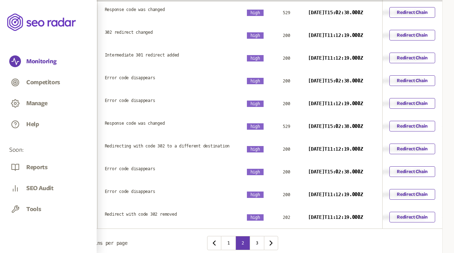
scroll to position [331, 0]
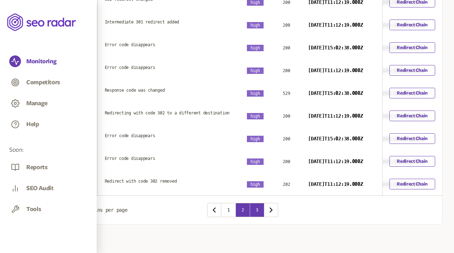
click at [258, 207] on button "3" at bounding box center [257, 210] width 14 height 14
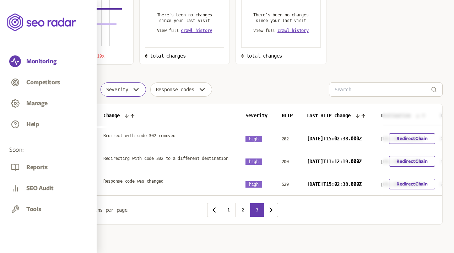
scroll to position [132, 0]
click at [231, 209] on button "1" at bounding box center [228, 210] width 14 height 14
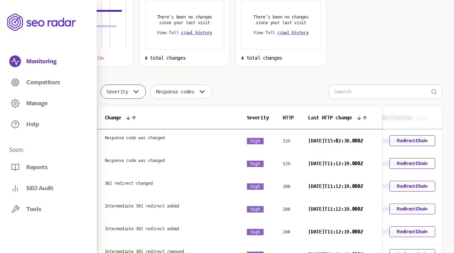
scroll to position [103, 0]
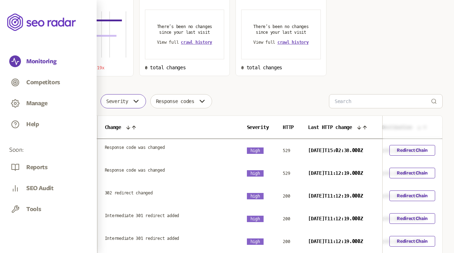
click at [134, 101] on button "Severity" at bounding box center [122, 101] width 45 height 14
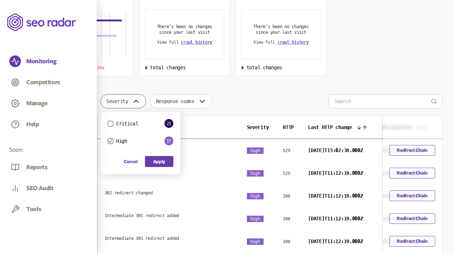
click at [113, 123] on button "Critical" at bounding box center [111, 124] width 6 height 6
click at [113, 141] on icon "button" at bounding box center [110, 141] width 4 height 4
click at [160, 160] on button "Apply" at bounding box center [159, 161] width 28 height 11
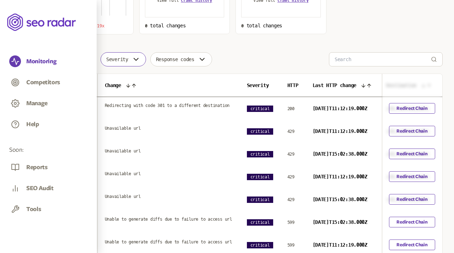
scroll to position [117, 0]
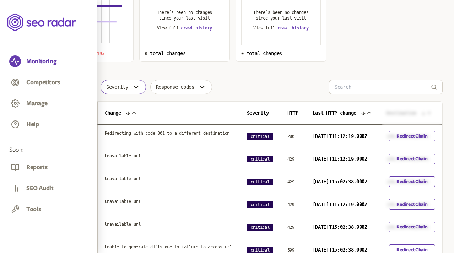
click at [138, 87] on icon "button" at bounding box center [136, 87] width 4 height 2
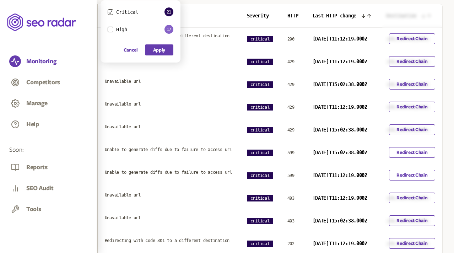
scroll to position [331, 0]
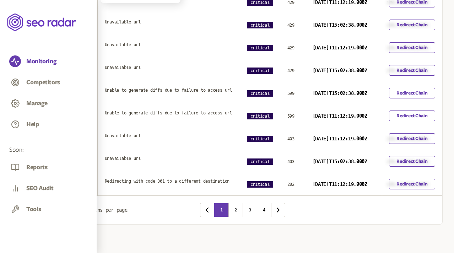
click at [62, 212] on span "10" at bounding box center [59, 210] width 7 height 6
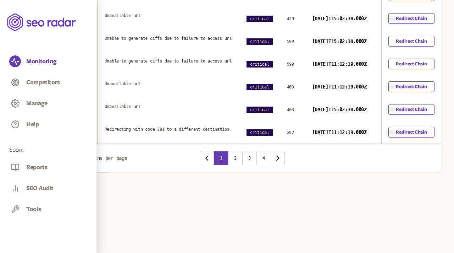
click at [59, 227] on div "5" at bounding box center [65, 230] width 18 height 6
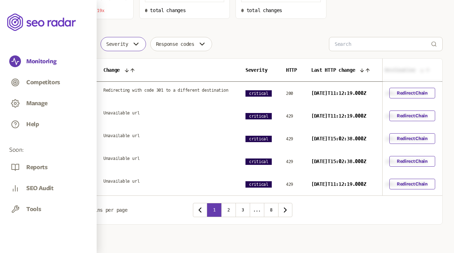
scroll to position [179, 0]
click at [138, 43] on icon "button" at bounding box center [136, 44] width 4 height 2
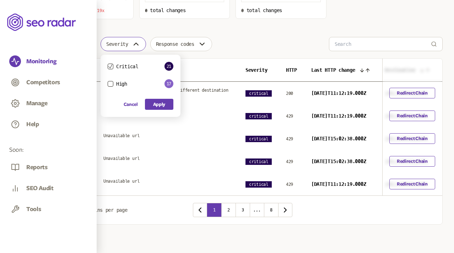
click at [143, 37] on button "Severity" at bounding box center [122, 44] width 45 height 14
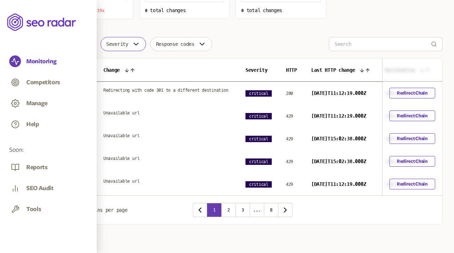
click at [136, 40] on icon "button" at bounding box center [136, 44] width 9 height 9
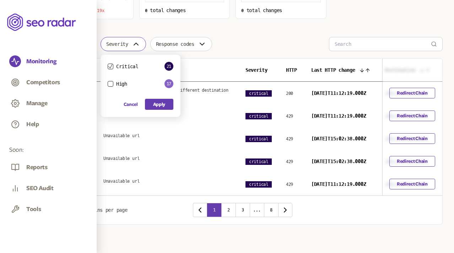
click at [112, 62] on label "Critical" at bounding box center [123, 66] width 31 height 9
click at [112, 64] on button "Critical" at bounding box center [111, 67] width 6 height 6
click at [162, 99] on button "Apply" at bounding box center [159, 104] width 28 height 11
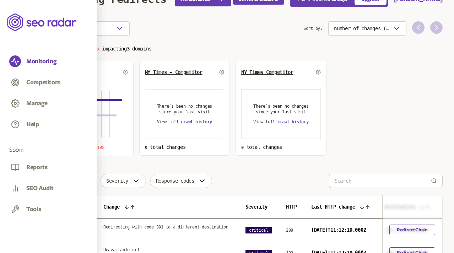
scroll to position [25, 0]
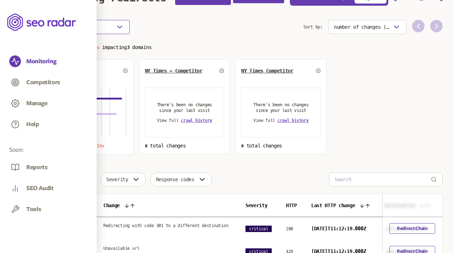
click at [111, 29] on button "Choose an option" at bounding box center [86, 27] width 87 height 14
click at [88, 43] on div "Changes since last crawl" at bounding box center [86, 40] width 76 height 9
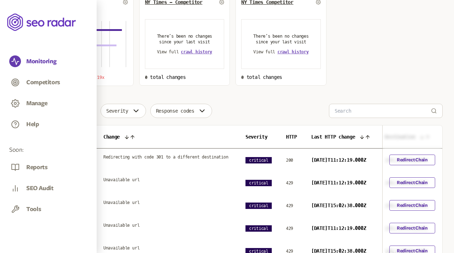
scroll to position [91, 0]
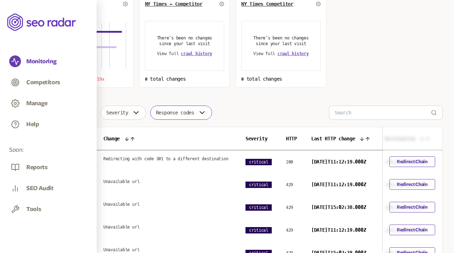
click at [190, 112] on span "Response codes" at bounding box center [175, 113] width 38 height 6
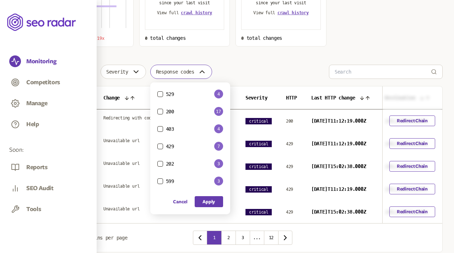
scroll to position [141, 0]
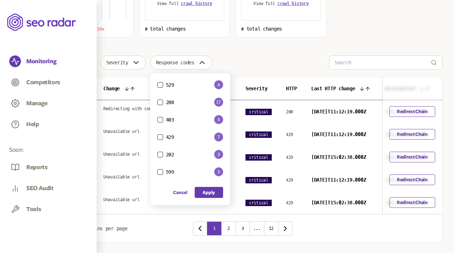
click at [162, 83] on button "529" at bounding box center [160, 85] width 6 height 6
click at [208, 194] on button "Apply" at bounding box center [209, 192] width 28 height 11
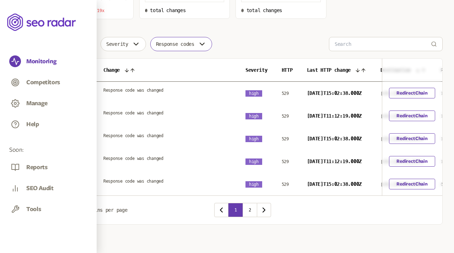
scroll to position [188, 0]
click at [250, 209] on button "2" at bounding box center [250, 210] width 14 height 14
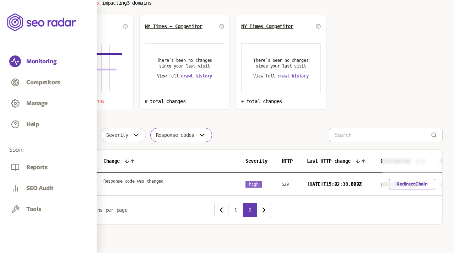
scroll to position [75, 0]
click at [236, 211] on button "1" at bounding box center [235, 210] width 14 height 14
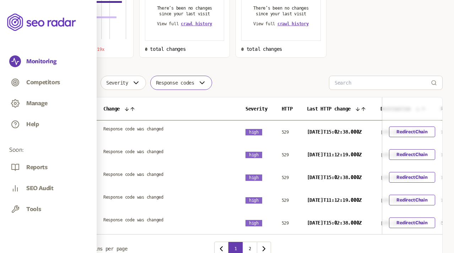
scroll to position [167, 0]
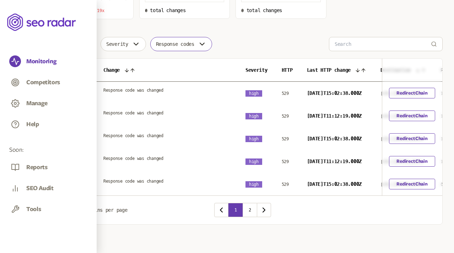
click at [201, 37] on button "Response codes" at bounding box center [181, 44] width 62 height 14
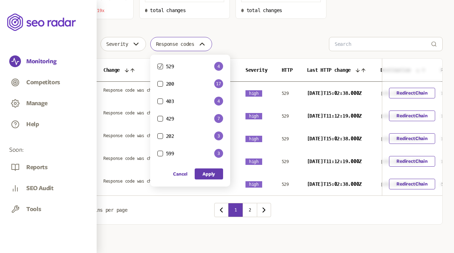
click at [201, 37] on button "Response codes" at bounding box center [181, 44] width 62 height 14
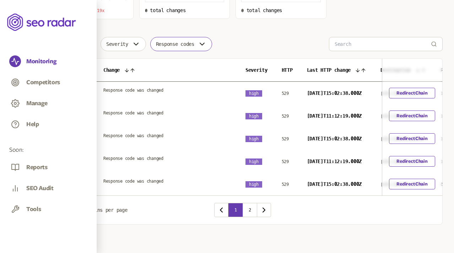
click at [86, 40] on icon "button" at bounding box center [86, 44] width 9 height 9
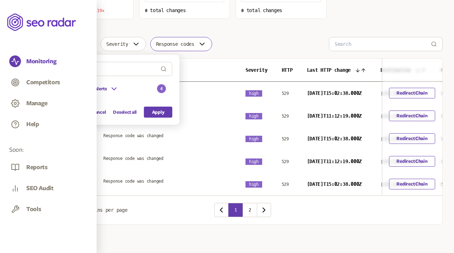
click at [86, 40] on icon "button" at bounding box center [86, 44] width 9 height 9
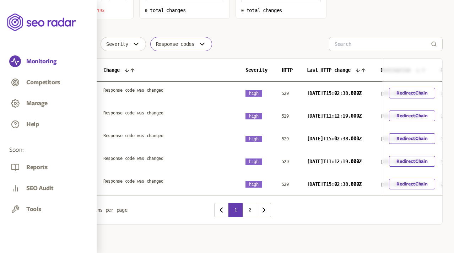
click at [164, 41] on span "Response codes" at bounding box center [175, 44] width 38 height 6
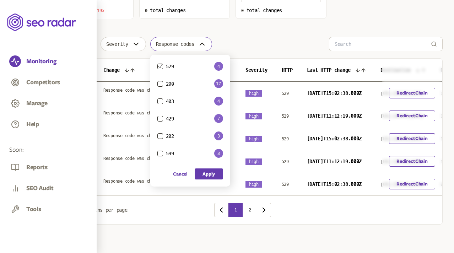
click at [163, 133] on button "202" at bounding box center [160, 136] width 6 height 6
click at [162, 64] on icon "button" at bounding box center [160, 66] width 4 height 4
click at [214, 168] on button "Apply" at bounding box center [209, 173] width 28 height 11
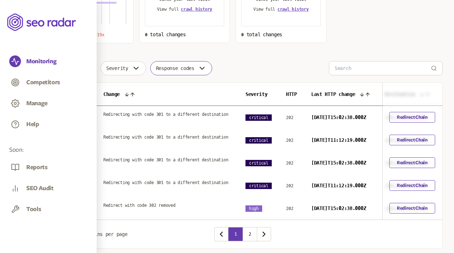
scroll to position [167, 0]
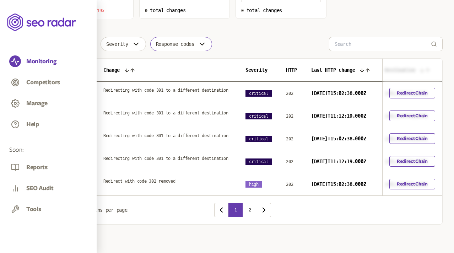
click at [205, 40] on icon "button" at bounding box center [202, 44] width 9 height 9
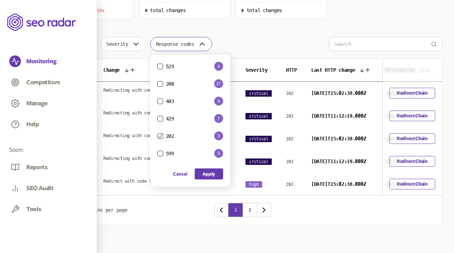
click at [205, 40] on icon "button" at bounding box center [202, 44] width 9 height 9
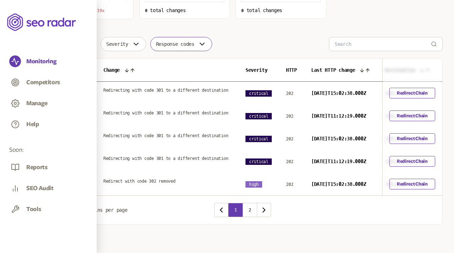
scroll to position [176, 0]
click at [191, 41] on span "Response codes" at bounding box center [175, 44] width 38 height 6
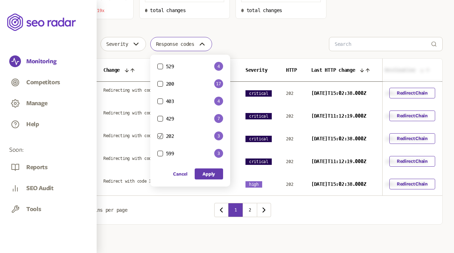
click at [162, 134] on icon "button" at bounding box center [160, 136] width 4 height 4
click at [213, 168] on button "Apply" at bounding box center [209, 173] width 28 height 11
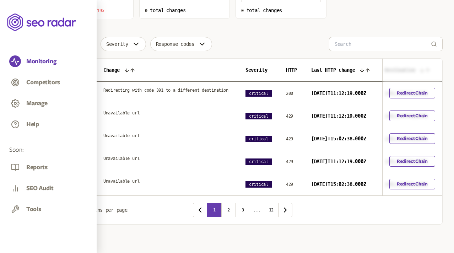
click at [255, 15] on div "Changes since last crawl Sort by: number of changes (high-low) Total changes 38…" at bounding box center [243, 55] width 400 height 340
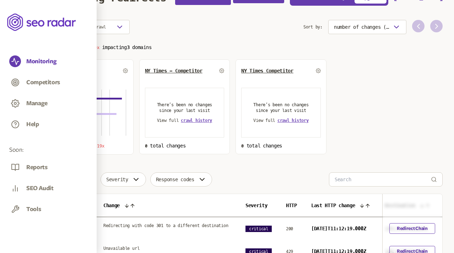
scroll to position [23, 0]
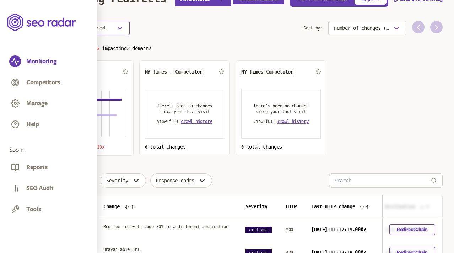
click at [115, 27] on button "Changes since last crawl" at bounding box center [86, 28] width 87 height 14
click at [152, 36] on section "Changes since last crawl Sort by: number of changes (high-low) Total changes 38…" at bounding box center [243, 88] width 400 height 135
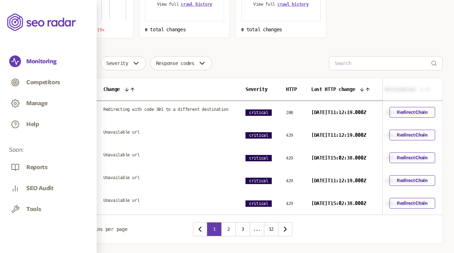
scroll to position [189, 0]
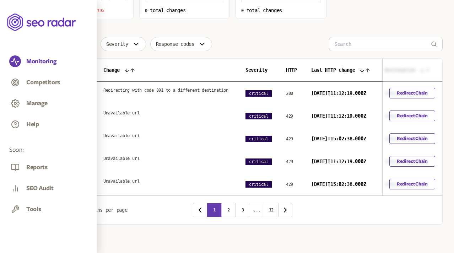
click at [227, 37] on section "Change type Severity Response codes URLs ( 5 ) Change Severity HTTP Last HTTP c…" at bounding box center [243, 130] width 400 height 187
click at [229, 211] on button "2" at bounding box center [228, 210] width 14 height 14
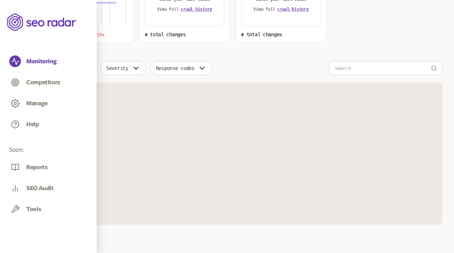
scroll to position [189, 0]
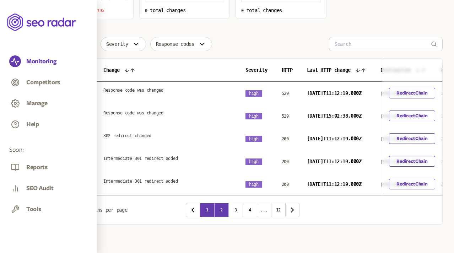
click at [208, 208] on button "1" at bounding box center [207, 210] width 14 height 14
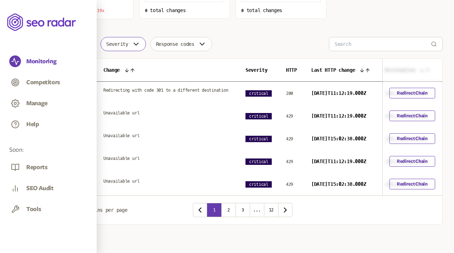
click at [129, 37] on button "Severity" at bounding box center [122, 44] width 45 height 14
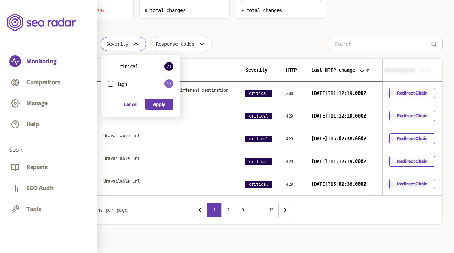
click at [129, 37] on button "Severity" at bounding box center [122, 44] width 45 height 14
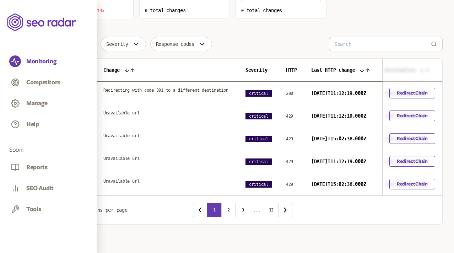
click at [76, 41] on span "Change type" at bounding box center [63, 44] width 30 height 6
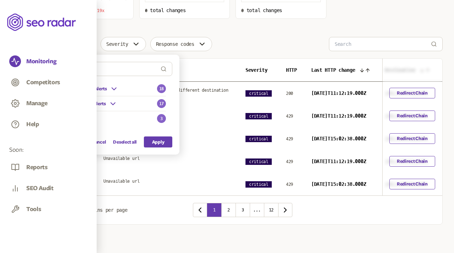
click at [82, 116] on span "Other Alerts" at bounding box center [71, 119] width 26 height 6
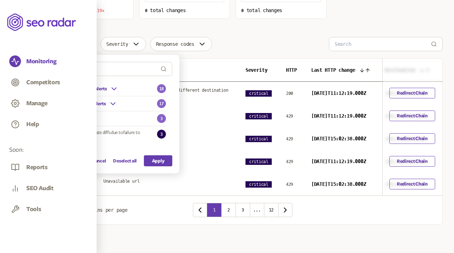
click at [82, 116] on span "Other Alerts" at bounding box center [71, 119] width 26 height 6
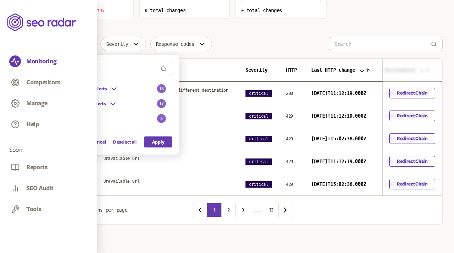
click at [96, 99] on div "Redirect Change Alerts" at bounding box center [83, 103] width 67 height 9
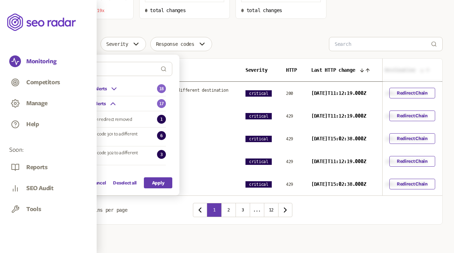
click at [96, 101] on span "Redirect Change Alerts" at bounding box center [82, 104] width 48 height 6
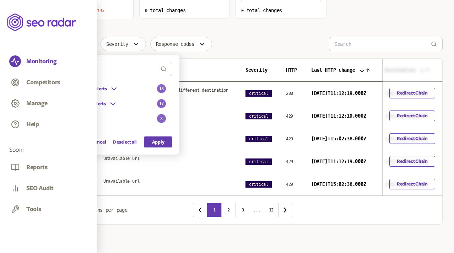
click at [96, 86] on span "HTTP Error Code Alerts" at bounding box center [82, 89] width 49 height 6
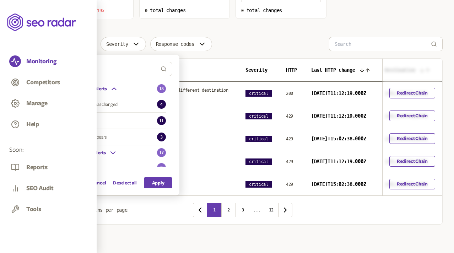
click at [62, 118] on button "unavailable url" at bounding box center [61, 121] width 6 height 6
click at [156, 177] on button "Apply" at bounding box center [158, 182] width 28 height 11
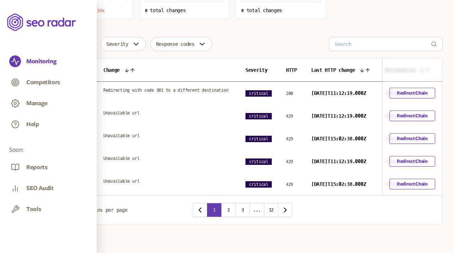
click at [90, 40] on icon "button" at bounding box center [86, 44] width 9 height 9
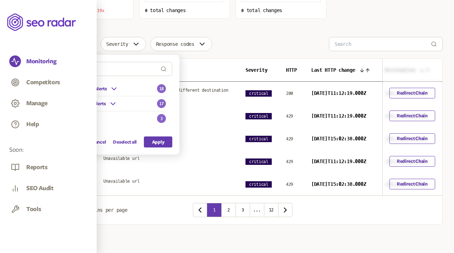
click at [82, 86] on span "HTTP Error Code Alerts" at bounding box center [82, 89] width 49 height 6
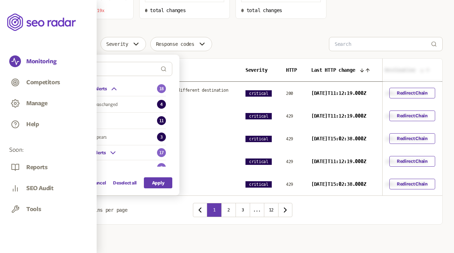
click at [60, 119] on icon "button" at bounding box center [61, 121] width 4 height 4
click at [160, 177] on button "Apply" at bounding box center [158, 182] width 28 height 11
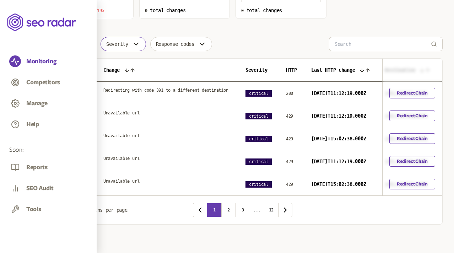
click at [128, 41] on span "Severity" at bounding box center [117, 44] width 22 height 6
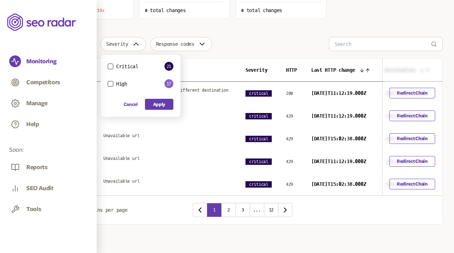
click at [112, 81] on button "High" at bounding box center [111, 84] width 6 height 6
click at [161, 99] on button "Apply" at bounding box center [159, 104] width 28 height 11
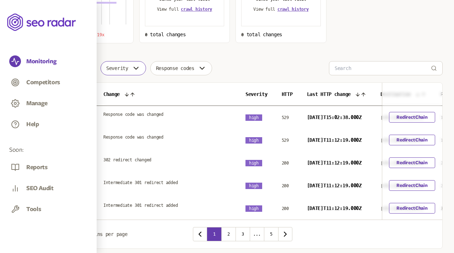
scroll to position [189, 0]
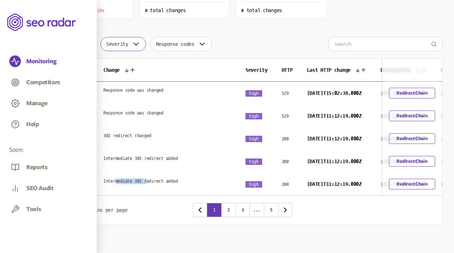
drag, startPoint x: 145, startPoint y: 175, endPoint x: 177, endPoint y: 175, distance: 32.3
click at [177, 178] on span "Intermediate 301 redirect added" at bounding box center [140, 181] width 75 height 6
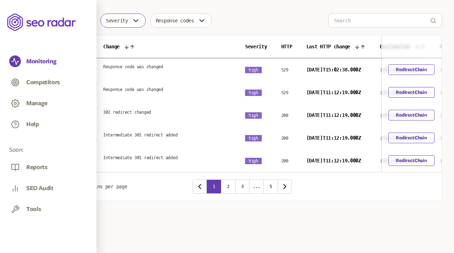
click at [68, 191] on icon "button" at bounding box center [70, 186] width 9 height 9
click at [59, 244] on div "20" at bounding box center [65, 247] width 18 height 6
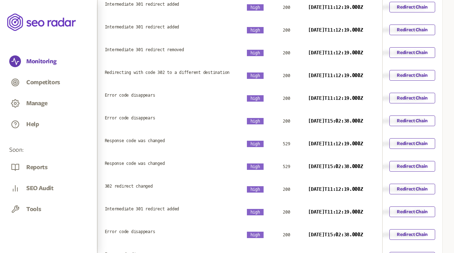
scroll to position [315, 0]
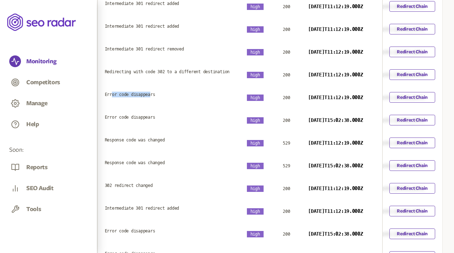
drag, startPoint x: 138, startPoint y: 134, endPoint x: 178, endPoint y: 134, distance: 39.4
click at [155, 97] on span "Error code disappears" at bounding box center [130, 95] width 50 height 6
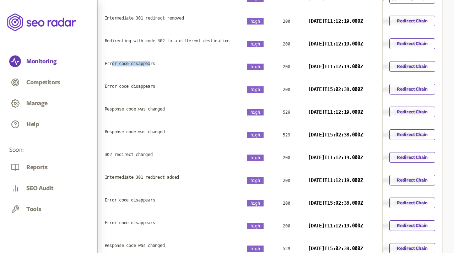
scroll to position [349, 0]
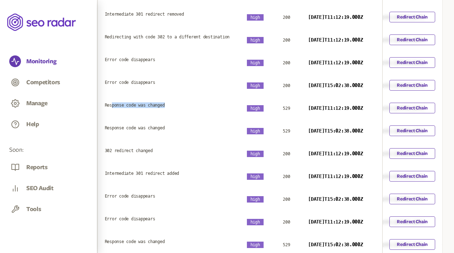
drag, startPoint x: 139, startPoint y: 155, endPoint x: 196, endPoint y: 156, distance: 56.8
click at [196, 114] on td "Response code was changed" at bounding box center [169, 105] width 142 height 17
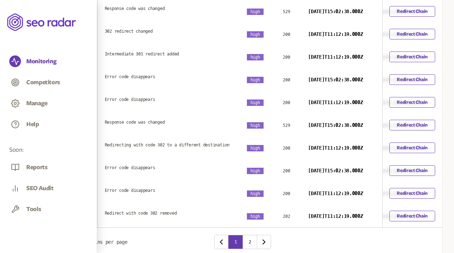
scroll to position [469, 0]
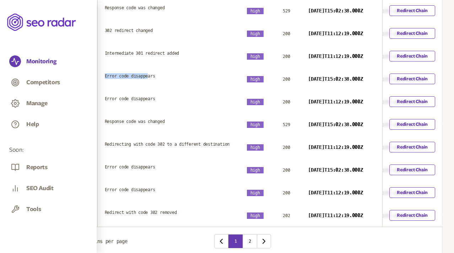
drag, startPoint x: 175, startPoint y: 149, endPoint x: 131, endPoint y: 149, distance: 44.4
click at [131, 85] on td "Error code disappears" at bounding box center [169, 75] width 142 height 17
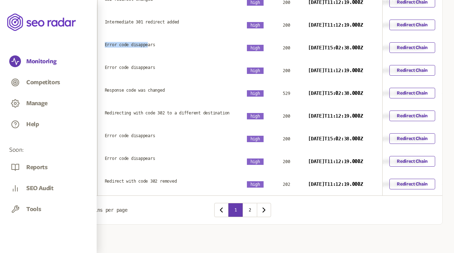
scroll to position [584, 0]
drag, startPoint x: 138, startPoint y: 149, endPoint x: 171, endPoint y: 149, distance: 32.3
click at [155, 138] on span "Error code disappears" at bounding box center [130, 136] width 50 height 6
click at [250, 206] on button "2" at bounding box center [250, 210] width 14 height 14
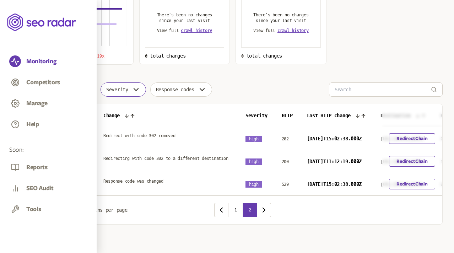
scroll to position [132, 0]
click at [236, 210] on button "1" at bounding box center [235, 210] width 14 height 14
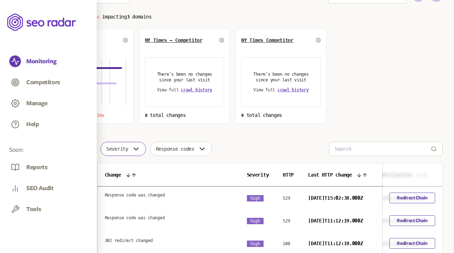
scroll to position [70, 0]
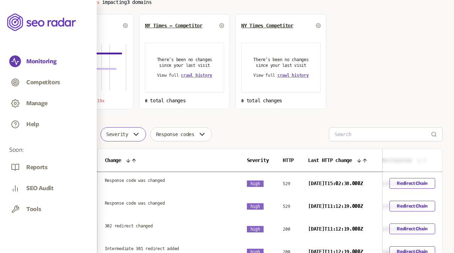
click at [139, 134] on icon "button" at bounding box center [136, 134] width 9 height 9
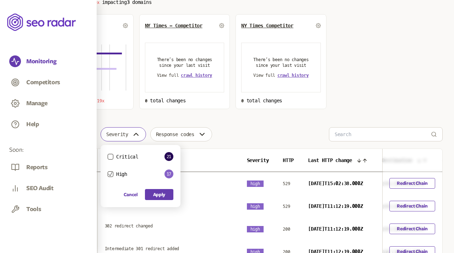
click at [138, 134] on icon "button" at bounding box center [136, 134] width 4 height 2
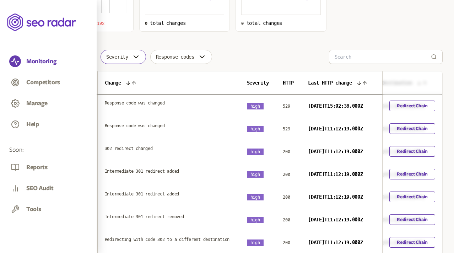
scroll to position [157, 0]
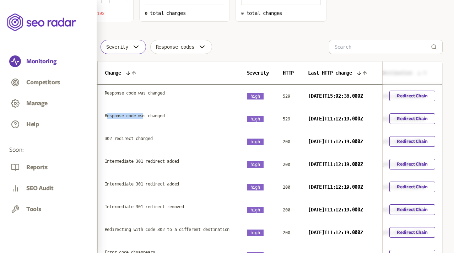
drag, startPoint x: 172, startPoint y: 123, endPoint x: 135, endPoint y: 123, distance: 36.6
click at [135, 119] on span "Response code was changed" at bounding box center [135, 116] width 60 height 6
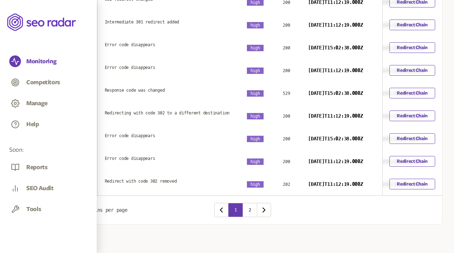
scroll to position [573, 0]
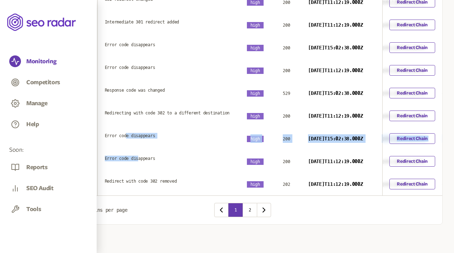
drag, startPoint x: 165, startPoint y: 189, endPoint x: 153, endPoint y: 161, distance: 30.5
click at [153, 138] on span "Error code disappears" at bounding box center [130, 136] width 50 height 6
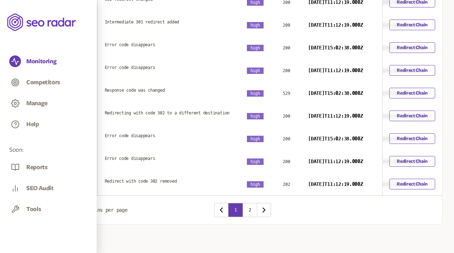
scroll to position [605, 0]
click at [250, 217] on button "2" at bounding box center [250, 210] width 14 height 14
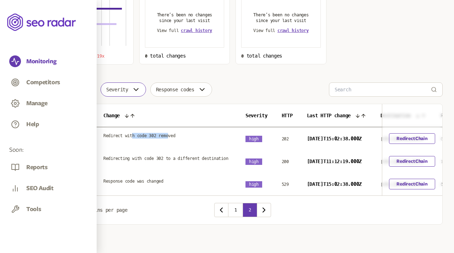
drag, startPoint x: 180, startPoint y: 116, endPoint x: 145, endPoint y: 116, distance: 34.8
click at [145, 133] on span "Redirect with code 302 removed" at bounding box center [139, 136] width 72 height 6
click at [235, 207] on button "1" at bounding box center [235, 210] width 14 height 14
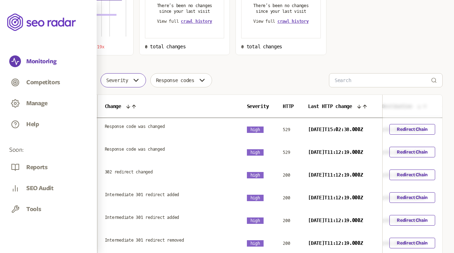
scroll to position [122, 0]
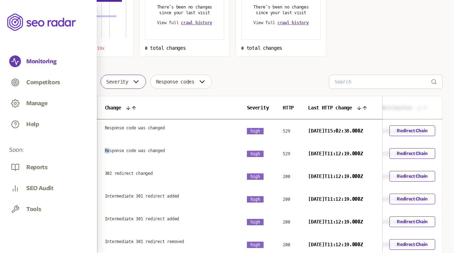
drag, startPoint x: 186, startPoint y: 153, endPoint x: 137, endPoint y: 154, distance: 49.0
click at [137, 153] on span "Response code was changed" at bounding box center [135, 151] width 60 height 6
drag, startPoint x: 140, startPoint y: 157, endPoint x: 147, endPoint y: 157, distance: 7.5
click at [143, 153] on span "Response code was changed" at bounding box center [135, 151] width 60 height 6
drag, startPoint x: 184, startPoint y: 157, endPoint x: 126, endPoint y: 157, distance: 58.6
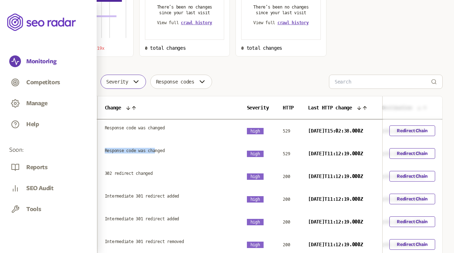
click at [126, 157] on td "Response code was changed" at bounding box center [169, 150] width 142 height 17
click at [301, 76] on div "Change type Severity Response codes" at bounding box center [243, 82] width 400 height 14
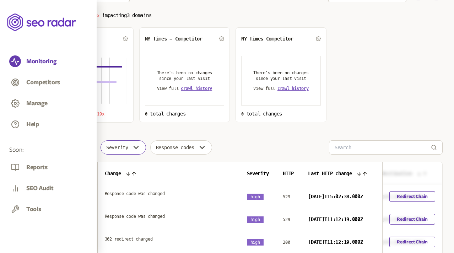
scroll to position [57, 0]
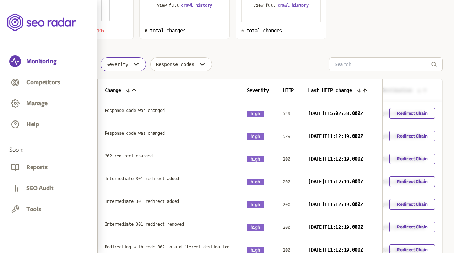
scroll to position [140, 0]
click at [140, 64] on icon "button" at bounding box center [136, 64] width 9 height 9
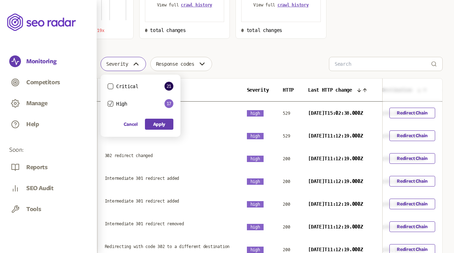
click at [171, 49] on div "Changes since last crawl Sort by: number of changes (high-low) Total changes 38…" at bounding box center [243, 244] width 400 height 681
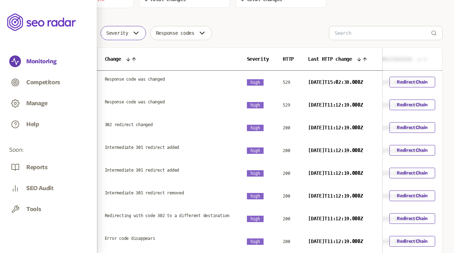
scroll to position [172, 0]
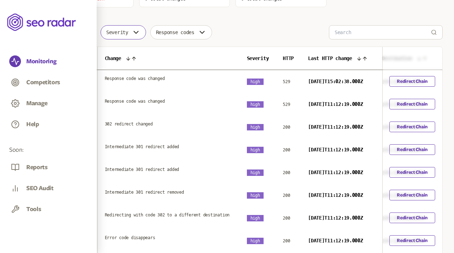
click at [289, 32] on div "Change type Severity Response codes" at bounding box center [243, 32] width 400 height 14
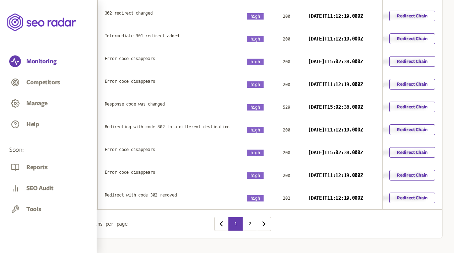
scroll to position [518, 0]
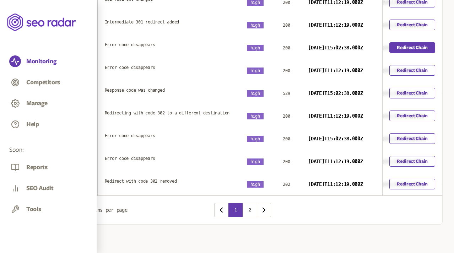
click at [303, 53] on link "Redirect Chain" at bounding box center [412, 47] width 46 height 11
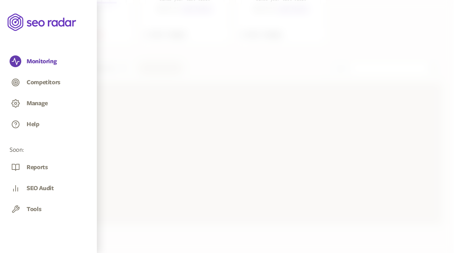
scroll to position [136, 0]
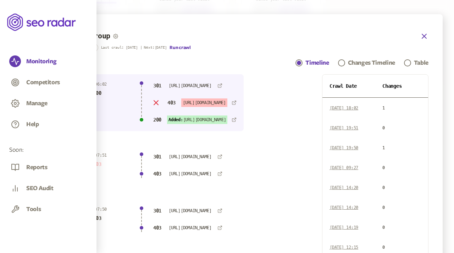
click at [303, 34] on icon "button" at bounding box center [424, 36] width 9 height 9
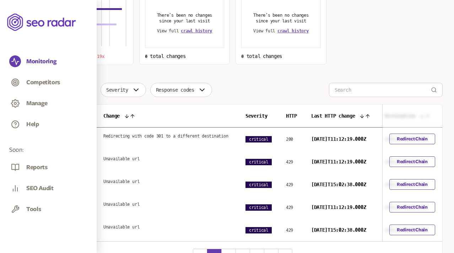
click at [287, 93] on div "Change type Severity Response codes" at bounding box center [243, 90] width 400 height 14
click at [125, 95] on button "Severity" at bounding box center [122, 90] width 45 height 14
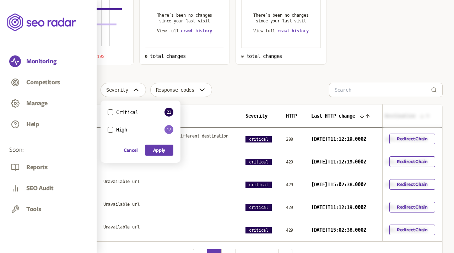
click at [108, 126] on div "Critical 21 High 17 Cancel Apply" at bounding box center [140, 131] width 80 height 62
click at [111, 129] on button "High" at bounding box center [111, 130] width 6 height 6
click at [157, 149] on button "Apply" at bounding box center [159, 150] width 28 height 11
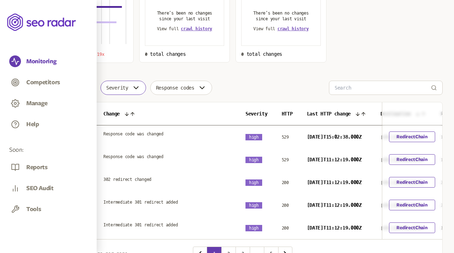
scroll to position [113, 0]
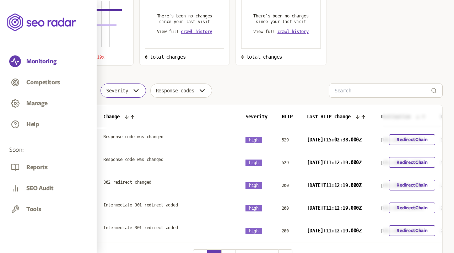
click at [127, 97] on button "Severity" at bounding box center [122, 90] width 45 height 14
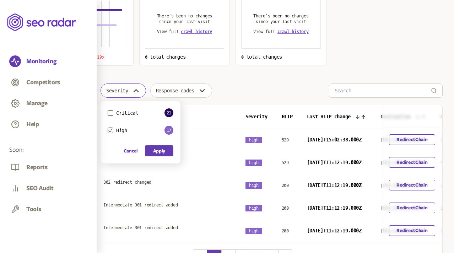
click at [150, 74] on div "Choose an option Sort by: number of changes (high-low) Total changes 38 19x imp…" at bounding box center [243, 101] width 400 height 340
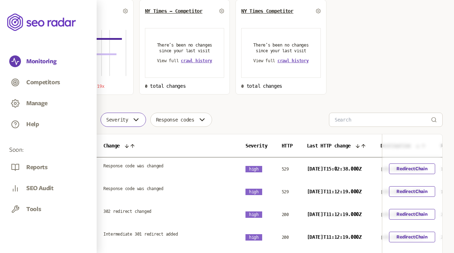
scroll to position [80, 0]
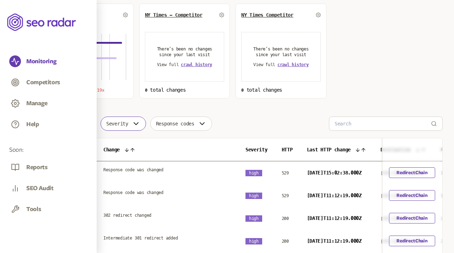
click at [185, 109] on div "Choose an option Sort by: number of changes (high-low) Total changes 38 19x imp…" at bounding box center [243, 134] width 400 height 340
click at [265, 120] on div "Change type Severity Response codes" at bounding box center [243, 123] width 400 height 14
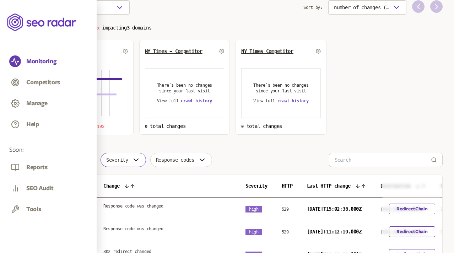
scroll to position [0, 0]
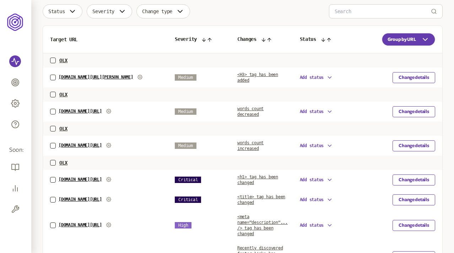
scroll to position [205, 0]
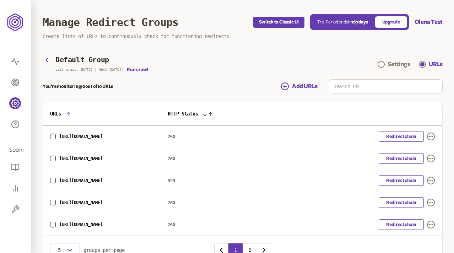
scroll to position [16, 0]
